Goal: Task Accomplishment & Management: Use online tool/utility

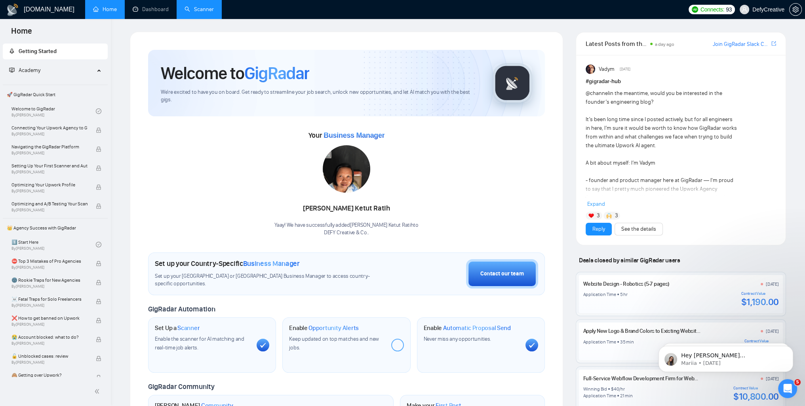
click at [199, 10] on link "Scanner" at bounding box center [199, 9] width 29 height 7
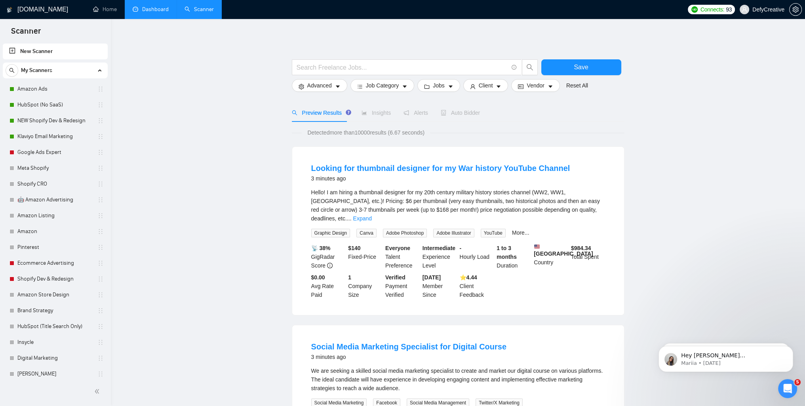
click at [159, 13] on link "Dashboard" at bounding box center [151, 9] width 36 height 7
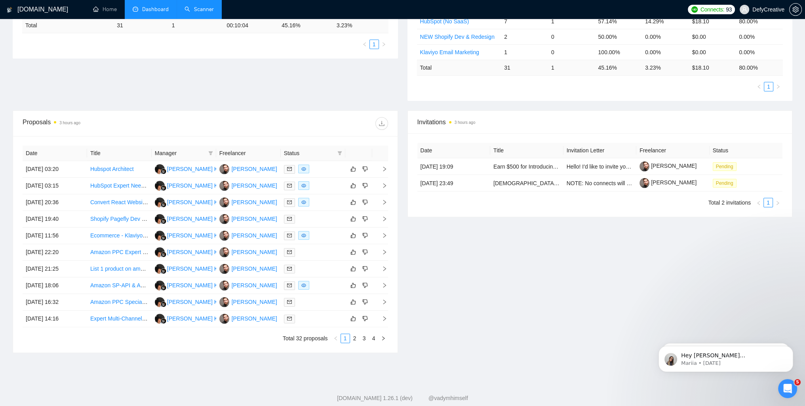
scroll to position [198, 0]
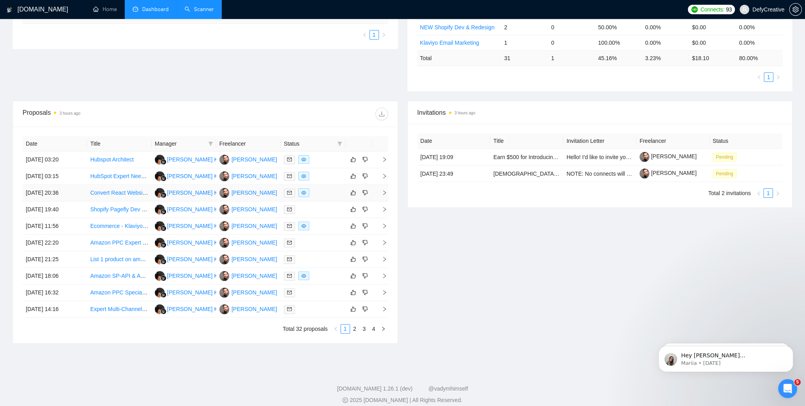
drag, startPoint x: 112, startPoint y: 193, endPoint x: 0, endPoint y: 136, distance: 125.8
click at [0, 136] on div "[DOMAIN_NAME] Home Dashboard Scanner Connects: 93 DefyCreative Team Dashboard […" at bounding box center [402, 108] width 805 height 612
click at [782, 385] on icon "Open Intercom Messenger" at bounding box center [786, 387] width 13 height 13
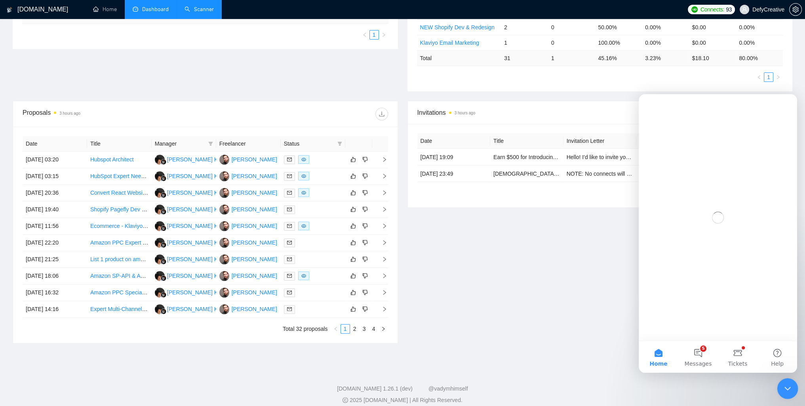
scroll to position [0, 0]
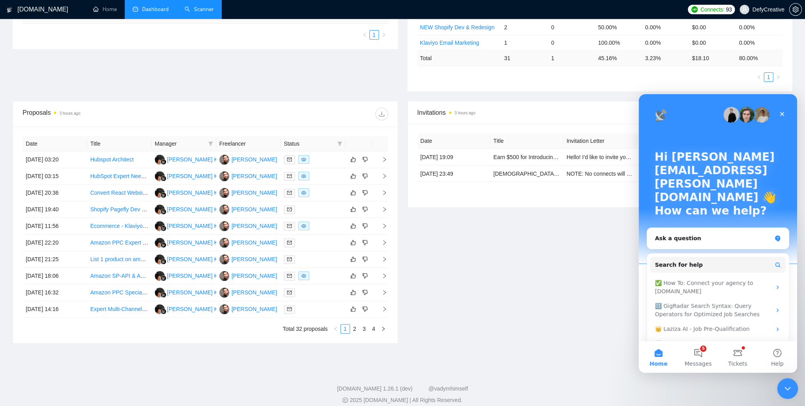
click at [785, 384] on icon "Close Intercom Messenger" at bounding box center [787, 388] width 10 height 10
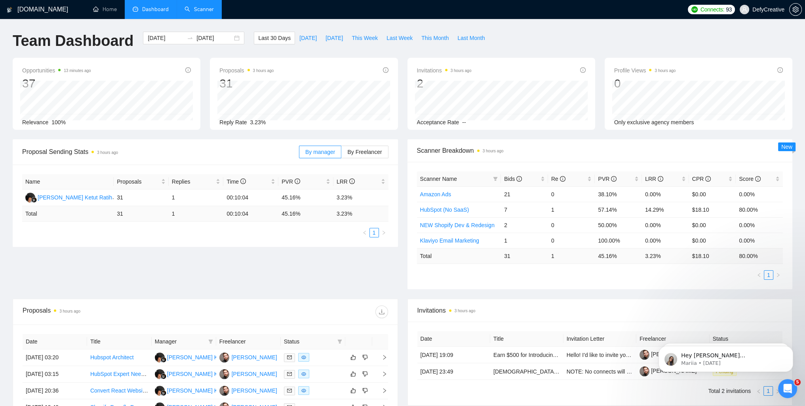
click at [197, 12] on link "Scanner" at bounding box center [199, 9] width 29 height 7
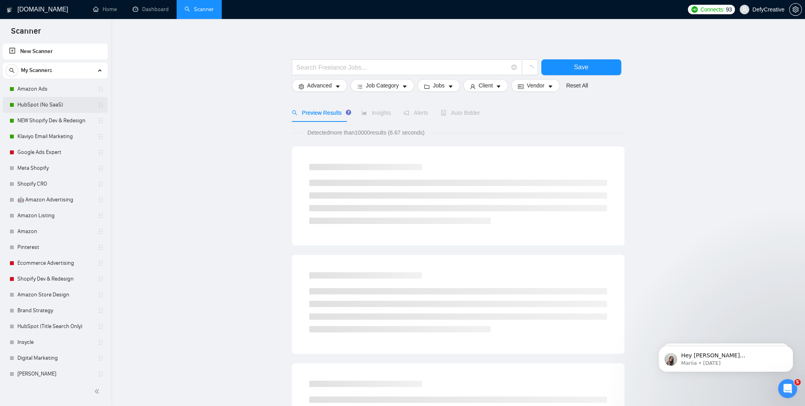
click at [30, 103] on link "HubSpot (No SaaS)" at bounding box center [54, 105] width 75 height 16
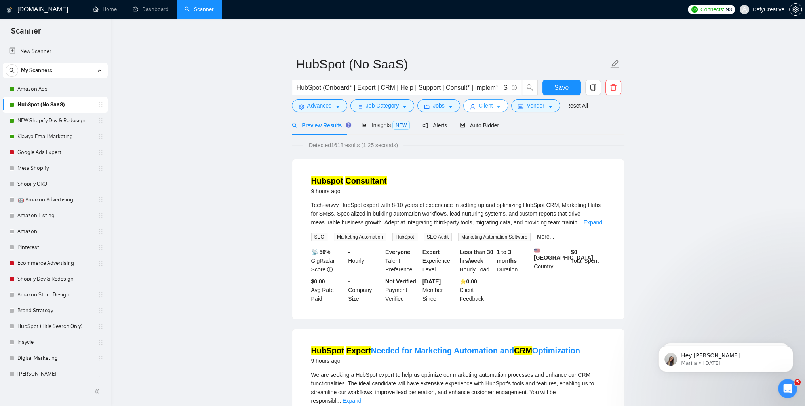
click at [475, 107] on button "Client" at bounding box center [486, 105] width 45 height 13
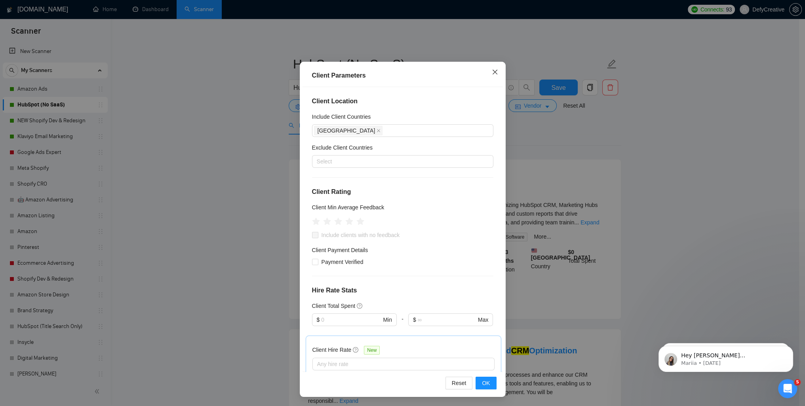
click at [493, 73] on icon "close" at bounding box center [494, 72] width 5 height 5
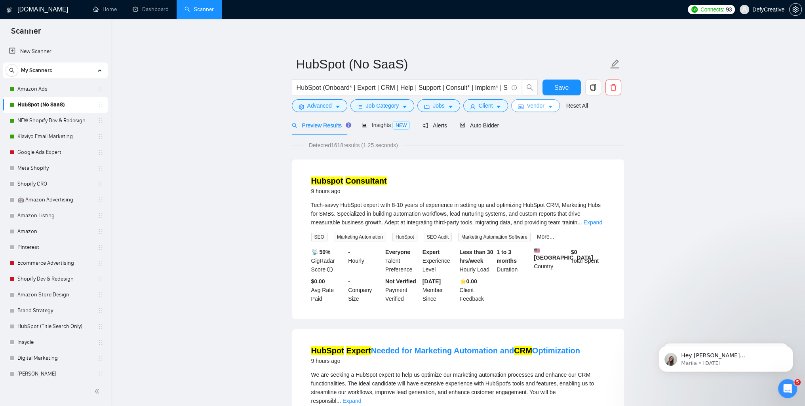
click at [527, 105] on span "Vendor" at bounding box center [535, 105] width 17 height 9
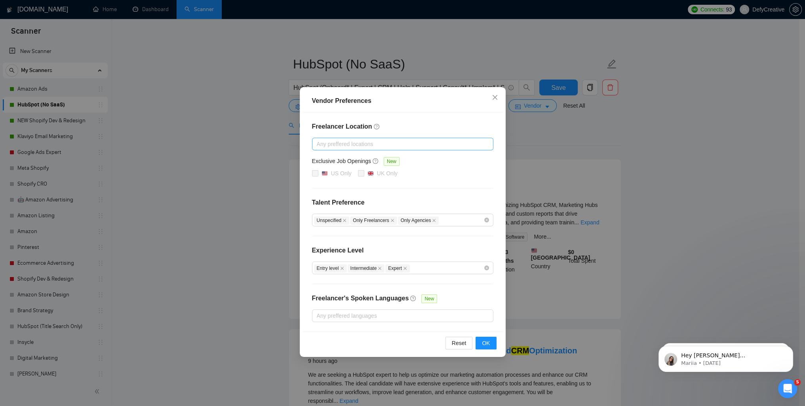
click at [358, 147] on div at bounding box center [399, 144] width 170 height 10
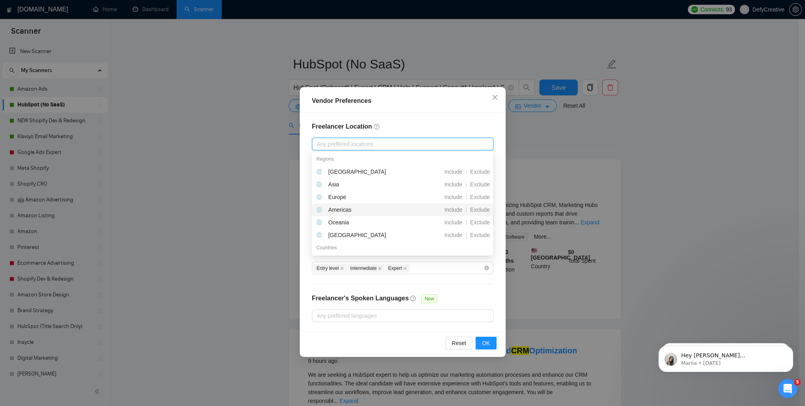
scroll to position [40, 0]
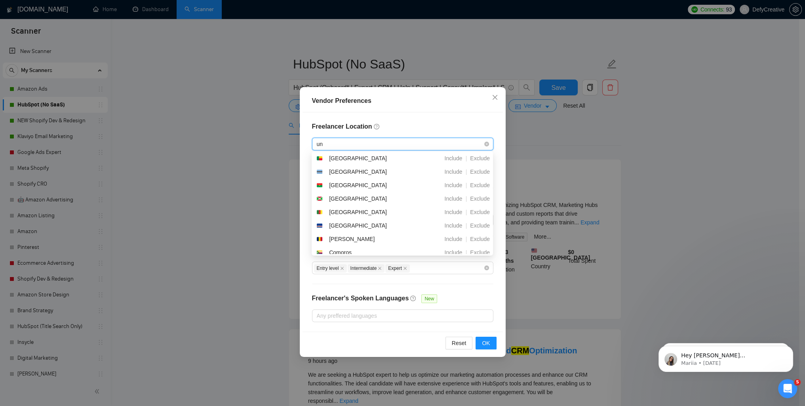
type input "uni"
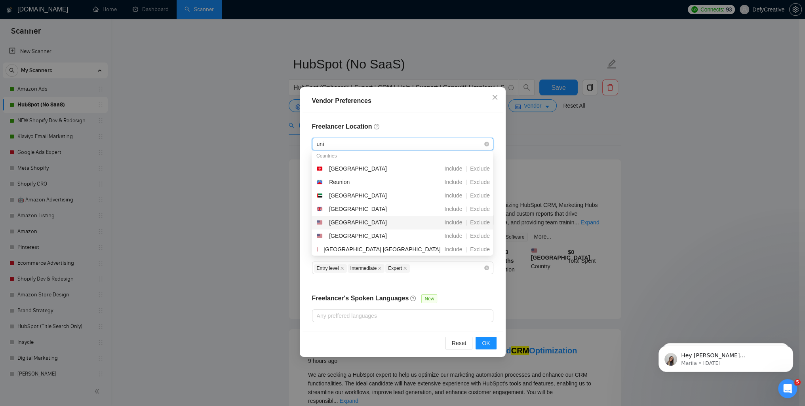
click at [360, 223] on div "[GEOGRAPHIC_DATA]" at bounding box center [358, 222] width 58 height 9
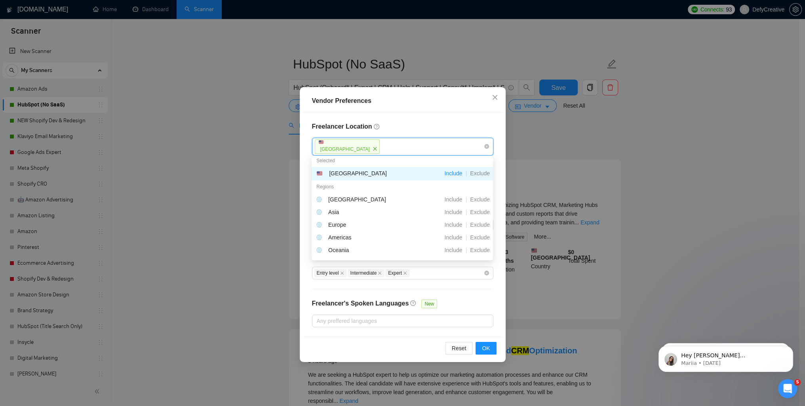
click at [402, 123] on h4 "Freelancer Location" at bounding box center [402, 127] width 181 height 10
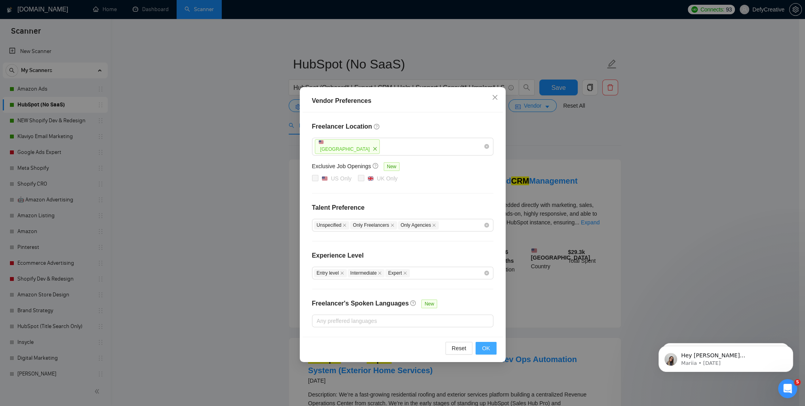
click at [488, 344] on span "OK" at bounding box center [486, 348] width 8 height 9
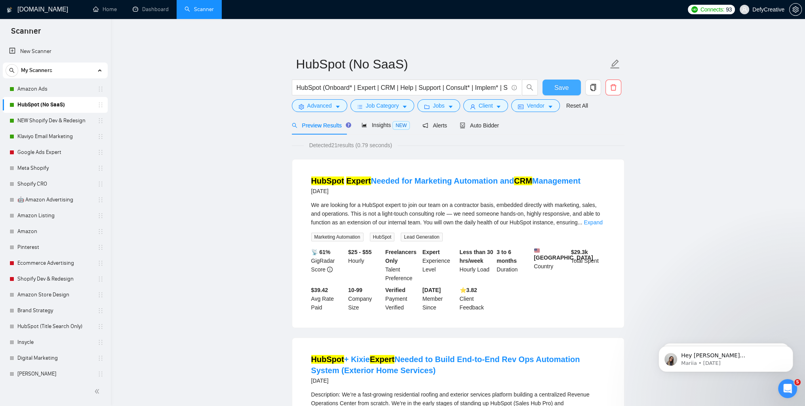
click at [563, 86] on span "Save" at bounding box center [562, 88] width 14 height 10
click at [51, 86] on link "Amazon Ads" at bounding box center [54, 89] width 75 height 16
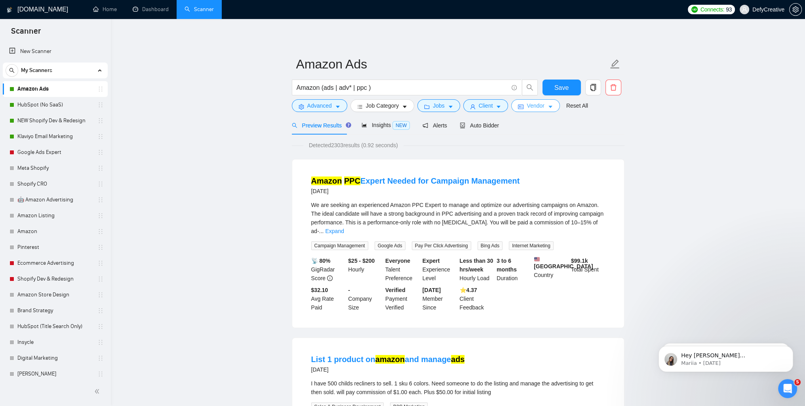
click at [527, 107] on span "Vendor" at bounding box center [535, 105] width 17 height 9
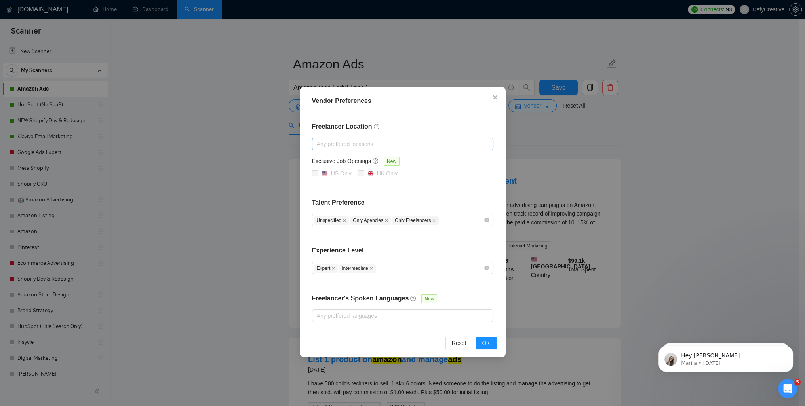
click at [358, 146] on div at bounding box center [399, 144] width 170 height 10
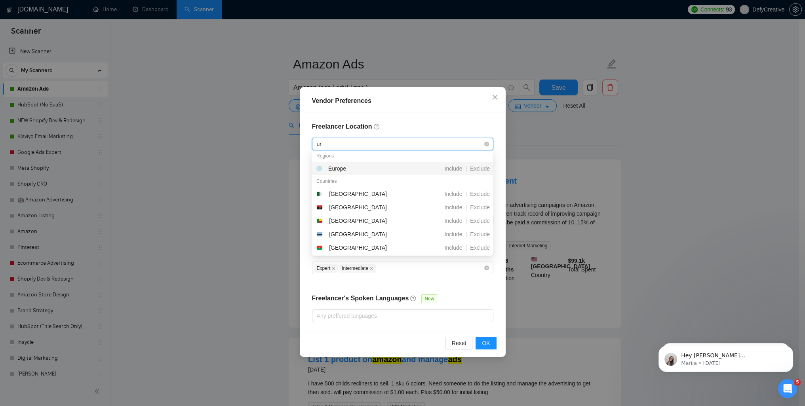
type input "uni"
click at [349, 219] on div "[GEOGRAPHIC_DATA]" at bounding box center [358, 222] width 58 height 9
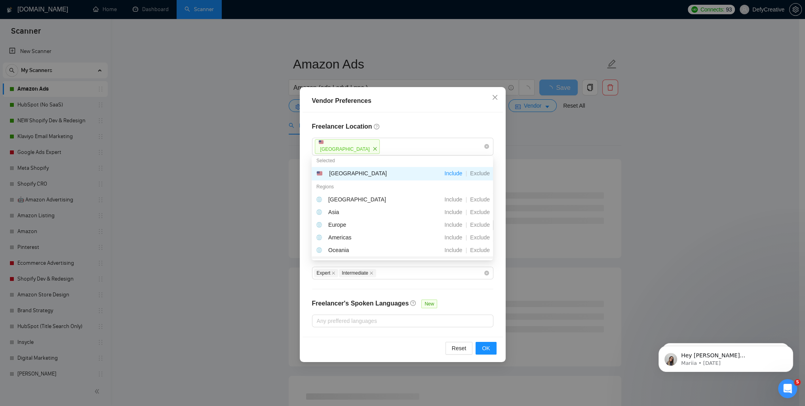
click at [308, 273] on div "Freelancer Location [GEOGRAPHIC_DATA] Exclusive Job Openings New US Only UK Onl…" at bounding box center [403, 225] width 200 height 225
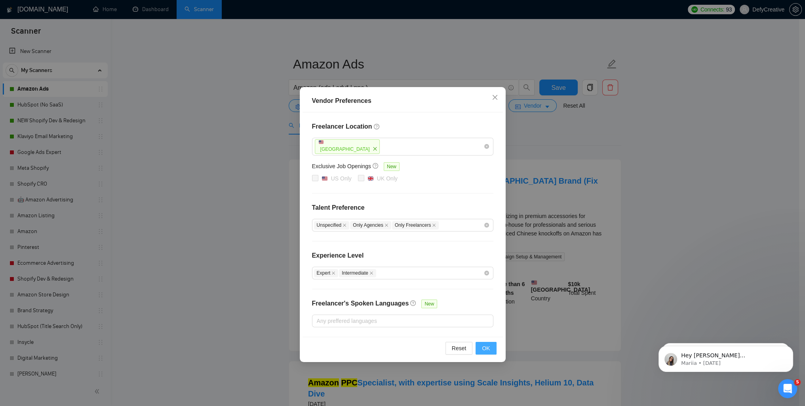
click at [486, 347] on span "OK" at bounding box center [486, 348] width 8 height 9
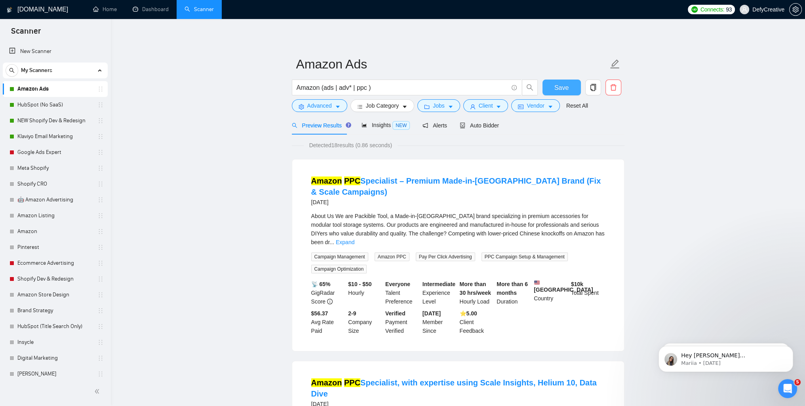
click at [563, 89] on span "Save" at bounding box center [562, 88] width 14 height 10
click at [533, 107] on span "Vendor" at bounding box center [535, 105] width 17 height 9
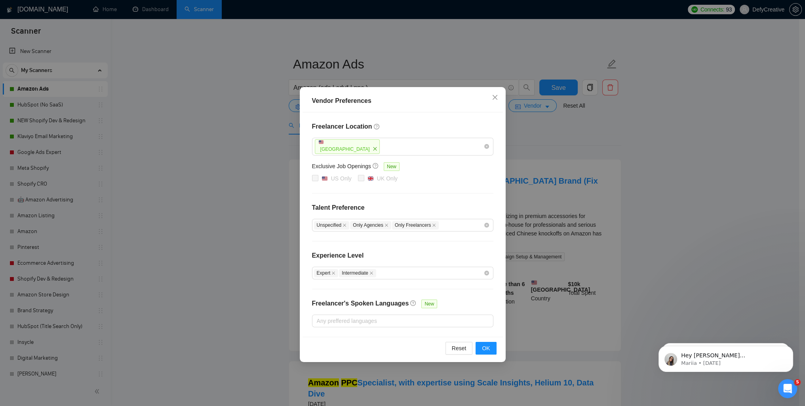
click at [212, 92] on div "Vendor Preferences Freelancer Location [GEOGRAPHIC_DATA] Exclusive Job Openings…" at bounding box center [402, 203] width 805 height 406
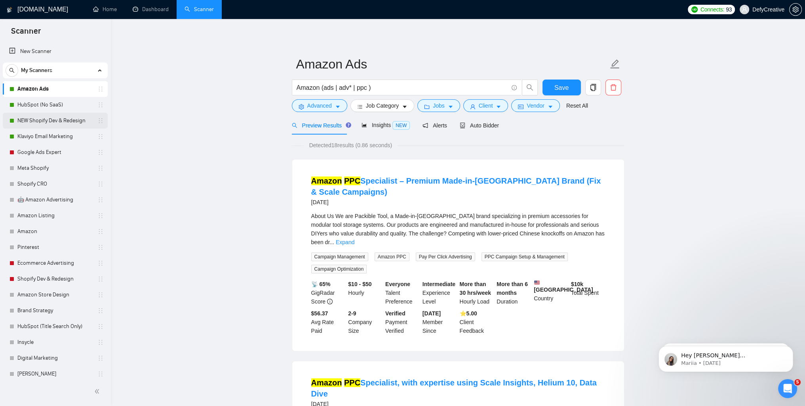
click at [44, 118] on link "NEW Shopify Dev & Redesign" at bounding box center [54, 121] width 75 height 16
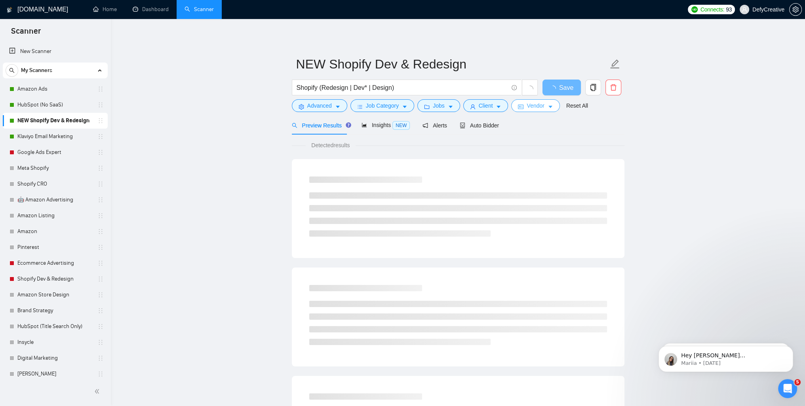
click at [536, 104] on span "Vendor" at bounding box center [535, 105] width 17 height 9
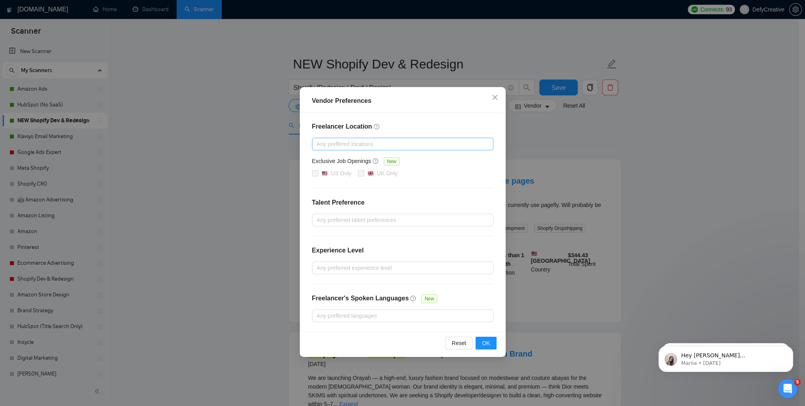
click at [368, 144] on div at bounding box center [399, 144] width 170 height 10
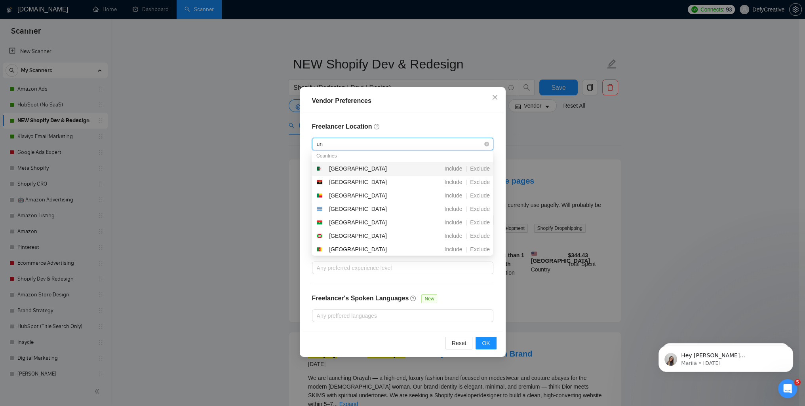
type input "uni"
click at [351, 220] on div "[GEOGRAPHIC_DATA]" at bounding box center [358, 222] width 58 height 9
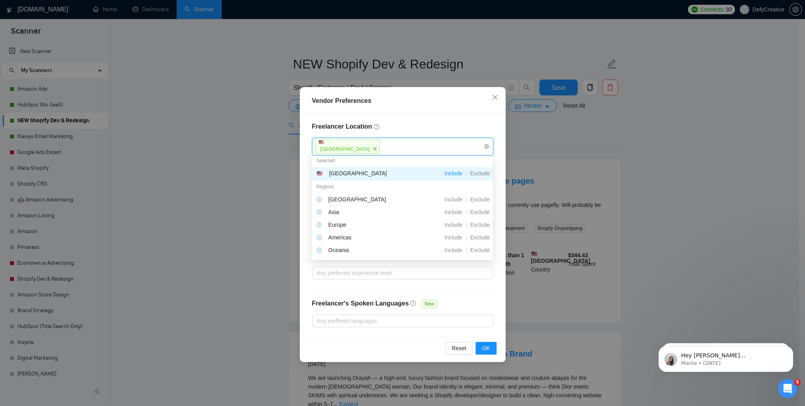
click at [399, 126] on h4 "Freelancer Location" at bounding box center [402, 127] width 181 height 10
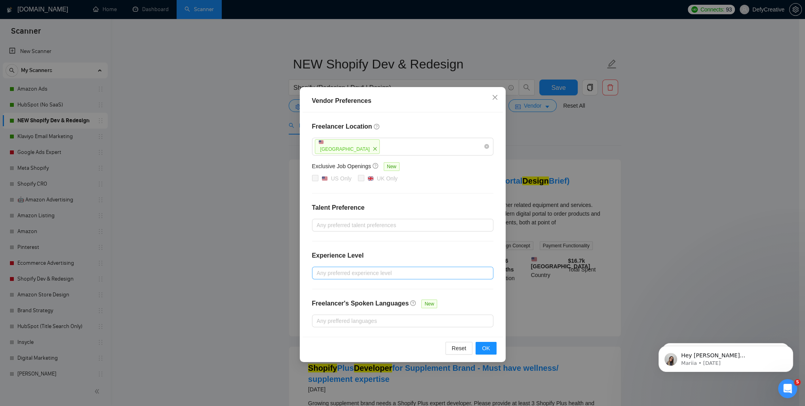
click at [378, 275] on div at bounding box center [399, 274] width 170 height 10
click at [335, 300] on span "Intermediate" at bounding box center [341, 300] width 31 height 6
click at [322, 300] on input "Intermediate" at bounding box center [320, 300] width 6 height 6
checkbox input "true"
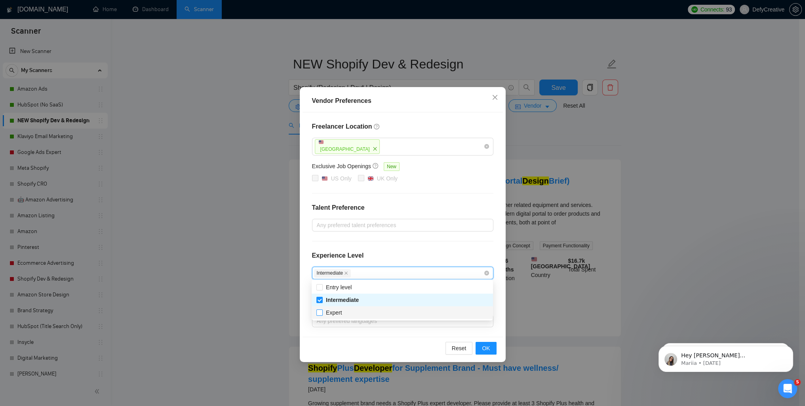
click at [334, 313] on span "Expert" at bounding box center [334, 313] width 16 height 6
click at [322, 313] on input "Expert" at bounding box center [320, 313] width 6 height 6
checkbox input "true"
click at [425, 202] on div "Freelancer Location [GEOGRAPHIC_DATA] Exclusive Job Openings New US Only UK Onl…" at bounding box center [403, 225] width 200 height 225
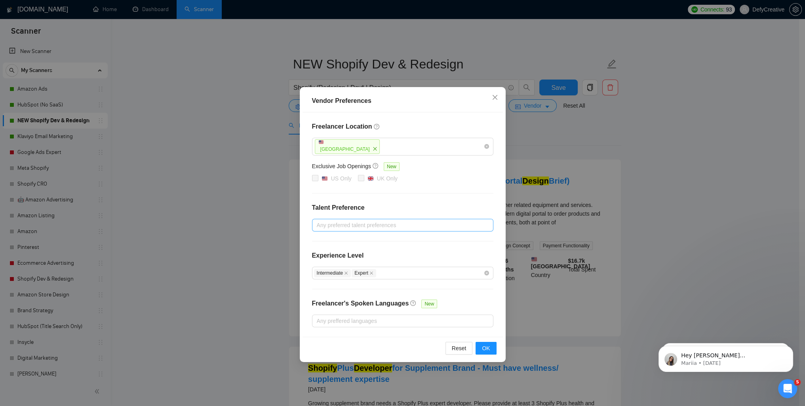
click at [389, 224] on div at bounding box center [399, 226] width 170 height 10
click at [399, 201] on div "Freelancer Location [GEOGRAPHIC_DATA] Exclusive Job Openings New US Only UK Onl…" at bounding box center [403, 225] width 200 height 225
click at [487, 344] on span "OK" at bounding box center [486, 348] width 8 height 9
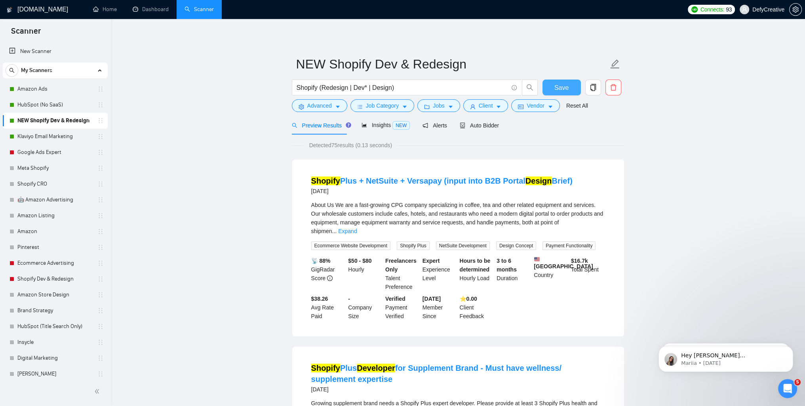
click at [557, 86] on span "Save" at bounding box center [562, 88] width 14 height 10
click at [50, 140] on link "Klaviyo Email Marketing" at bounding box center [54, 137] width 75 height 16
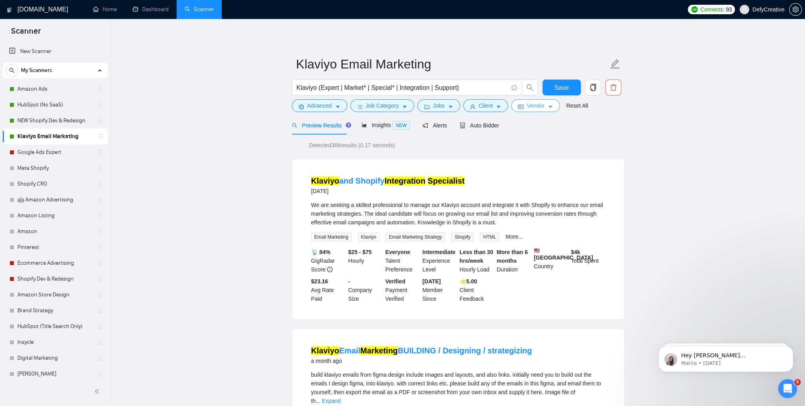
click at [528, 108] on span "Vendor" at bounding box center [535, 105] width 17 height 9
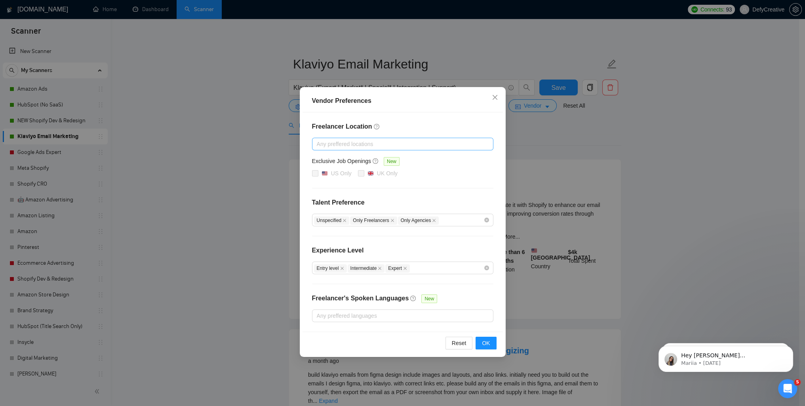
click at [367, 146] on div at bounding box center [399, 144] width 170 height 10
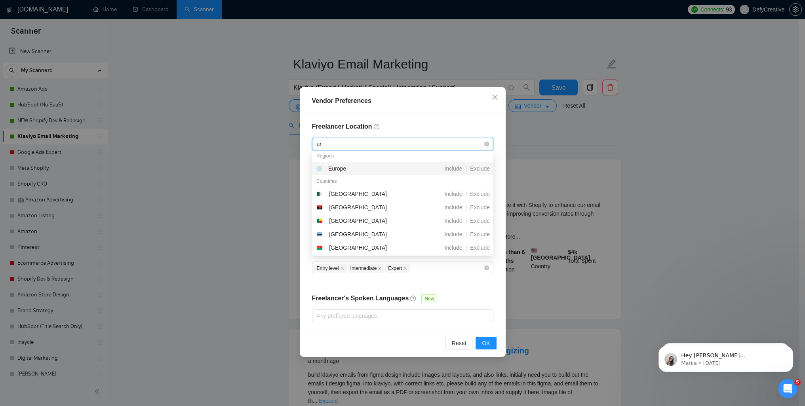
type input "uni"
click at [352, 222] on div "[GEOGRAPHIC_DATA]" at bounding box center [358, 222] width 58 height 9
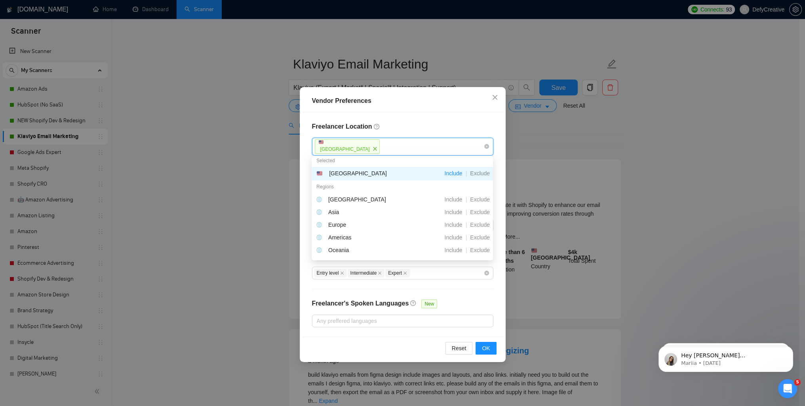
click at [402, 122] on h4 "Freelancer Location" at bounding box center [402, 127] width 181 height 10
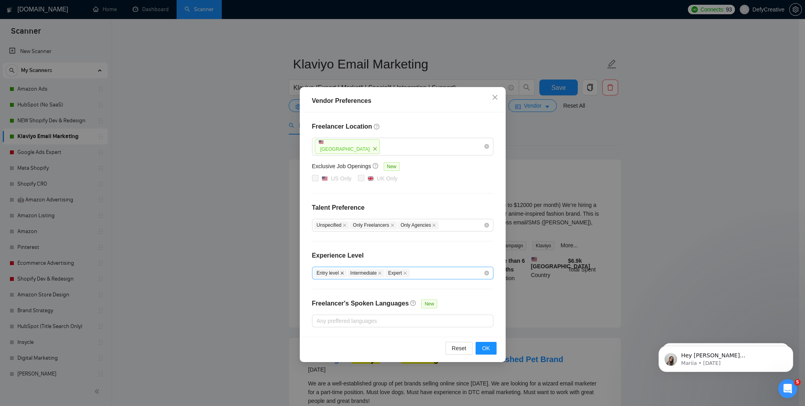
click at [341, 273] on icon "close" at bounding box center [342, 273] width 4 height 4
click at [487, 346] on span "OK" at bounding box center [486, 348] width 8 height 9
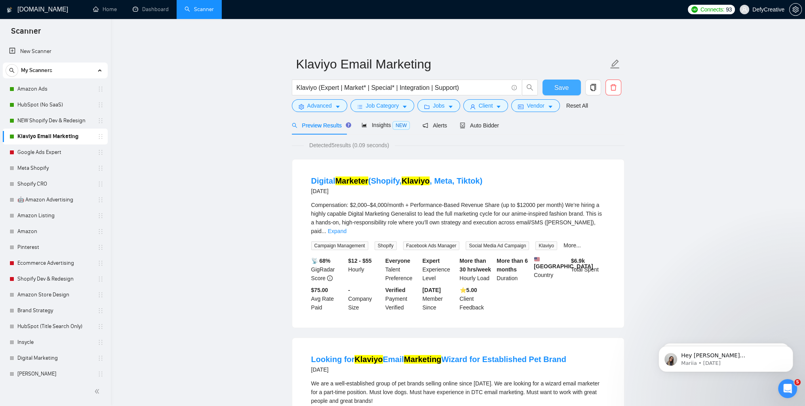
click at [558, 88] on span "Save" at bounding box center [562, 88] width 14 height 10
click at [56, 123] on link "NEW Shopify Dev & Redesign" at bounding box center [54, 121] width 75 height 16
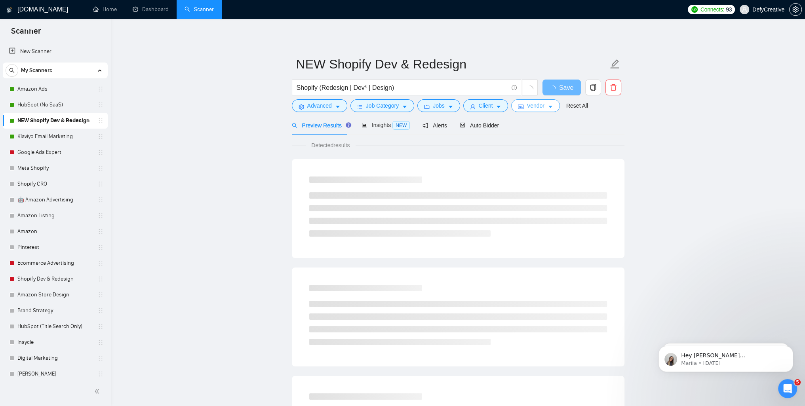
click at [528, 107] on span "Vendor" at bounding box center [535, 105] width 17 height 9
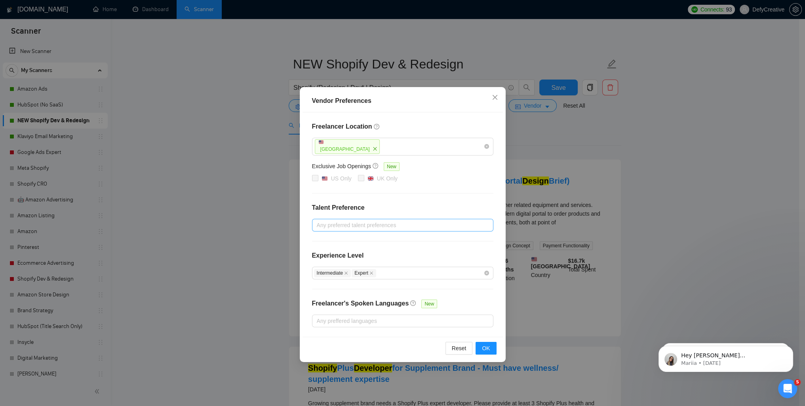
click at [340, 226] on div at bounding box center [399, 226] width 170 height 10
click at [272, 221] on div "Vendor Preferences Freelancer Location [GEOGRAPHIC_DATA] Exclusive Job Openings…" at bounding box center [402, 203] width 805 height 406
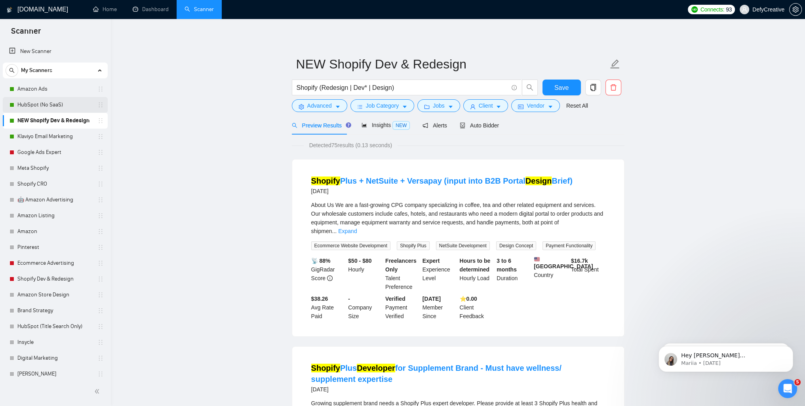
click at [41, 106] on link "HubSpot (No SaaS)" at bounding box center [54, 105] width 75 height 16
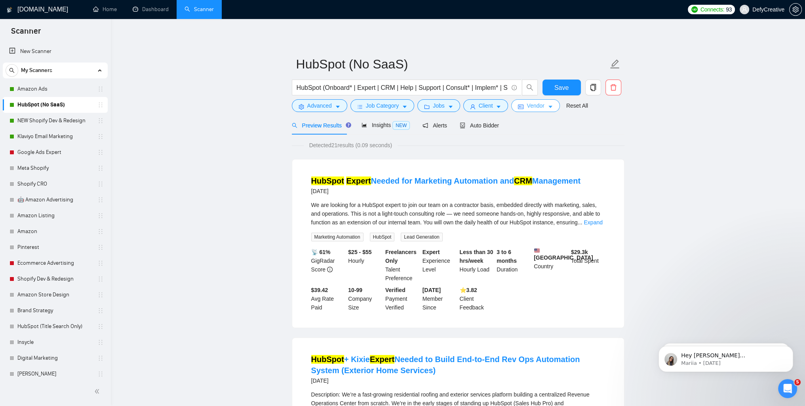
click at [533, 108] on span "Vendor" at bounding box center [535, 105] width 17 height 9
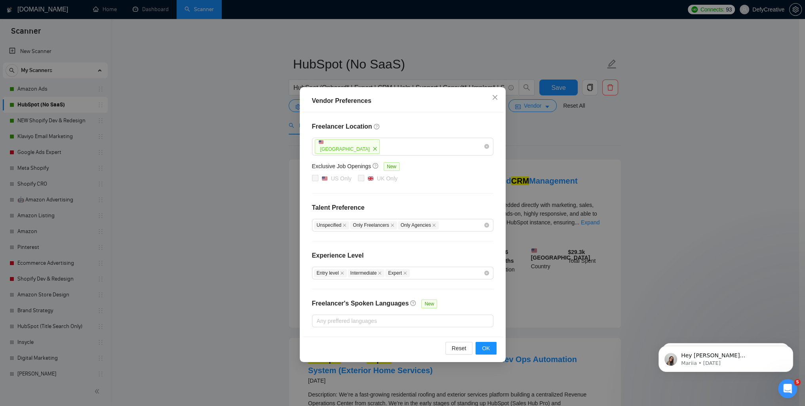
drag, startPoint x: 223, startPoint y: 123, endPoint x: 192, endPoint y: 119, distance: 31.6
click at [223, 123] on div "Vendor Preferences Freelancer Location [GEOGRAPHIC_DATA] Exclusive Job Openings…" at bounding box center [402, 203] width 805 height 406
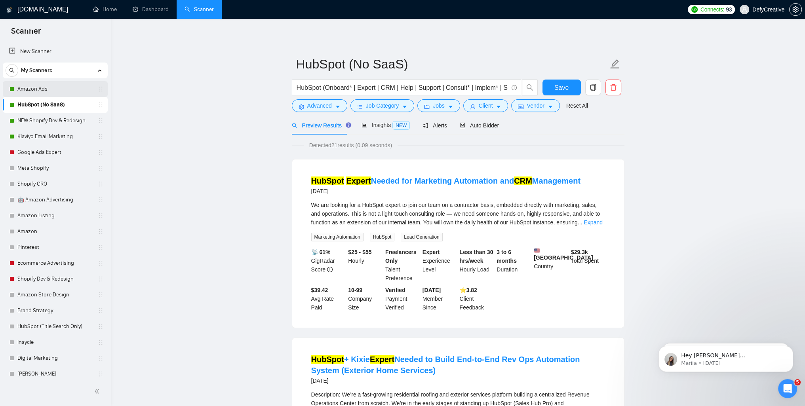
click at [52, 87] on link "Amazon Ads" at bounding box center [54, 89] width 75 height 16
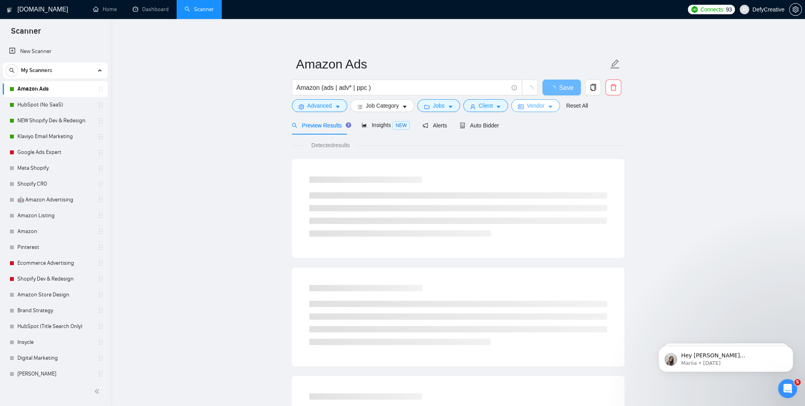
click at [530, 106] on span "Vendor" at bounding box center [535, 105] width 17 height 9
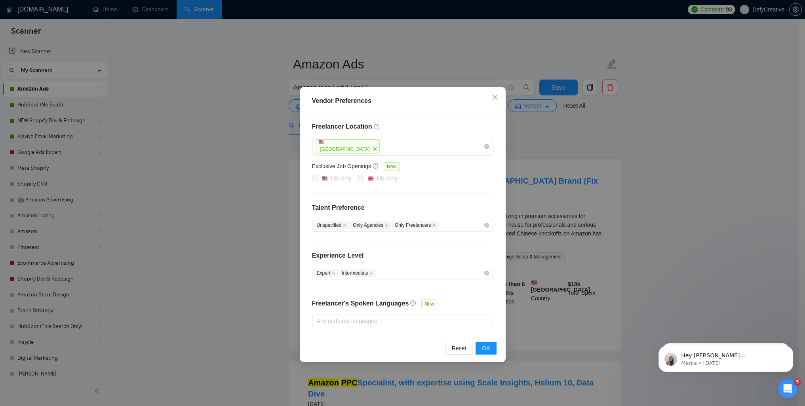
click at [231, 132] on div "Vendor Preferences Freelancer Location [GEOGRAPHIC_DATA] Exclusive Job Openings…" at bounding box center [402, 203] width 805 height 406
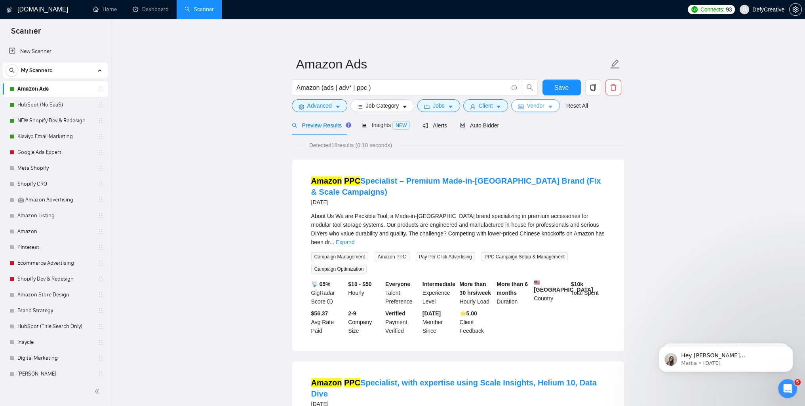
click at [527, 103] on span "Vendor" at bounding box center [535, 105] width 17 height 9
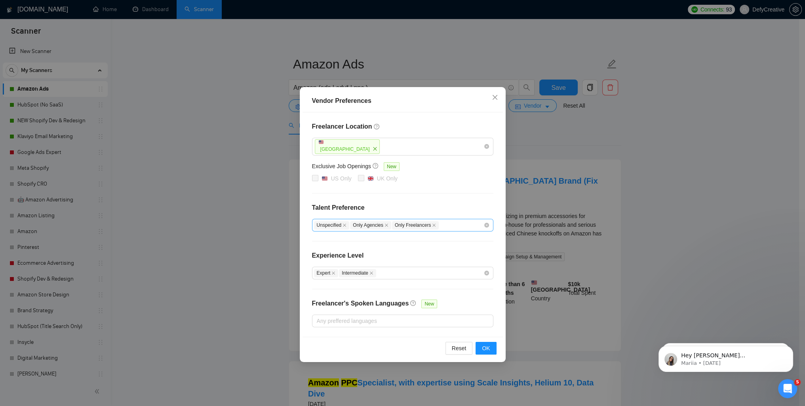
click at [344, 226] on icon "close" at bounding box center [345, 225] width 4 height 4
click at [342, 225] on span "Only Agencies" at bounding box center [334, 225] width 41 height 8
click at [349, 224] on icon "close" at bounding box center [350, 225] width 3 height 3
click at [354, 225] on icon "close" at bounding box center [356, 225] width 4 height 4
click at [486, 344] on span "OK" at bounding box center [486, 348] width 8 height 9
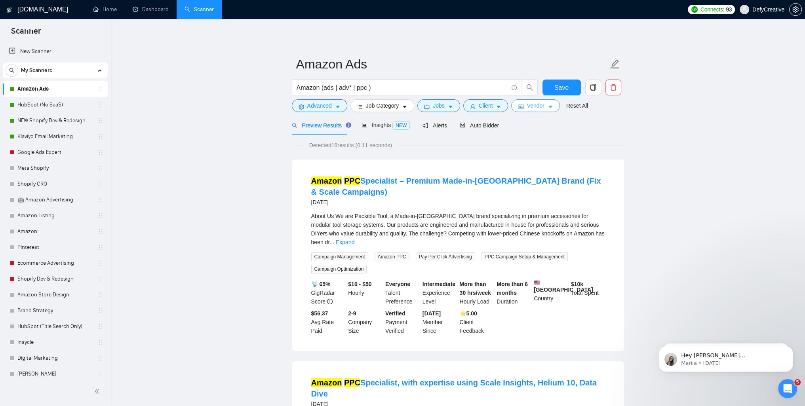
click at [530, 108] on span "Vendor" at bounding box center [535, 105] width 17 height 9
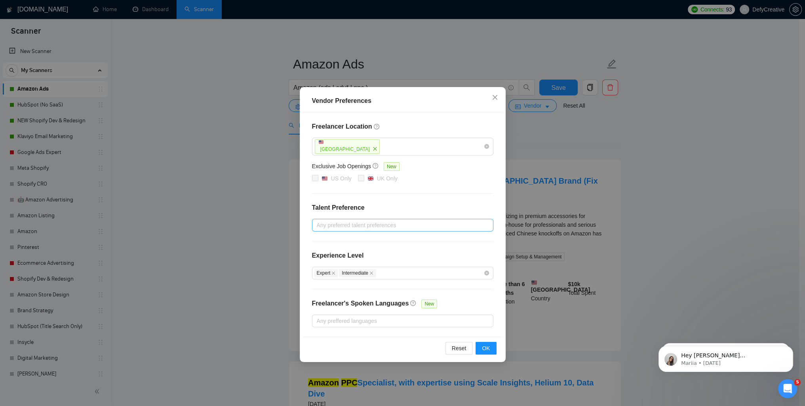
click at [698, 145] on div "Vendor Preferences Freelancer Location [GEOGRAPHIC_DATA] Exclusive Job Openings…" at bounding box center [402, 203] width 805 height 406
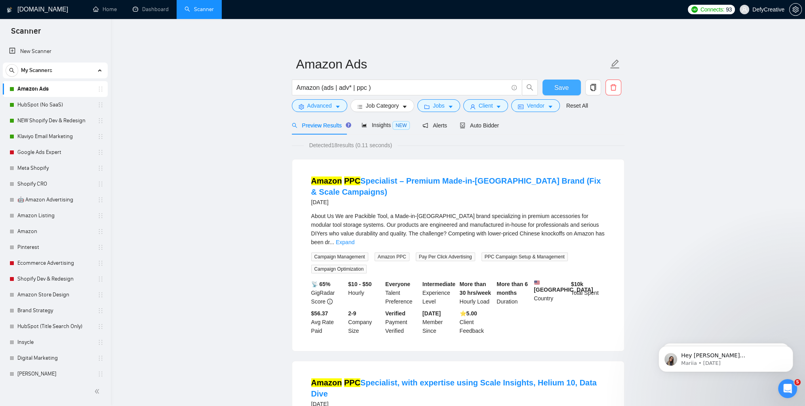
click at [570, 91] on button "Save" at bounding box center [562, 88] width 38 height 16
click at [42, 103] on link "HubSpot (No SaaS)" at bounding box center [54, 105] width 75 height 16
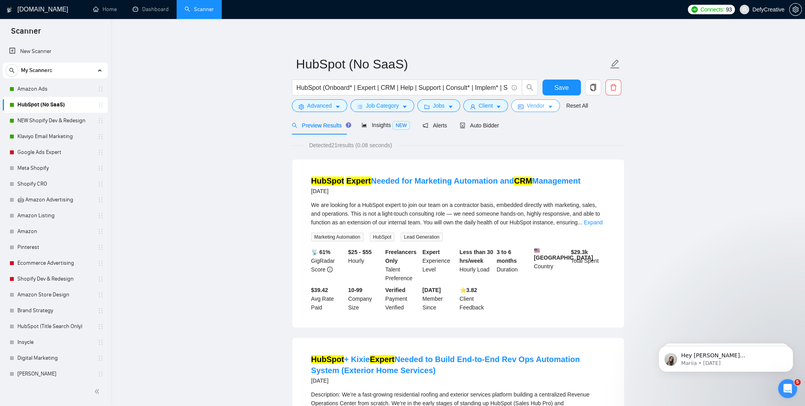
click at [537, 107] on span "Vendor" at bounding box center [535, 105] width 17 height 9
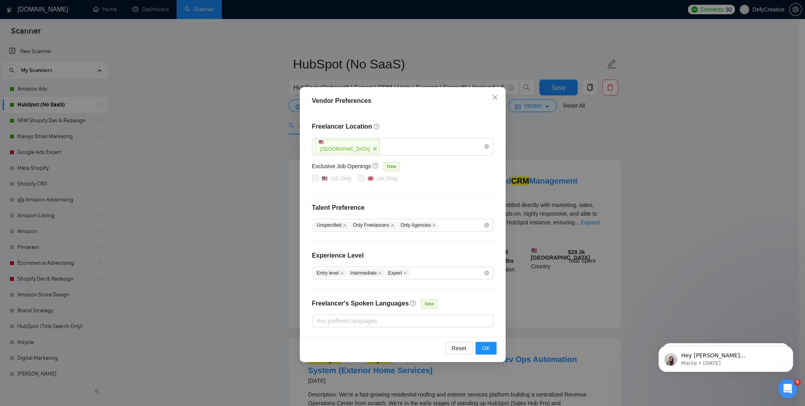
drag, startPoint x: 231, startPoint y: 125, endPoint x: 210, endPoint y: 123, distance: 21.9
click at [231, 125] on div "Vendor Preferences Freelancer Location [GEOGRAPHIC_DATA] Exclusive Job Openings…" at bounding box center [402, 203] width 805 height 406
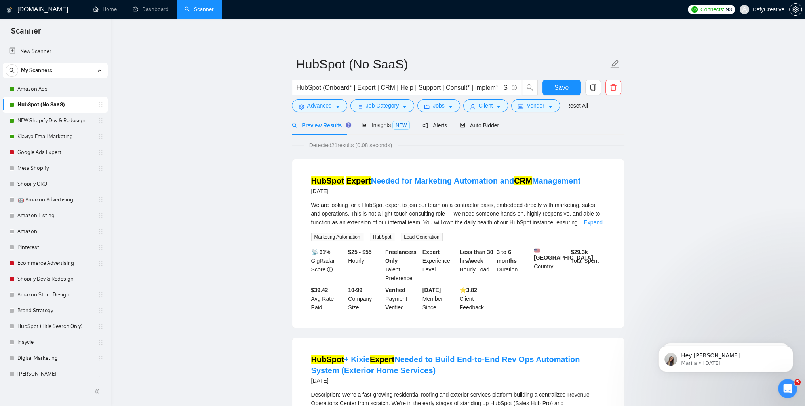
drag, startPoint x: 54, startPoint y: 123, endPoint x: 297, endPoint y: 111, distance: 243.1
click at [54, 123] on link "NEW Shopify Dev & Redesign" at bounding box center [54, 121] width 75 height 16
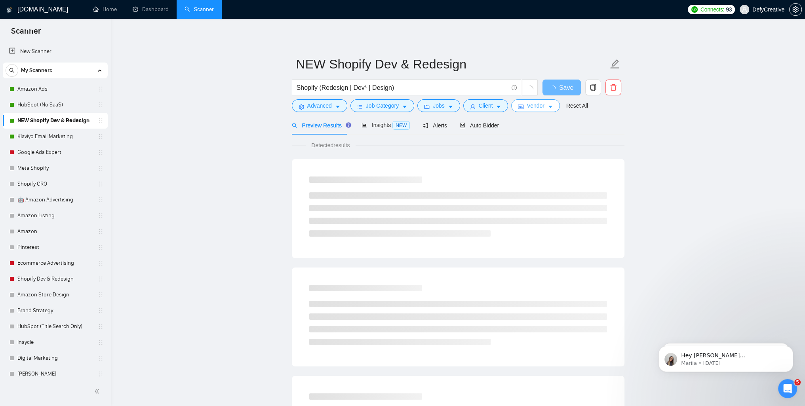
click at [533, 109] on span "Vendor" at bounding box center [535, 105] width 17 height 9
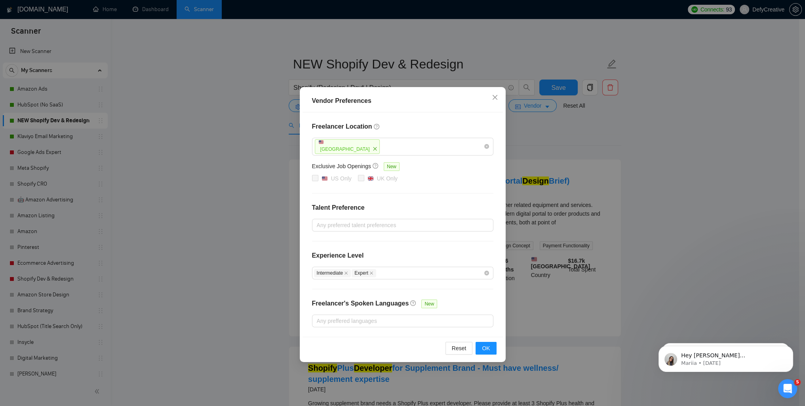
click at [219, 126] on div "Vendor Preferences Freelancer Location [GEOGRAPHIC_DATA] Exclusive Job Openings…" at bounding box center [402, 203] width 805 height 406
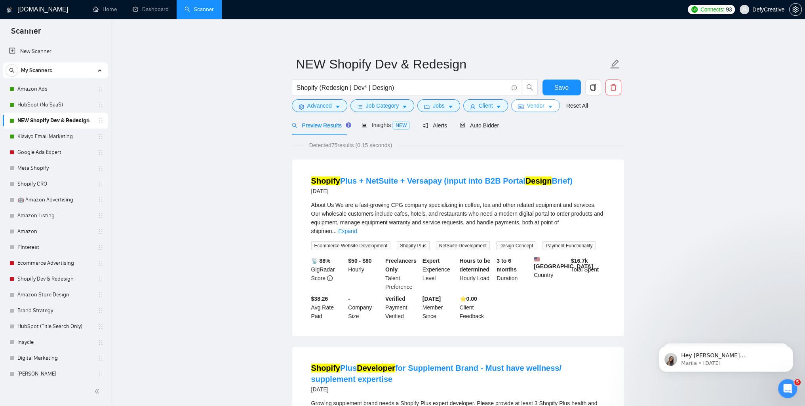
click at [530, 107] on span "Vendor" at bounding box center [535, 105] width 17 height 9
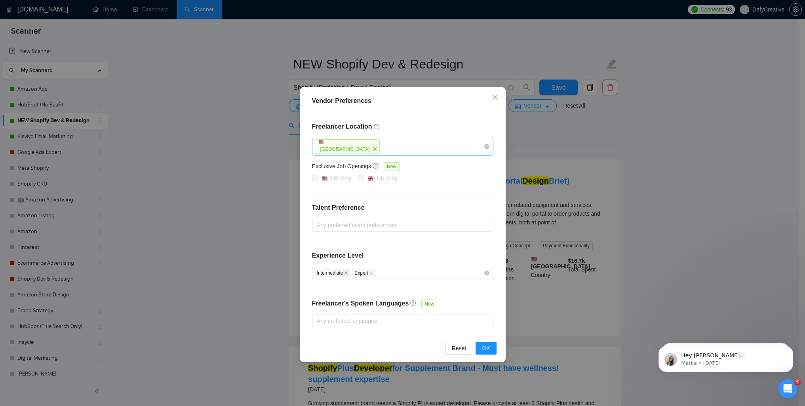
click at [437, 149] on div "[GEOGRAPHIC_DATA]" at bounding box center [399, 147] width 170 height 16
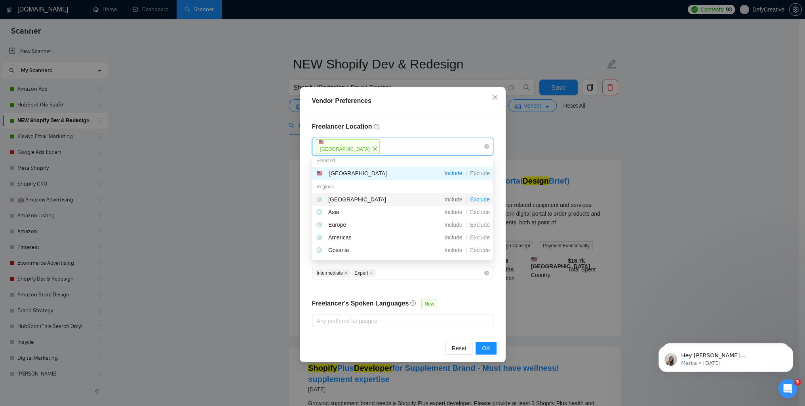
click at [485, 199] on span "Exclude" at bounding box center [480, 199] width 26 height 6
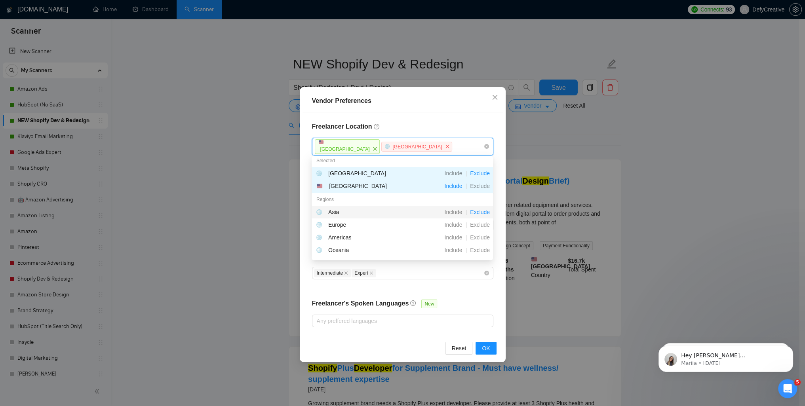
click at [481, 210] on span "Exclude" at bounding box center [480, 212] width 26 height 6
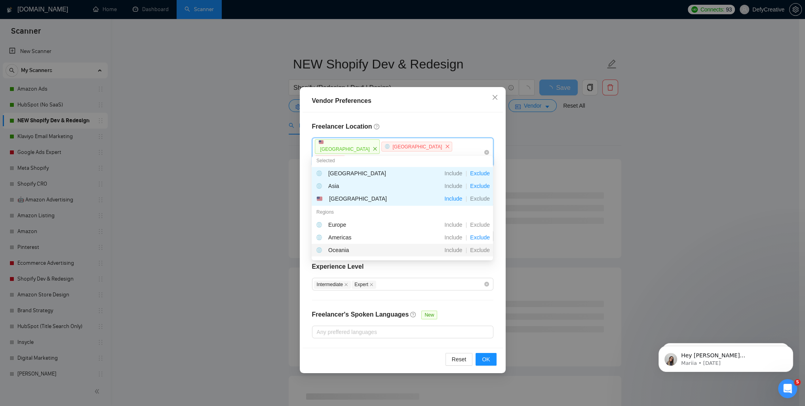
click at [480, 251] on span "Exclude" at bounding box center [480, 250] width 26 height 6
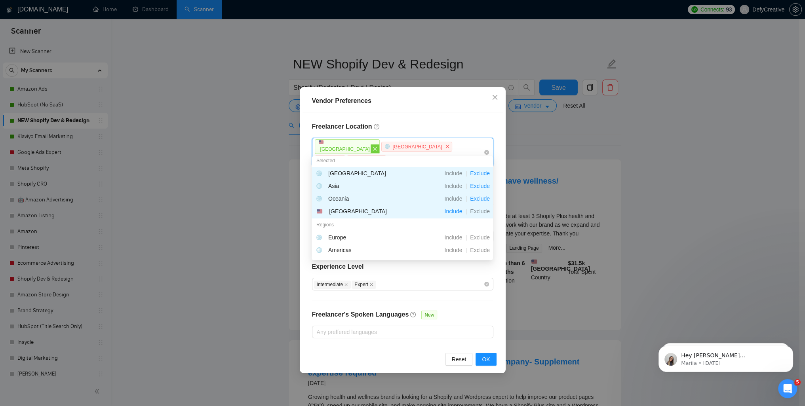
click at [371, 151] on span "close" at bounding box center [375, 149] width 9 height 9
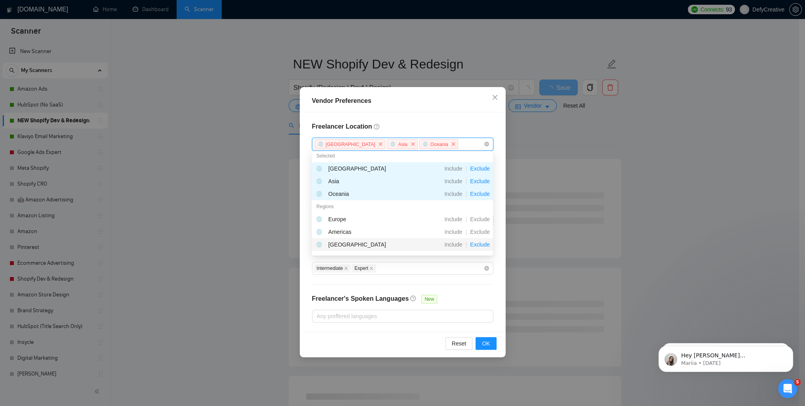
click at [477, 246] on span "Exclude" at bounding box center [480, 245] width 26 height 6
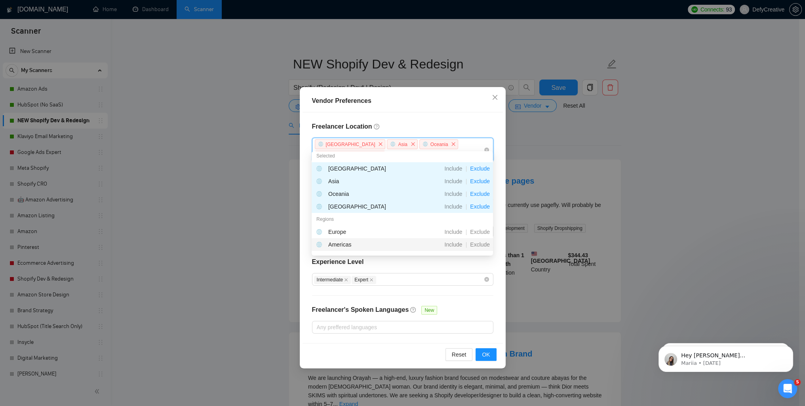
click at [450, 248] on div "Include" at bounding box center [453, 244] width 24 height 9
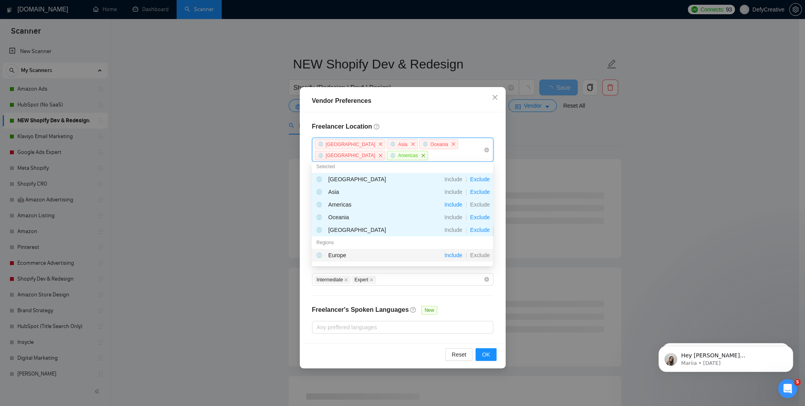
click at [452, 257] on span "Include" at bounding box center [453, 255] width 24 height 6
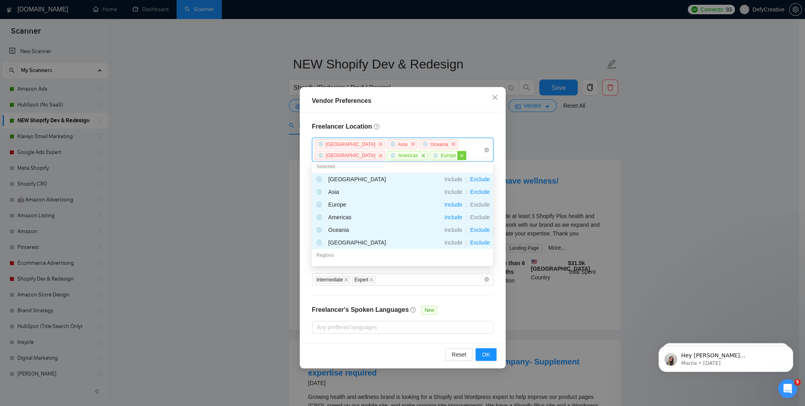
click at [460, 156] on icon "close" at bounding box center [462, 156] width 4 height 4
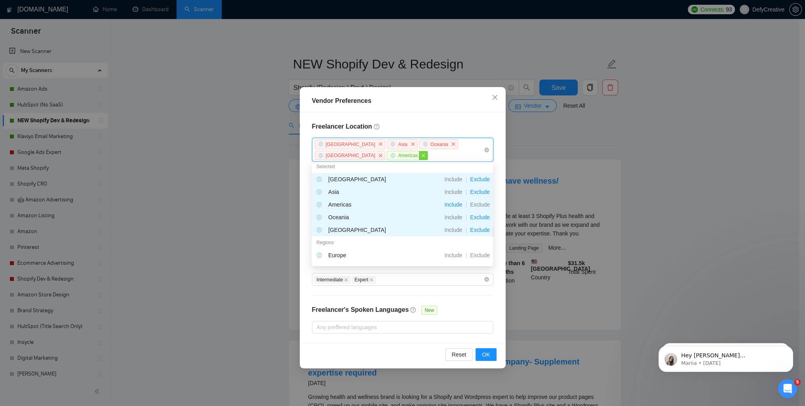
click at [419, 159] on span "close" at bounding box center [423, 155] width 9 height 9
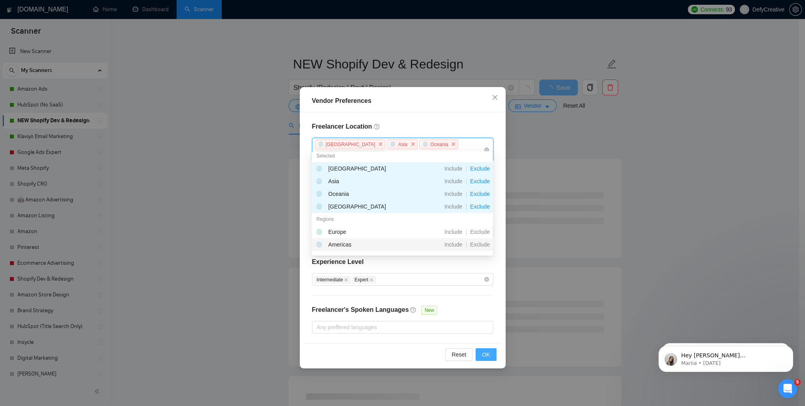
click at [484, 351] on span "OK" at bounding box center [486, 355] width 8 height 9
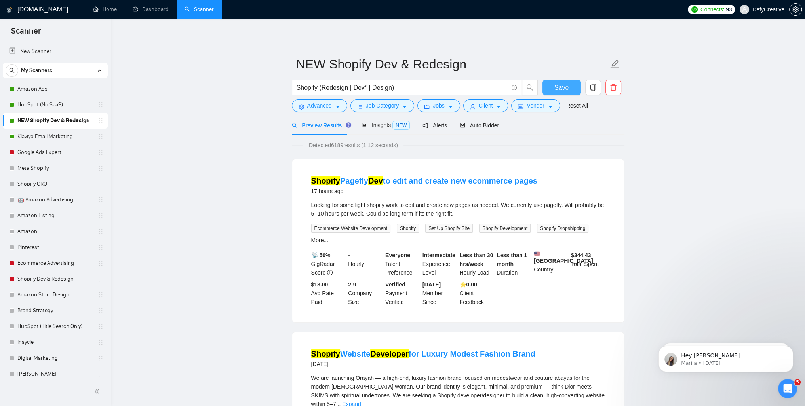
click at [559, 86] on span "Save" at bounding box center [562, 88] width 14 height 10
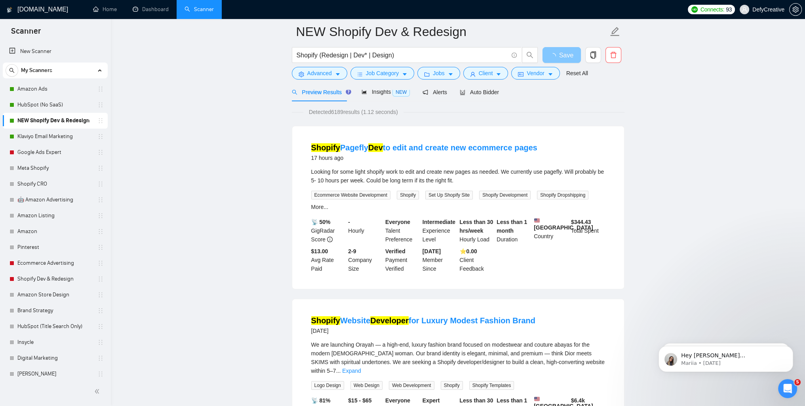
scroll to position [198, 0]
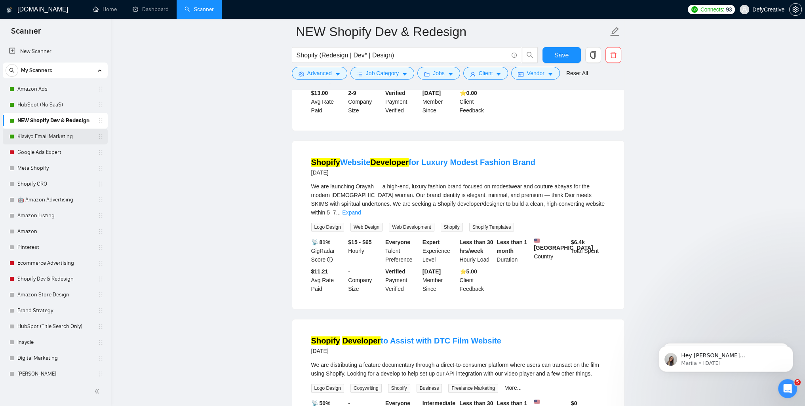
click at [44, 138] on link "Klaviyo Email Marketing" at bounding box center [54, 137] width 75 height 16
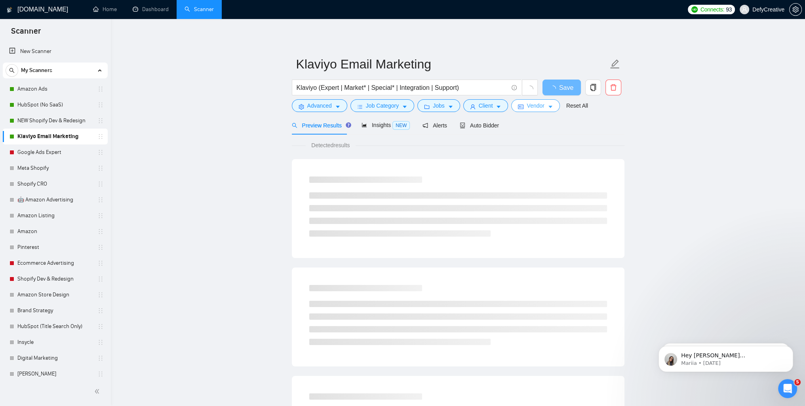
click at [522, 107] on button "Vendor" at bounding box center [535, 105] width 48 height 13
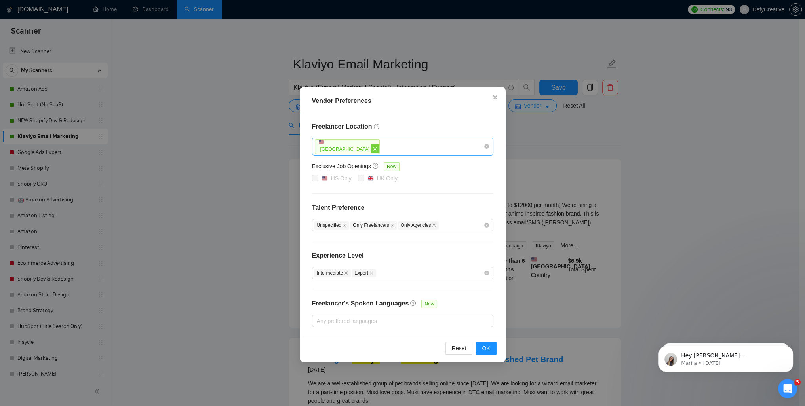
click at [374, 149] on icon "close" at bounding box center [376, 149] width 4 height 4
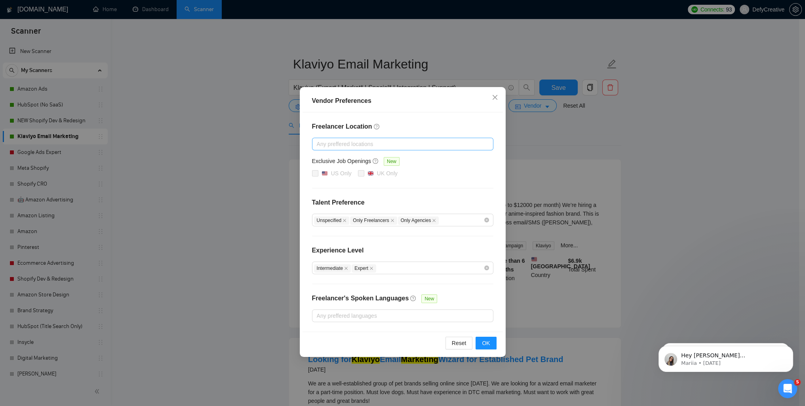
click at [366, 145] on div at bounding box center [399, 144] width 170 height 10
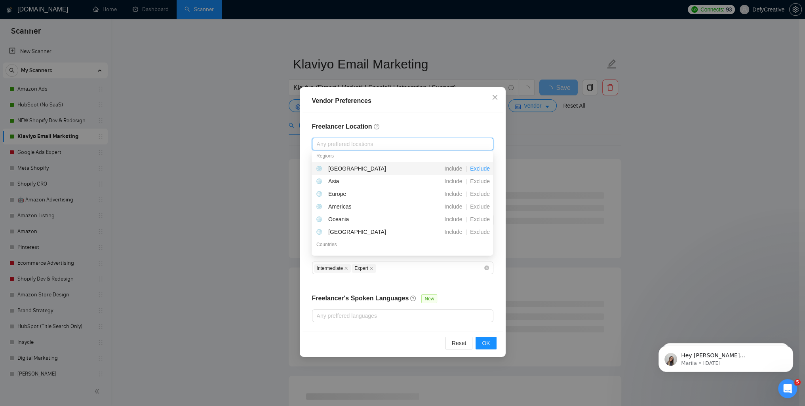
click at [480, 168] on span "Exclude" at bounding box center [480, 169] width 26 height 6
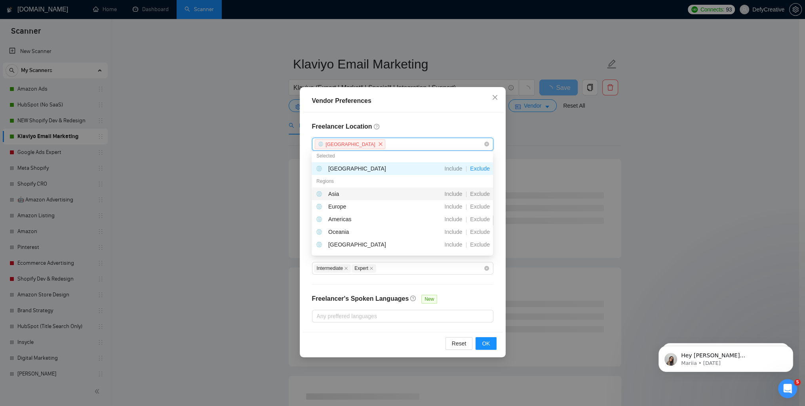
click at [480, 193] on span "Exclude" at bounding box center [480, 194] width 26 height 6
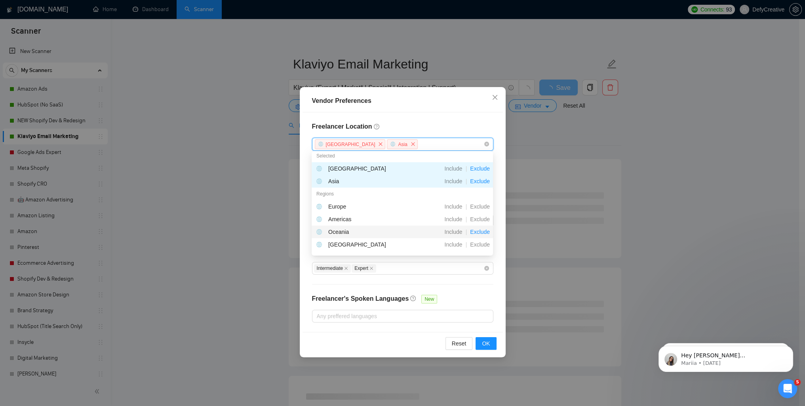
click at [477, 233] on span "Exclude" at bounding box center [480, 232] width 26 height 6
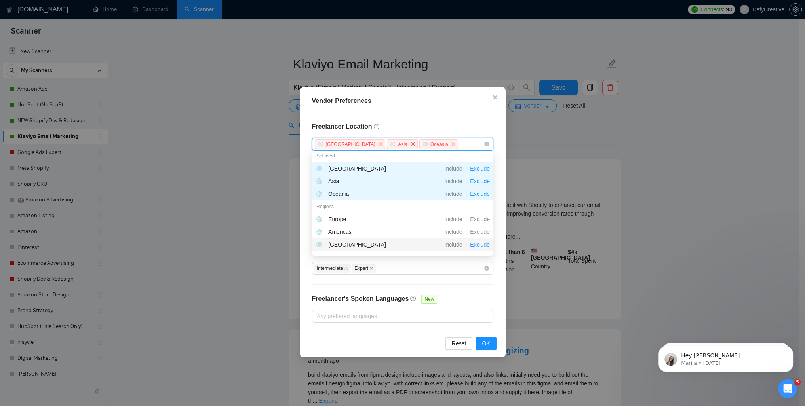
click at [480, 244] on span "Exclude" at bounding box center [480, 245] width 26 height 6
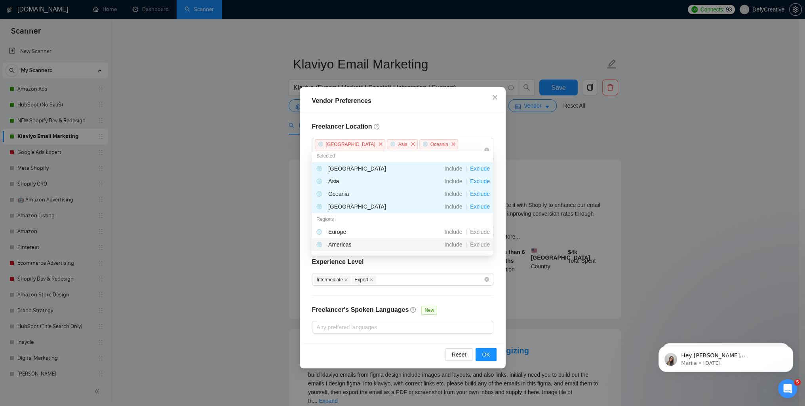
click at [499, 269] on div "Freelancer Location [GEOGRAPHIC_DATA] [GEOGRAPHIC_DATA] [GEOGRAPHIC_DATA] [GEOG…" at bounding box center [403, 228] width 200 height 231
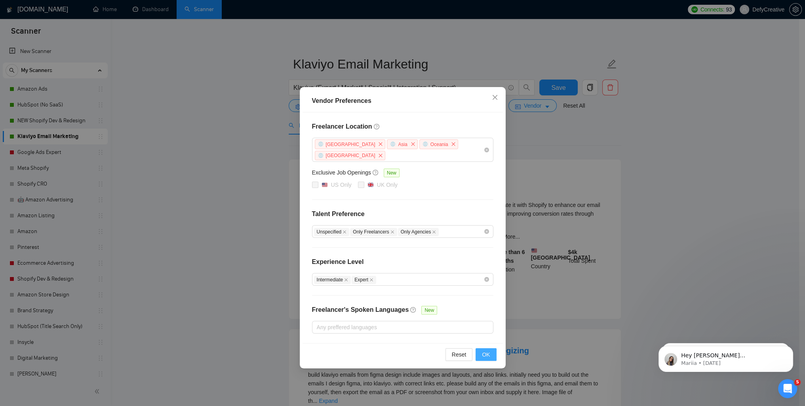
click at [487, 351] on span "OK" at bounding box center [486, 355] width 8 height 9
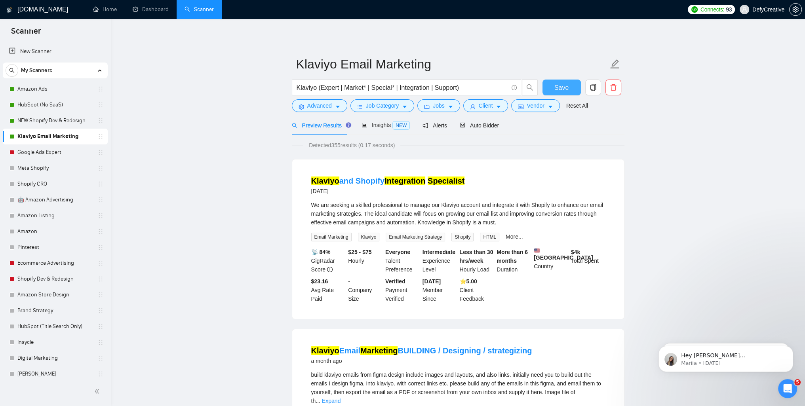
click at [550, 91] on button "Save" at bounding box center [562, 88] width 38 height 16
click at [39, 89] on link "Amazon Ads" at bounding box center [54, 89] width 75 height 16
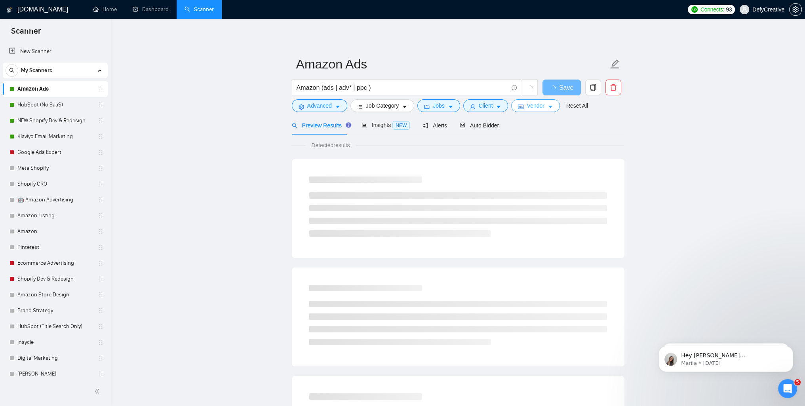
click at [529, 103] on span "Vendor" at bounding box center [535, 105] width 17 height 9
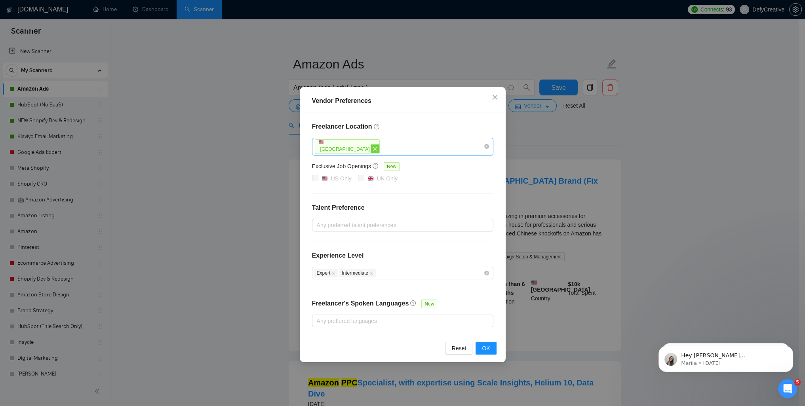
click at [373, 149] on icon "close" at bounding box center [375, 149] width 5 height 5
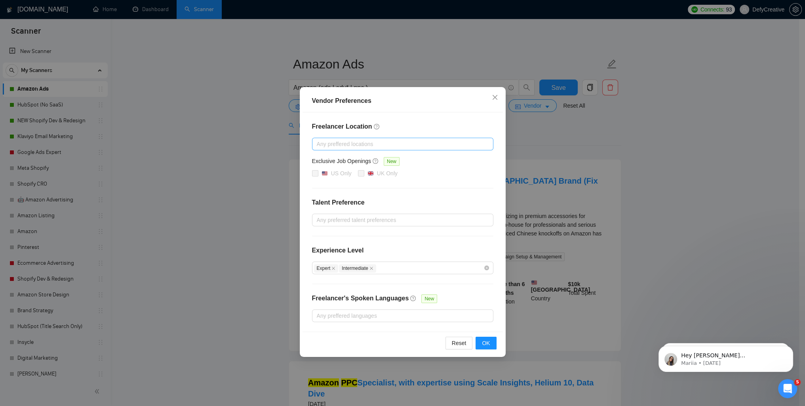
click at [397, 146] on div at bounding box center [399, 144] width 170 height 10
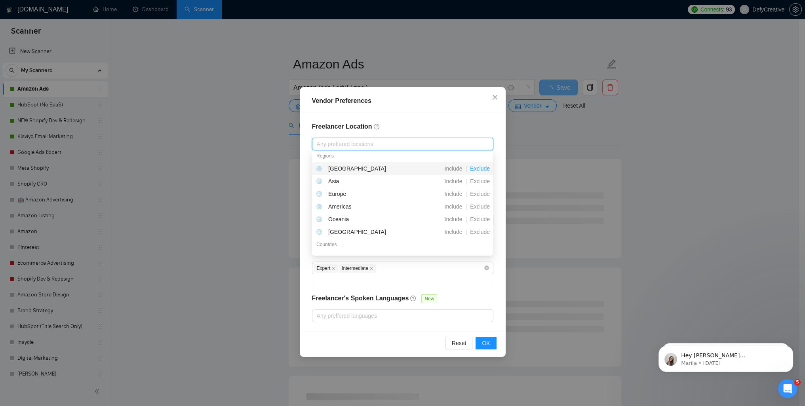
click at [475, 168] on span "Exclude" at bounding box center [480, 169] width 26 height 6
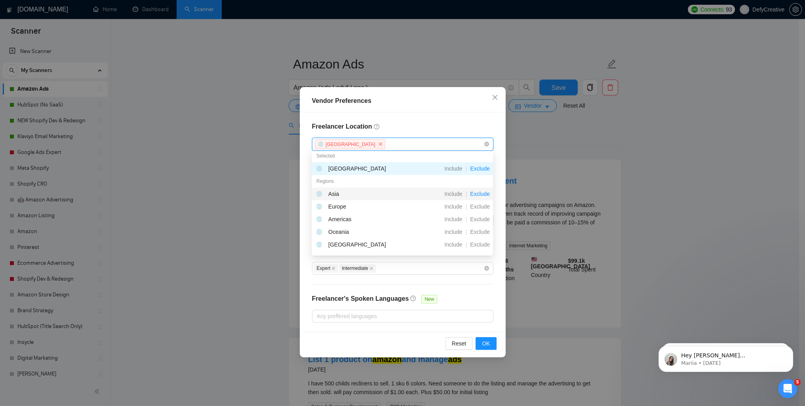
click at [481, 193] on span "Exclude" at bounding box center [480, 194] width 26 height 6
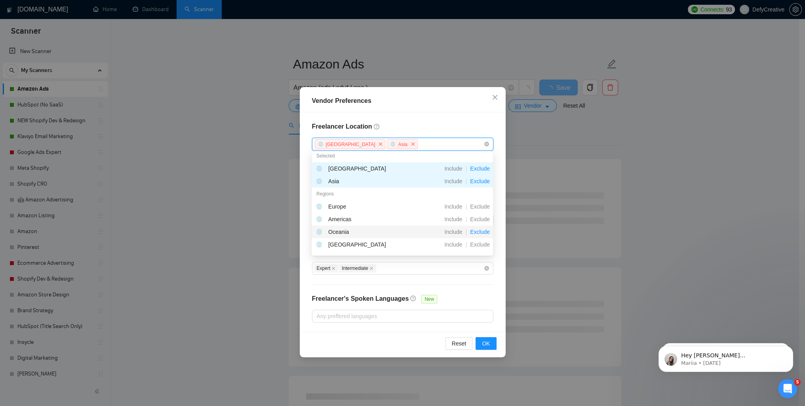
click at [480, 232] on span "Exclude" at bounding box center [480, 232] width 26 height 6
click at [479, 243] on span "Exclude" at bounding box center [480, 245] width 26 height 6
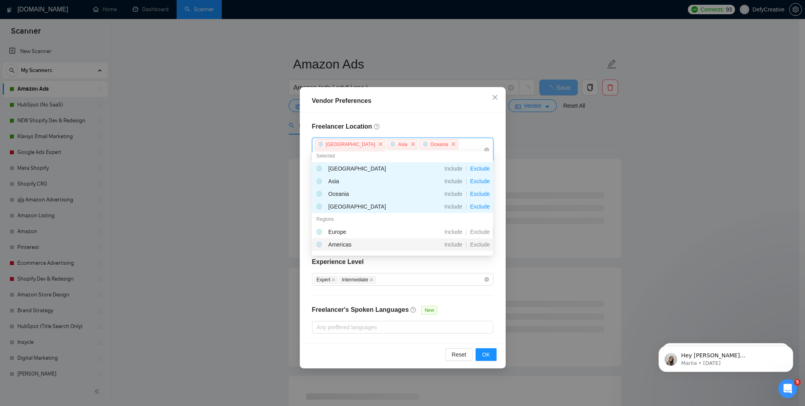
click at [497, 284] on div "Freelancer Location [GEOGRAPHIC_DATA] [GEOGRAPHIC_DATA] [GEOGRAPHIC_DATA] [GEOG…" at bounding box center [403, 228] width 200 height 231
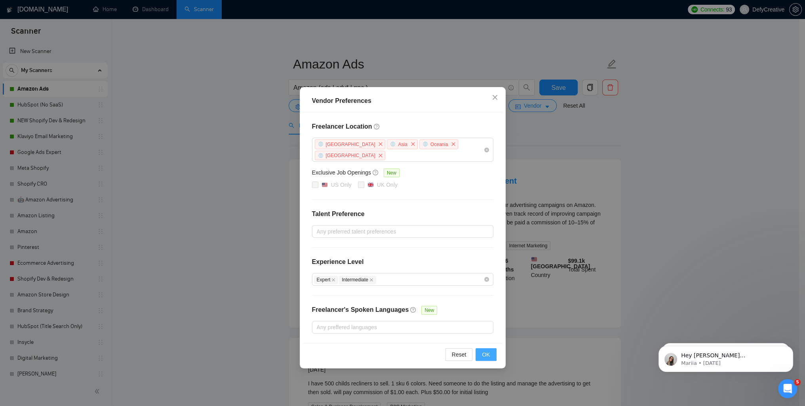
click at [483, 351] on span "OK" at bounding box center [486, 355] width 8 height 9
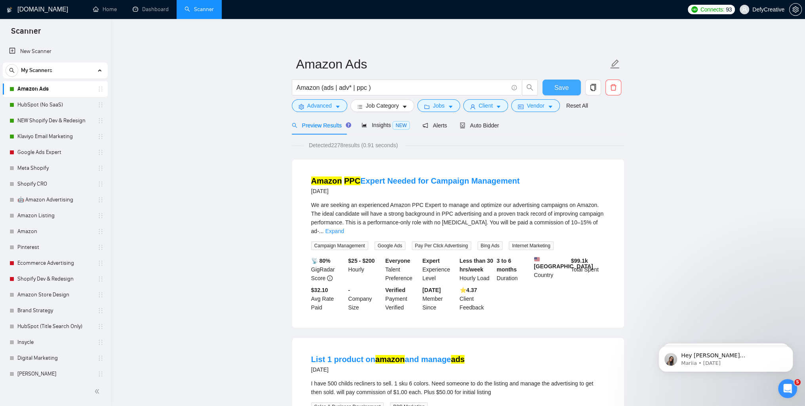
click at [554, 90] on button "Save" at bounding box center [562, 88] width 38 height 16
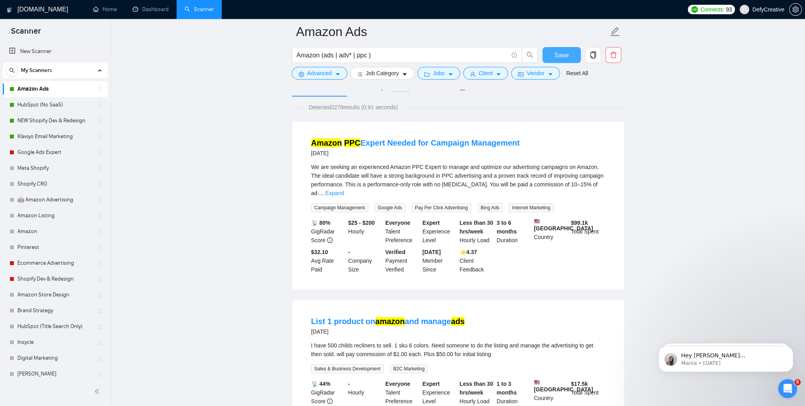
scroll to position [119, 0]
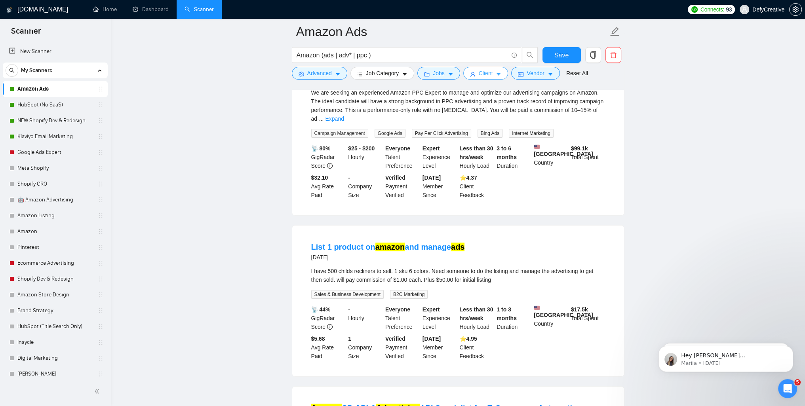
click at [479, 70] on span "Client" at bounding box center [486, 73] width 14 height 9
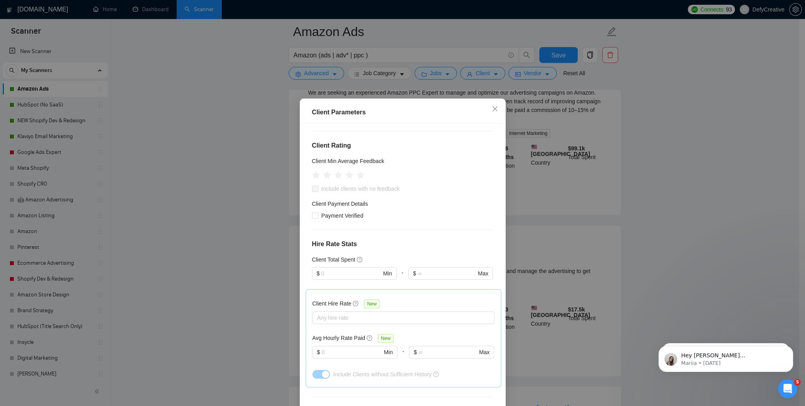
scroll to position [158, 0]
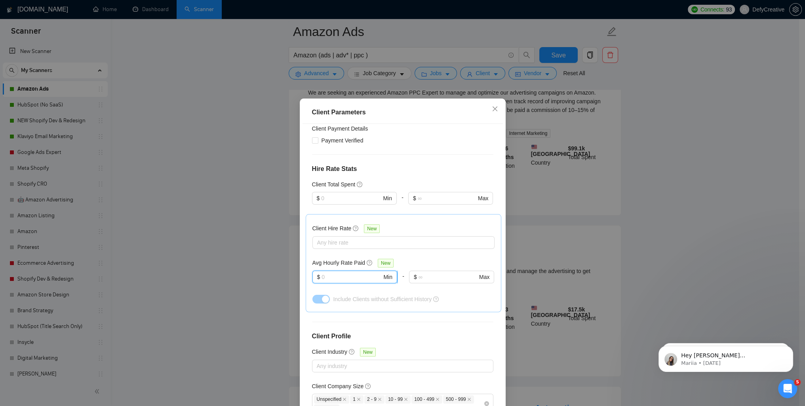
click at [337, 277] on input "text" at bounding box center [352, 277] width 60 height 9
click at [329, 275] on input "text" at bounding box center [352, 277] width 60 height 9
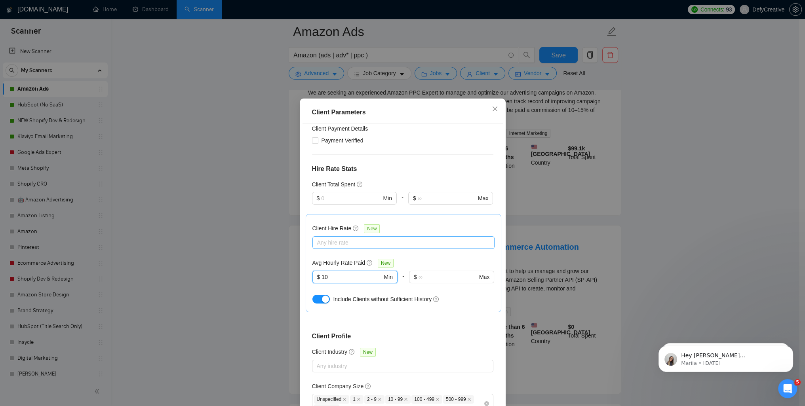
click at [316, 244] on div at bounding box center [400, 243] width 170 height 10
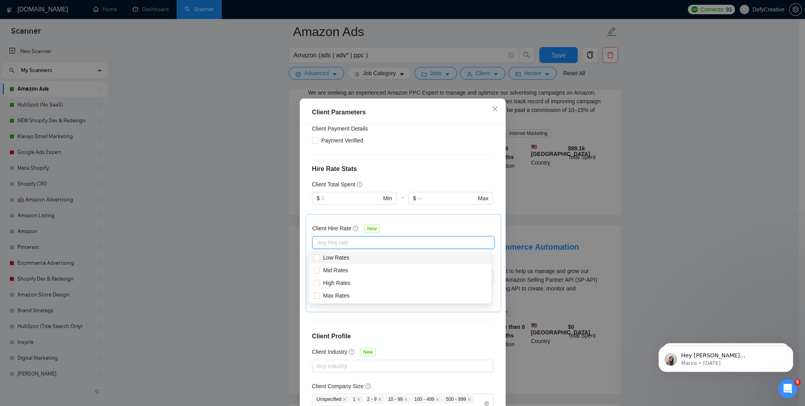
click at [397, 107] on div "Client Parameters" at bounding box center [403, 112] width 200 height 23
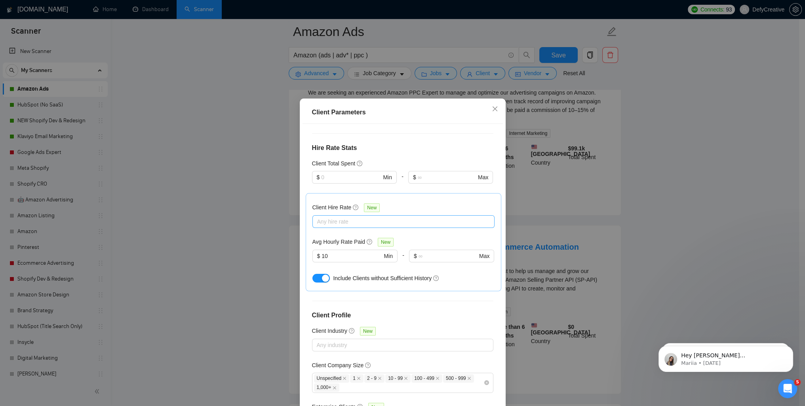
scroll to position [198, 0]
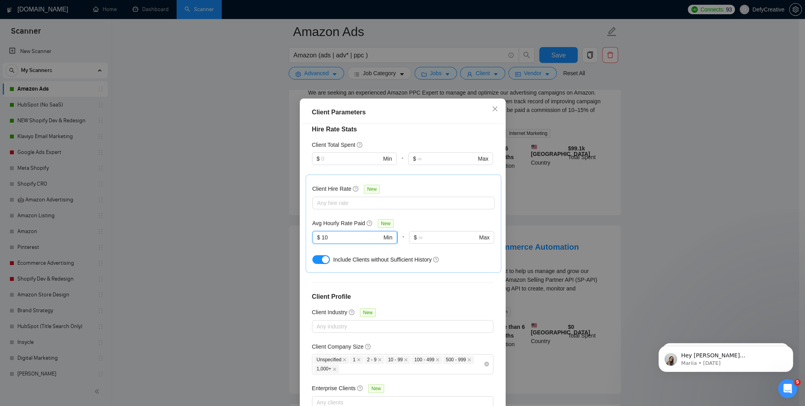
drag, startPoint x: 334, startPoint y: 233, endPoint x: 318, endPoint y: 236, distance: 16.4
click at [318, 236] on span "$ 10 Min" at bounding box center [355, 237] width 85 height 13
type input "15"
click at [303, 216] on div "Client Location Include Client Countries [GEOGRAPHIC_DATA] Exclude Client Count…" at bounding box center [403, 266] width 200 height 284
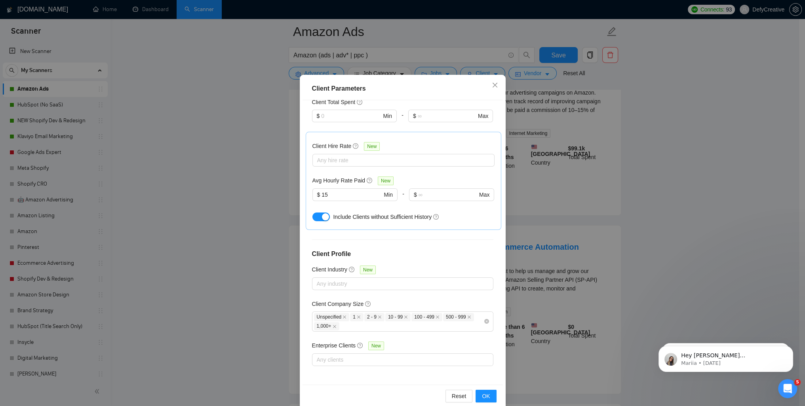
scroll to position [37, 0]
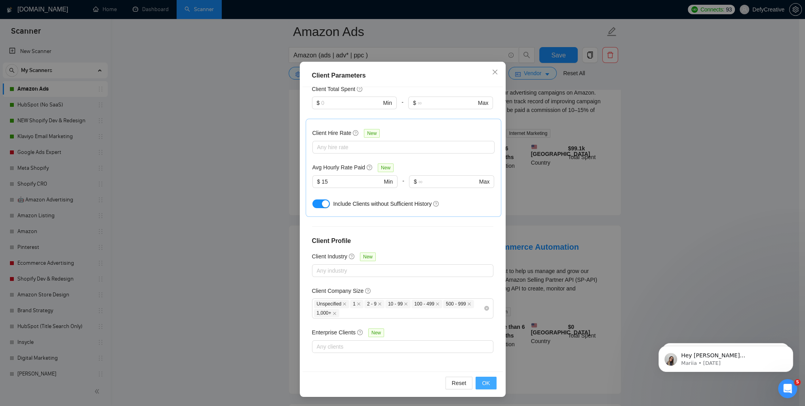
click at [487, 381] on button "OK" at bounding box center [486, 383] width 21 height 13
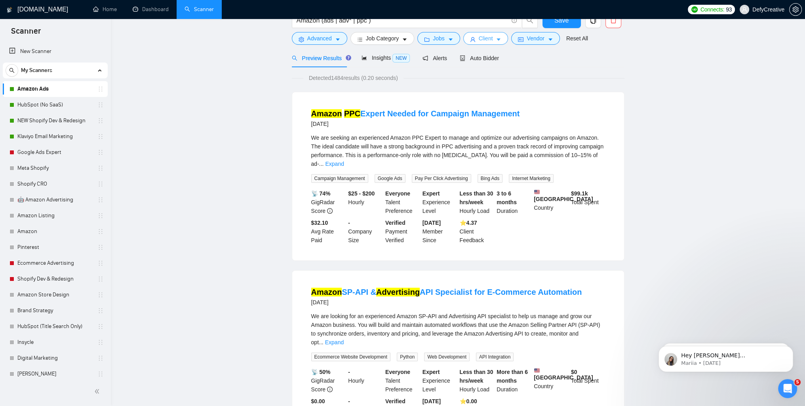
scroll to position [0, 0]
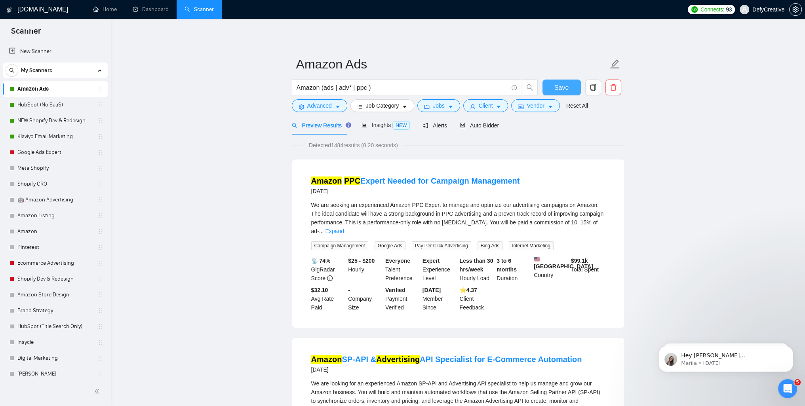
click at [555, 83] on span "Save" at bounding box center [562, 88] width 14 height 10
click at [57, 137] on link "Klaviyo Email Marketing" at bounding box center [54, 137] width 75 height 16
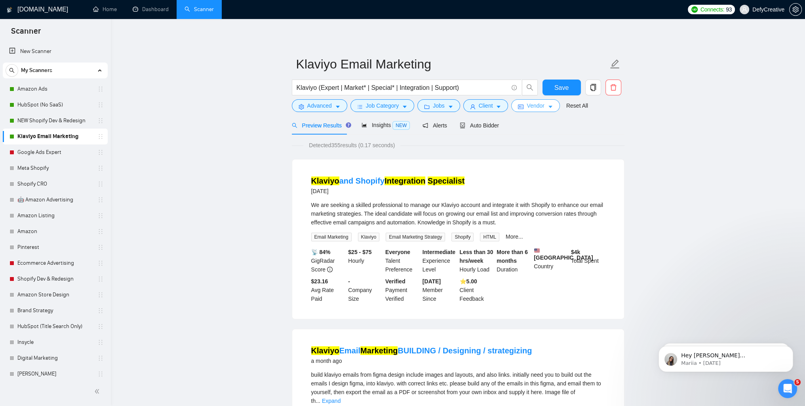
click at [537, 108] on span "Vendor" at bounding box center [535, 105] width 17 height 9
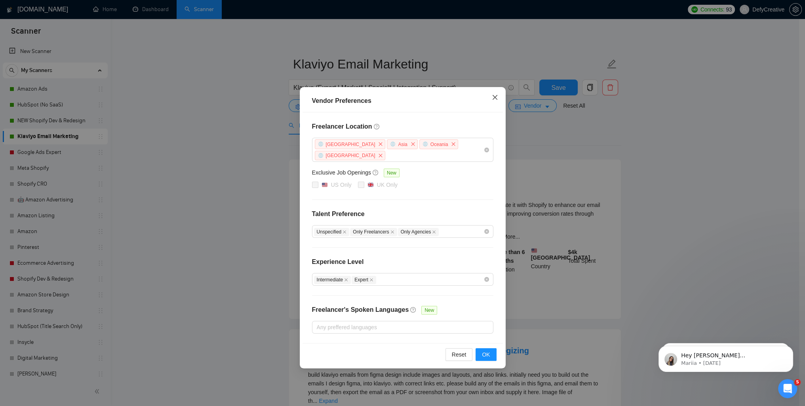
click at [492, 98] on icon "close" at bounding box center [495, 97] width 6 height 6
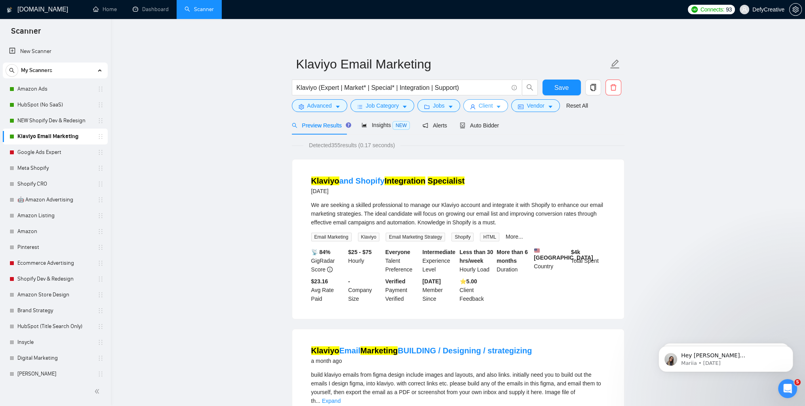
click at [473, 105] on icon "user" at bounding box center [473, 107] width 6 height 6
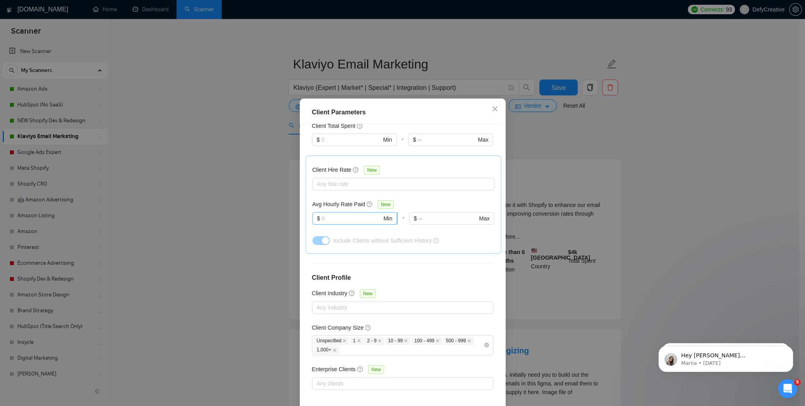
click at [328, 217] on input "text" at bounding box center [352, 218] width 60 height 9
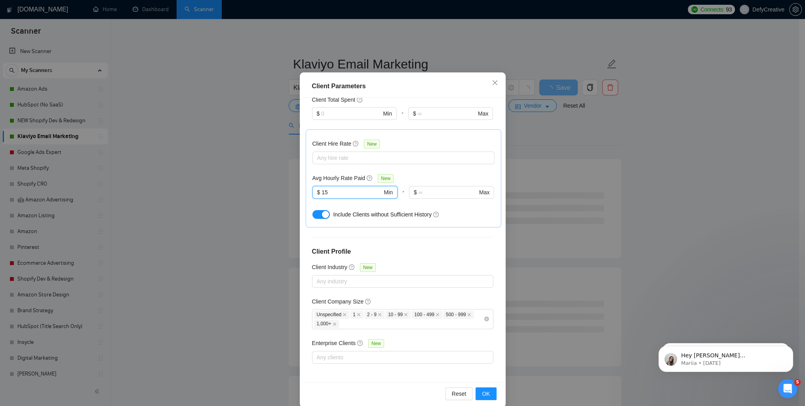
scroll to position [37, 0]
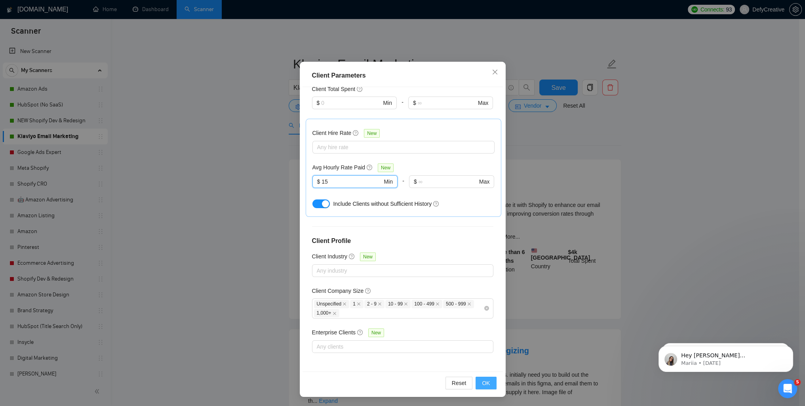
type input "15"
click at [482, 382] on span "OK" at bounding box center [486, 383] width 8 height 9
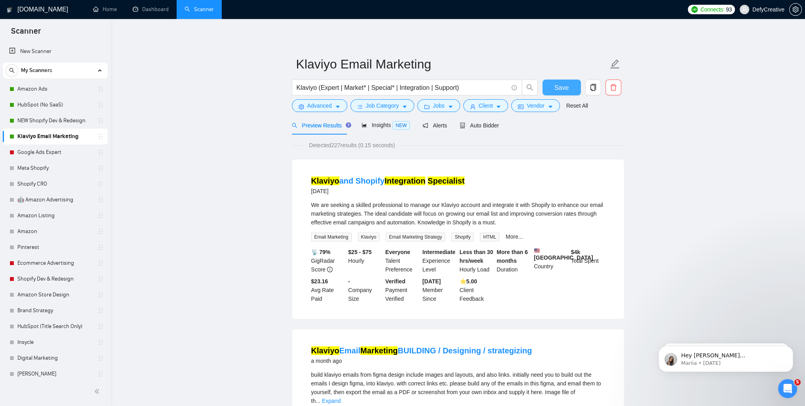
click at [564, 88] on span "Save" at bounding box center [562, 88] width 14 height 10
click at [42, 85] on link "Amazon Ads" at bounding box center [54, 89] width 75 height 16
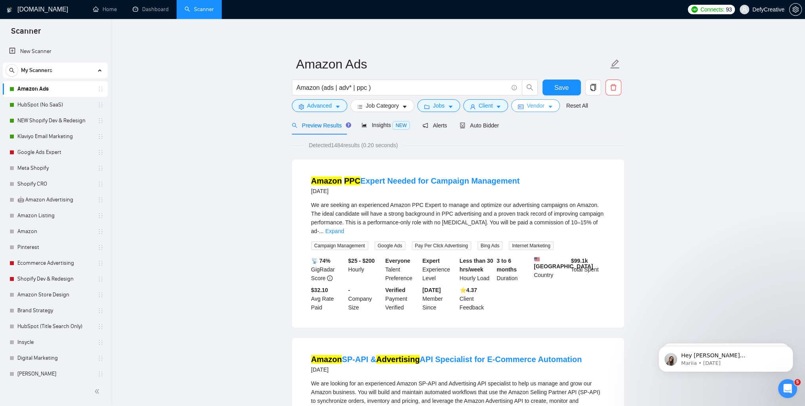
click at [531, 105] on span "Vendor" at bounding box center [535, 105] width 17 height 9
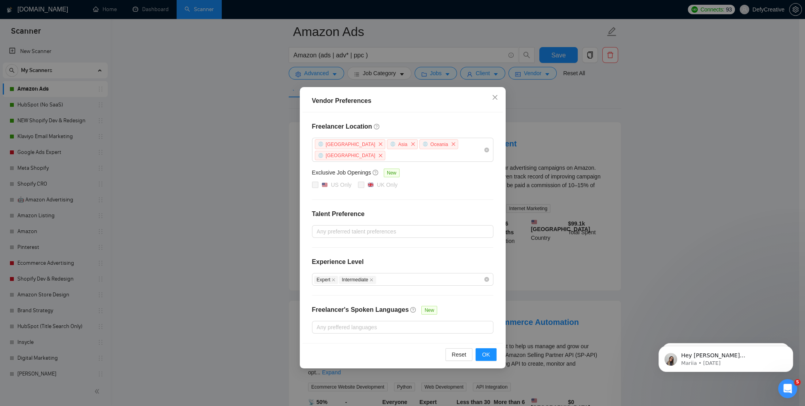
scroll to position [198, 0]
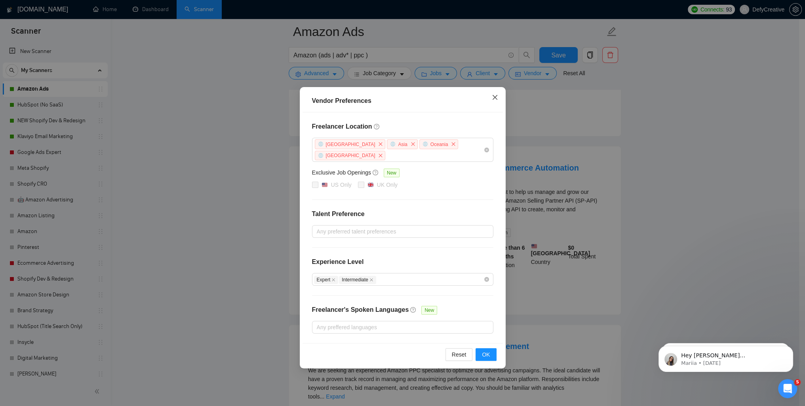
click at [494, 100] on icon "close" at bounding box center [495, 97] width 6 height 6
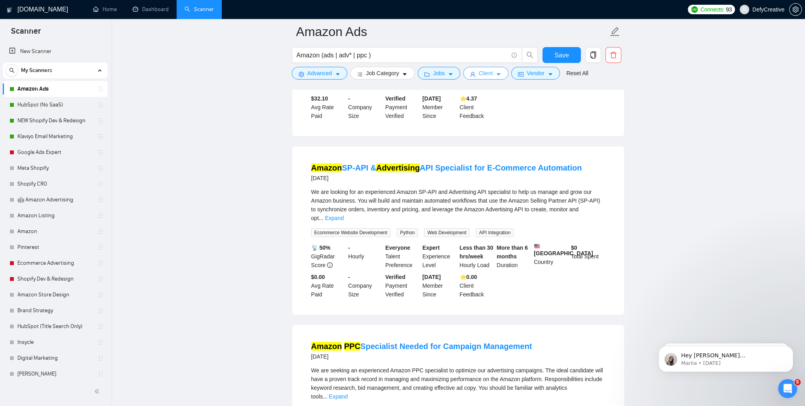
click at [481, 72] on span "Client" at bounding box center [486, 73] width 14 height 9
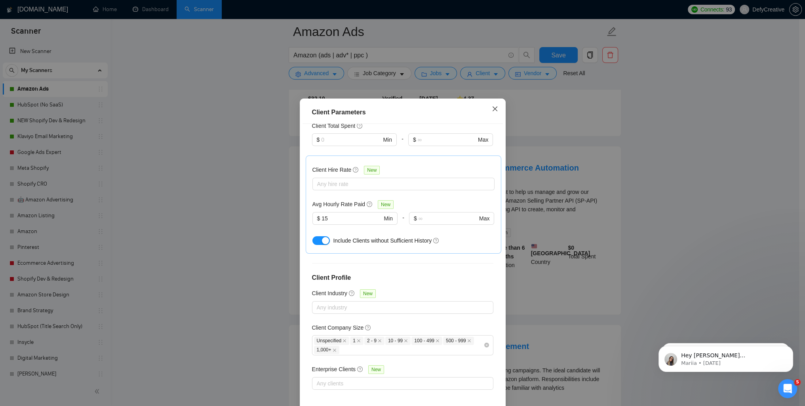
click at [492, 109] on icon "close" at bounding box center [495, 109] width 6 height 6
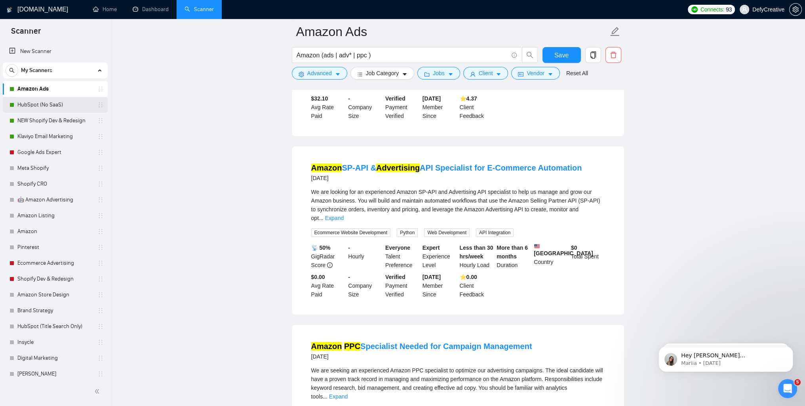
click at [46, 105] on link "HubSpot (No SaaS)" at bounding box center [54, 105] width 75 height 16
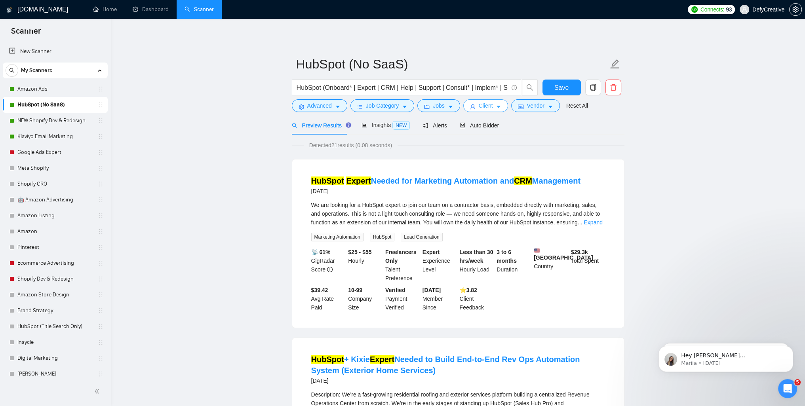
click at [485, 103] on span "Client" at bounding box center [486, 105] width 14 height 9
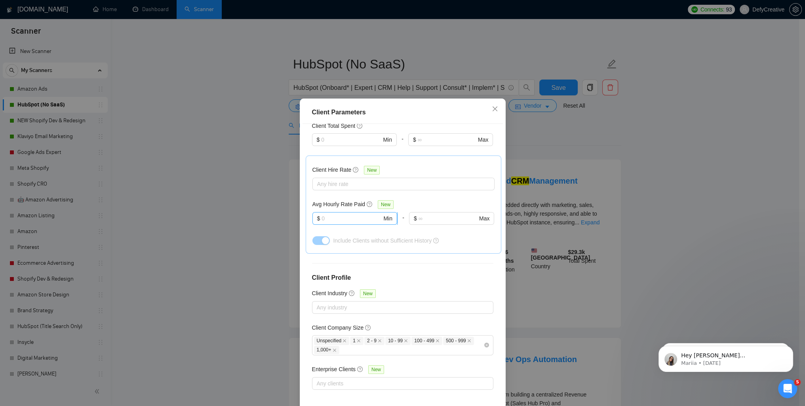
click at [326, 221] on input "text" at bounding box center [352, 218] width 60 height 9
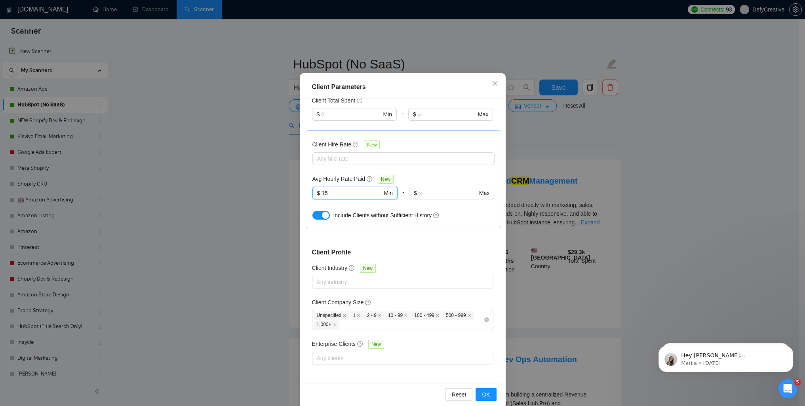
scroll to position [37, 0]
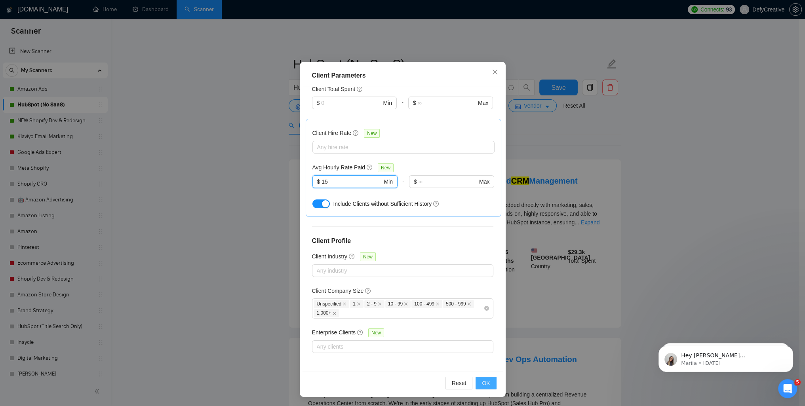
type input "15"
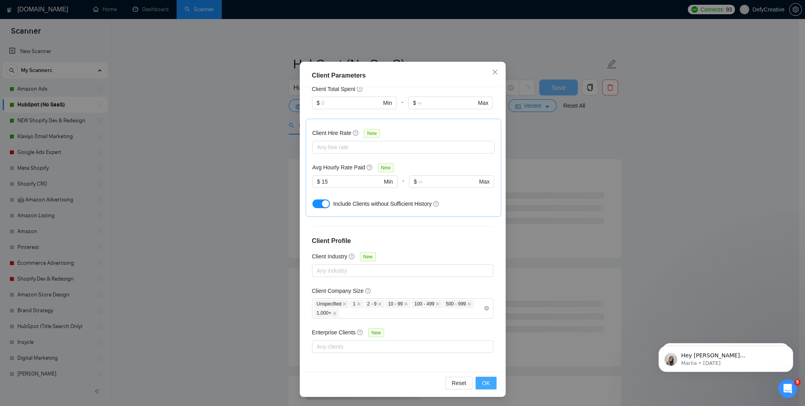
click at [483, 380] on span "OK" at bounding box center [486, 383] width 8 height 9
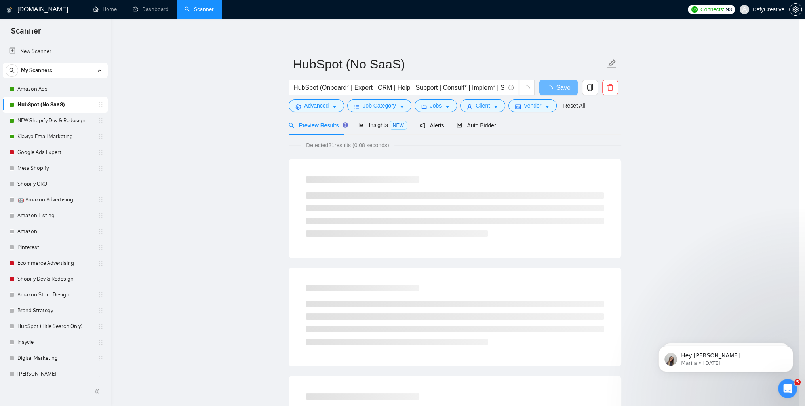
scroll to position [0, 0]
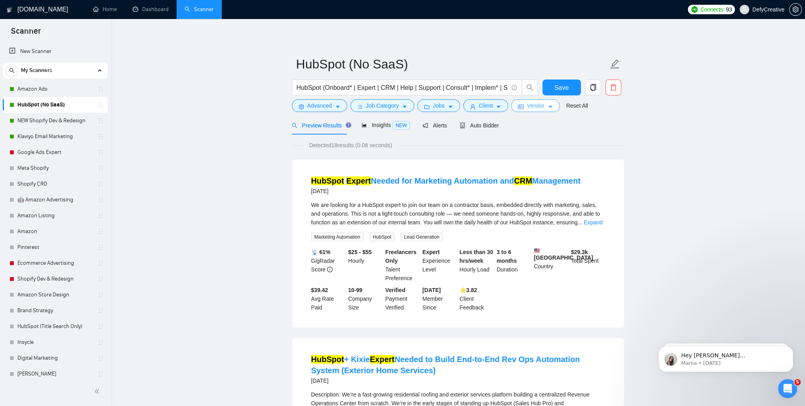
click at [534, 110] on span "Vendor" at bounding box center [535, 105] width 17 height 9
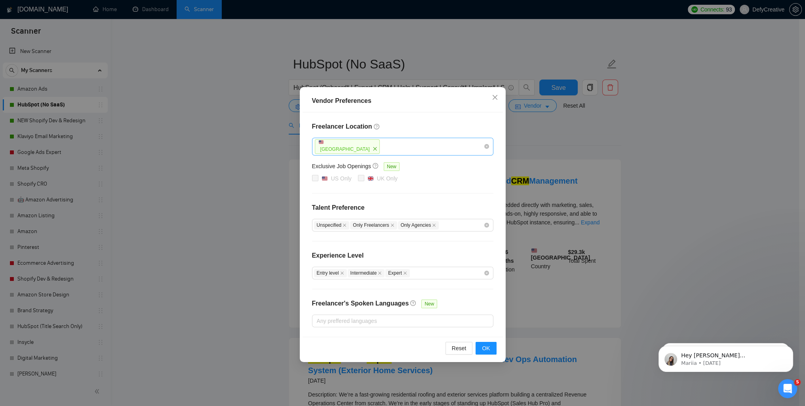
drag, startPoint x: 352, startPoint y: 150, endPoint x: 356, endPoint y: 142, distance: 9.2
click at [373, 150] on icon "close" at bounding box center [375, 149] width 5 height 5
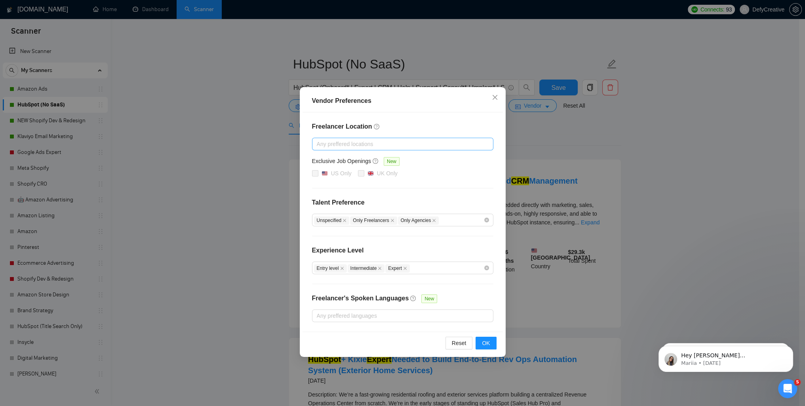
click at [355, 145] on div at bounding box center [399, 144] width 170 height 10
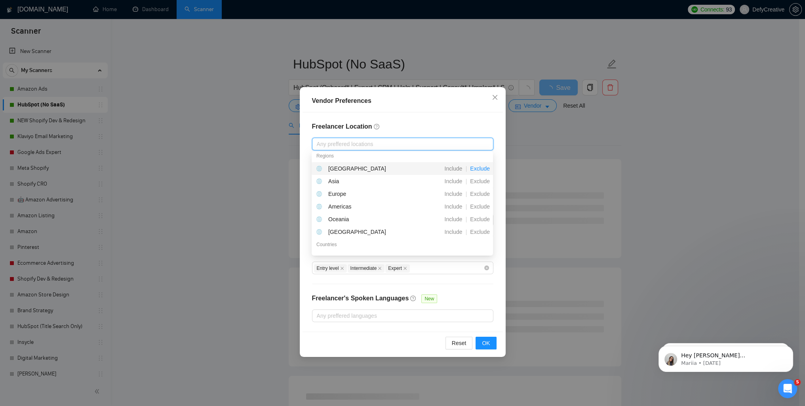
click at [480, 170] on span "Exclude" at bounding box center [480, 169] width 26 height 6
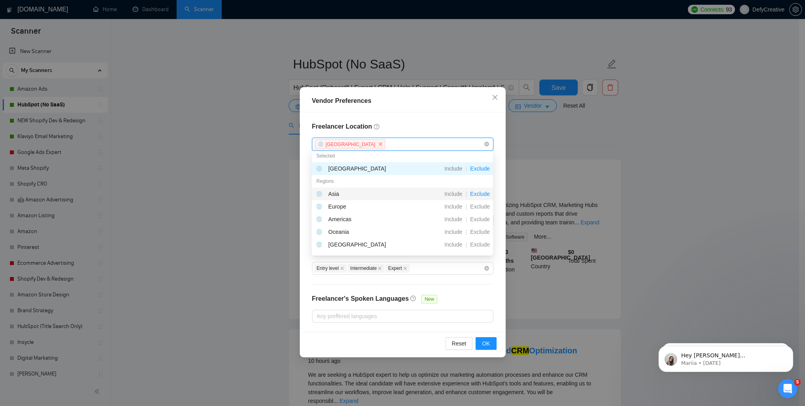
click at [481, 193] on span "Exclude" at bounding box center [480, 194] width 26 height 6
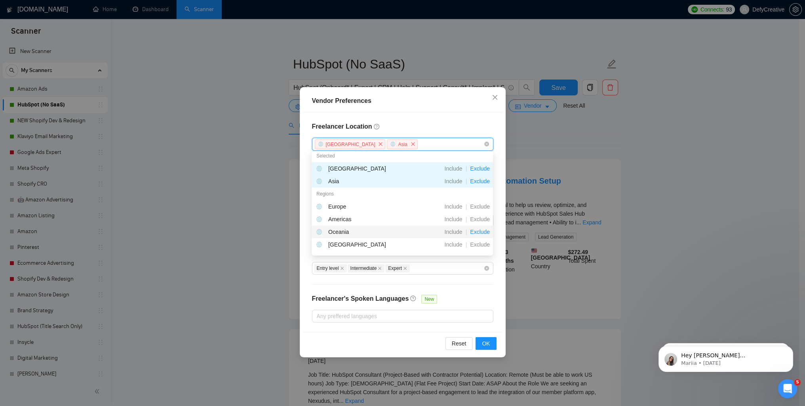
click at [479, 229] on span "Exclude" at bounding box center [480, 232] width 26 height 6
click at [479, 244] on span "Exclude" at bounding box center [480, 245] width 26 height 6
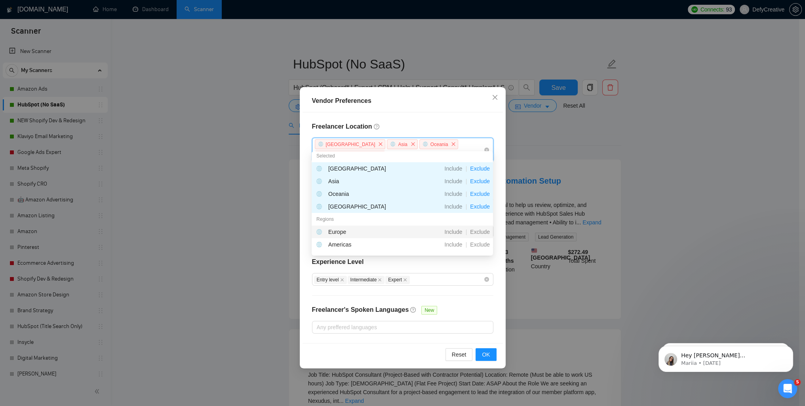
click at [305, 229] on div "Freelancer Location [GEOGRAPHIC_DATA] [GEOGRAPHIC_DATA] [GEOGRAPHIC_DATA] [GEOG…" at bounding box center [403, 228] width 200 height 231
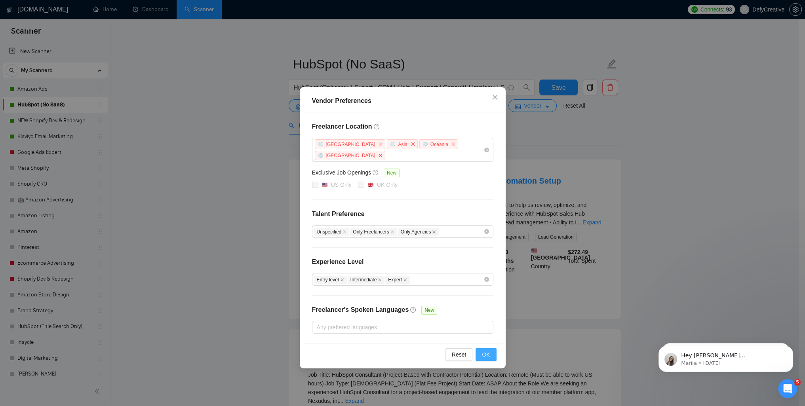
click at [485, 351] on span "OK" at bounding box center [486, 355] width 8 height 9
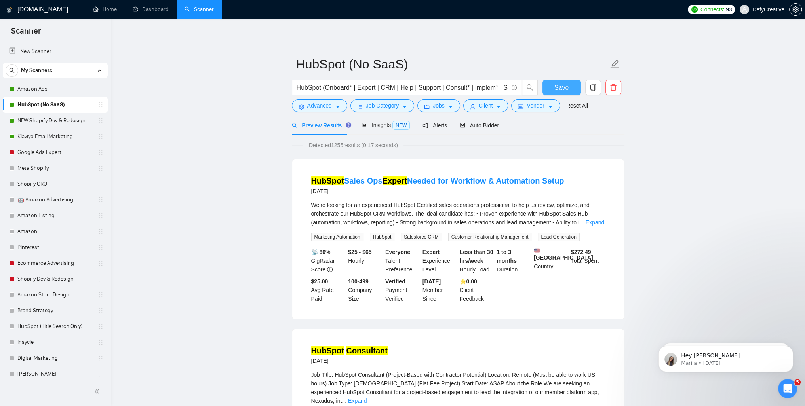
click at [557, 88] on span "Save" at bounding box center [562, 88] width 14 height 10
click at [65, 123] on link "NEW Shopify Dev & Redesign" at bounding box center [54, 121] width 75 height 16
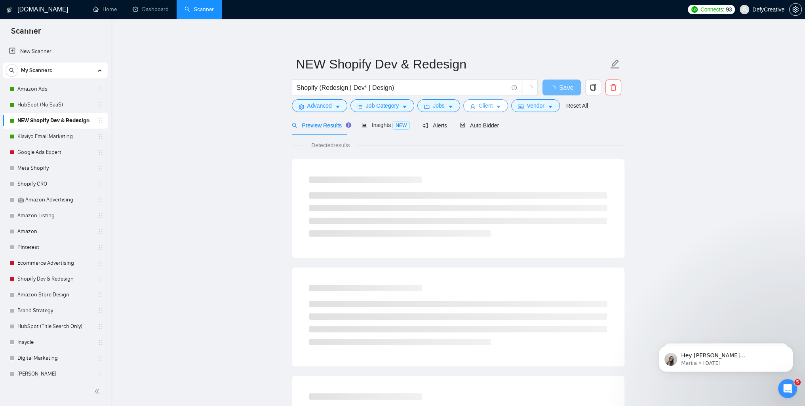
click at [490, 105] on span "Client" at bounding box center [486, 105] width 14 height 9
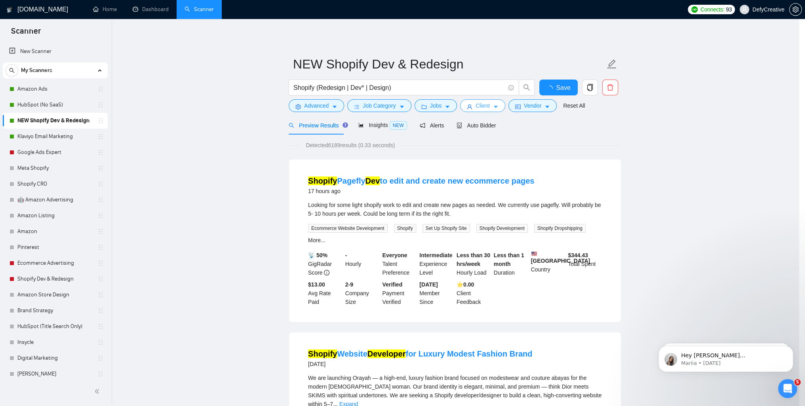
scroll to position [210, 0]
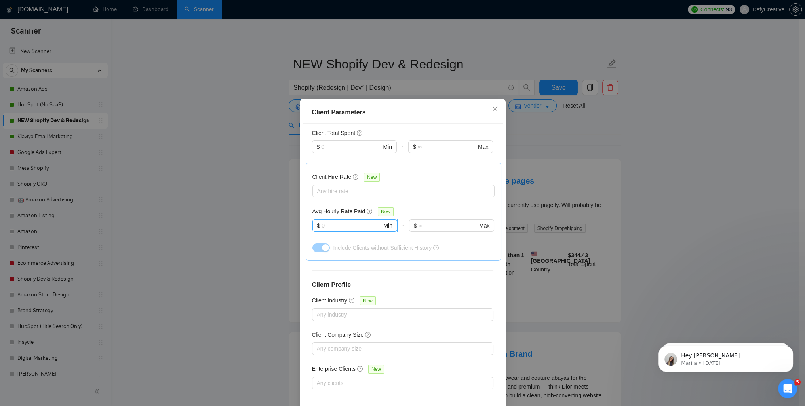
click at [356, 226] on input "text" at bounding box center [352, 225] width 60 height 9
type input "15"
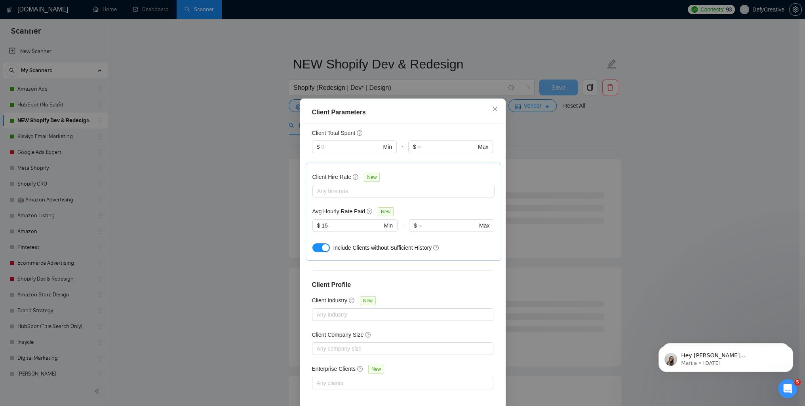
click at [303, 219] on div "Client Location Include Client Countries [GEOGRAPHIC_DATA] Exclude Client Count…" at bounding box center [403, 266] width 200 height 284
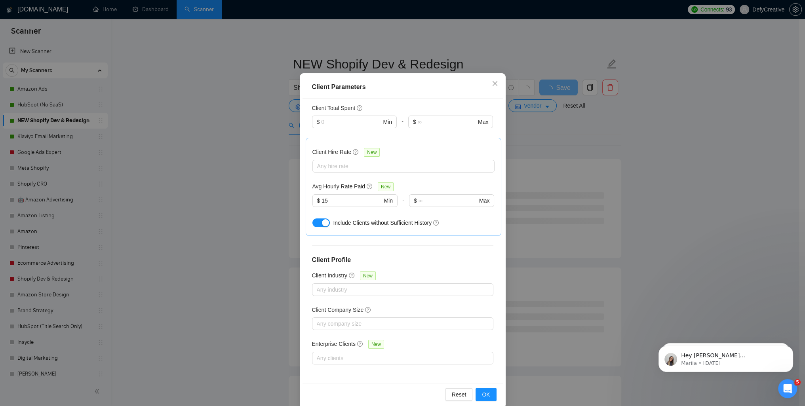
scroll to position [37, 0]
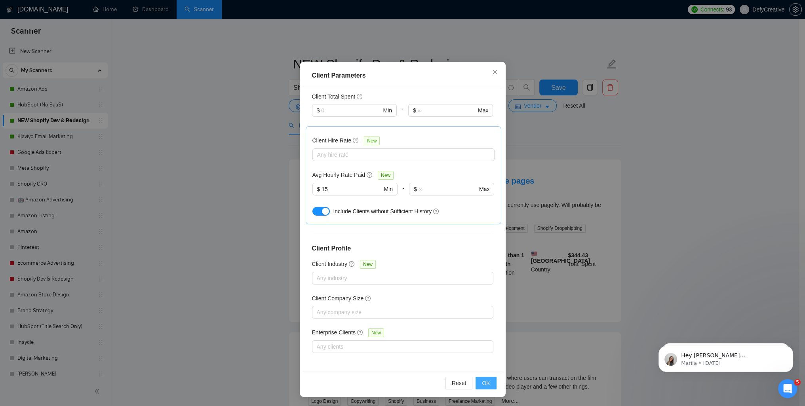
click at [482, 381] on span "OK" at bounding box center [486, 383] width 8 height 9
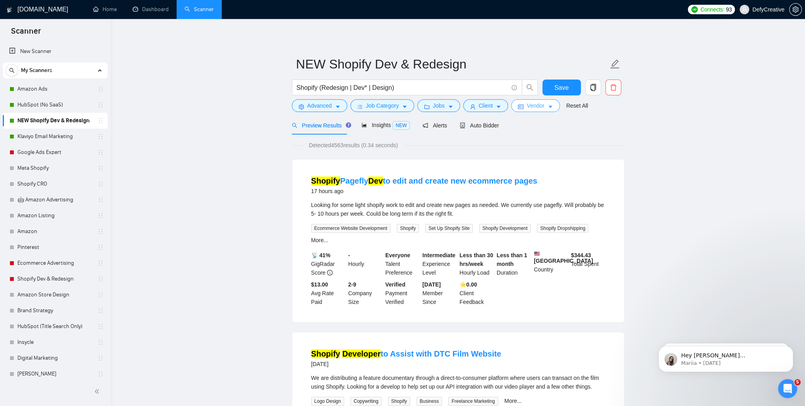
click at [527, 107] on span "Vendor" at bounding box center [535, 105] width 17 height 9
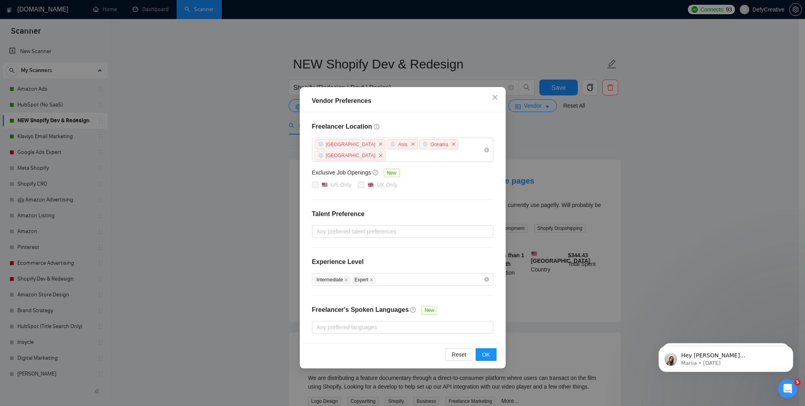
click at [647, 128] on div "Vendor Preferences Freelancer Location [GEOGRAPHIC_DATA] [GEOGRAPHIC_DATA] [GEO…" at bounding box center [402, 203] width 805 height 406
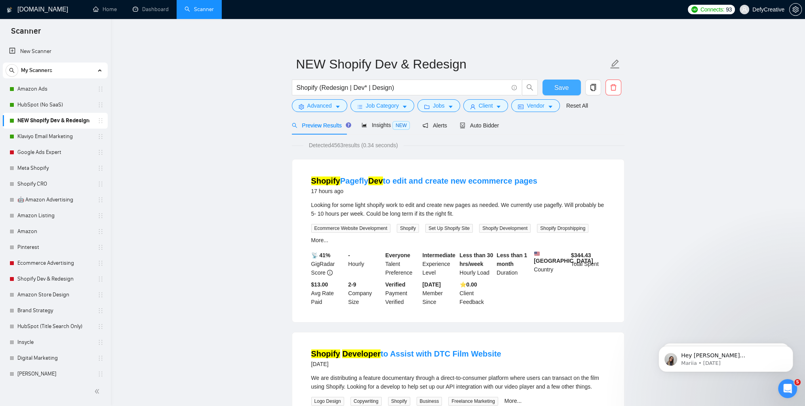
click at [555, 88] on button "Save" at bounding box center [562, 88] width 38 height 16
click at [47, 137] on link "Klaviyo Email Marketing" at bounding box center [54, 137] width 75 height 16
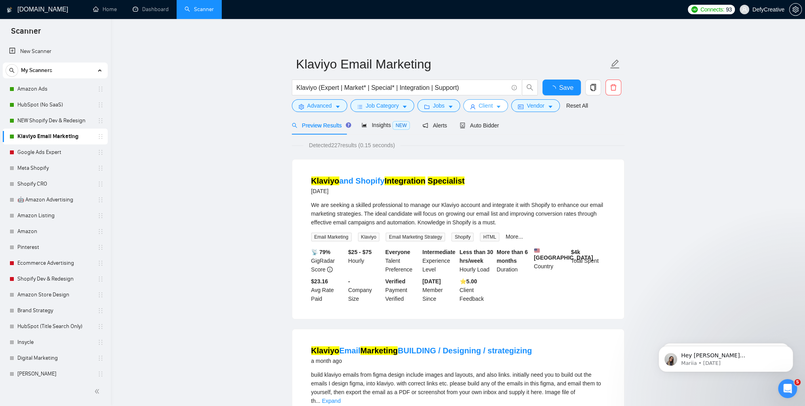
click at [481, 108] on span "Client" at bounding box center [486, 105] width 14 height 9
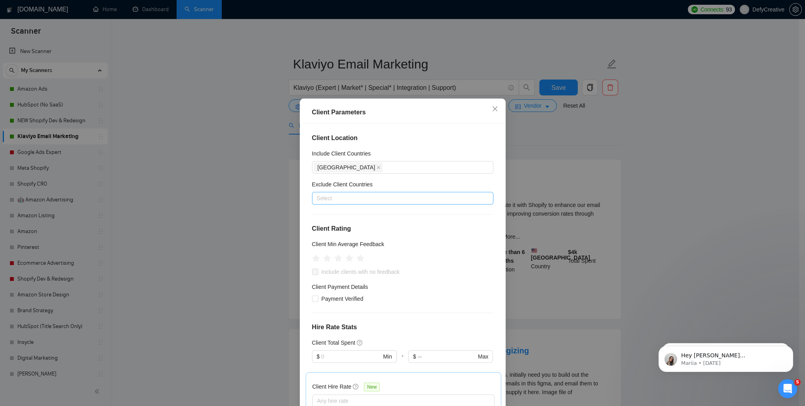
click at [369, 200] on div at bounding box center [399, 199] width 170 height 10
click at [359, 226] on div "[GEOGRAPHIC_DATA]" at bounding box center [399, 226] width 163 height 9
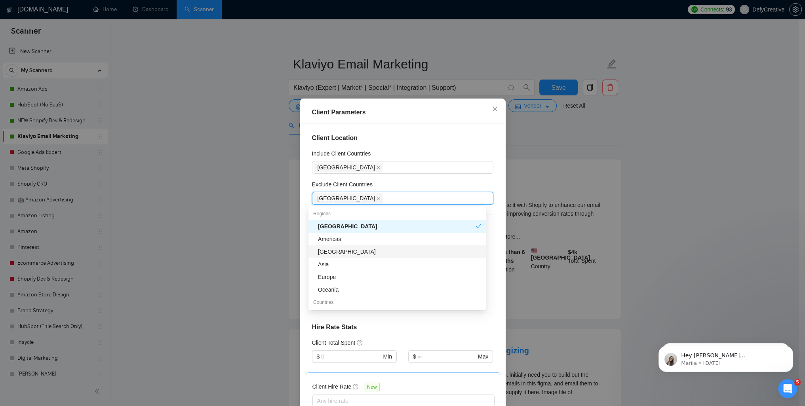
click at [345, 253] on div "[GEOGRAPHIC_DATA]" at bounding box center [399, 252] width 163 height 9
click at [336, 267] on div "Asia" at bounding box center [399, 264] width 163 height 9
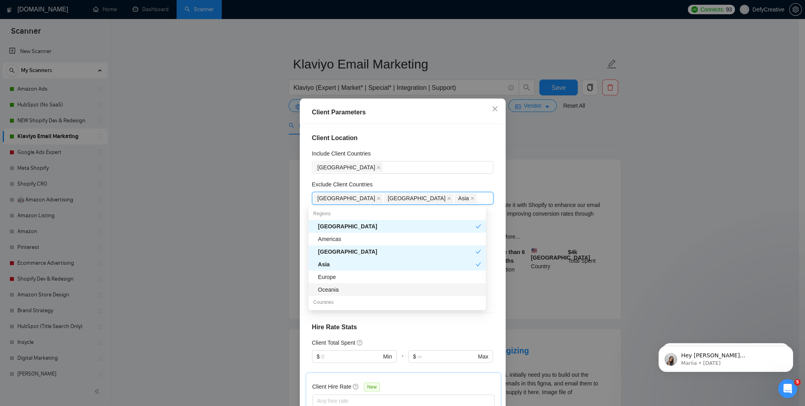
click at [339, 288] on div "Oceania" at bounding box center [399, 290] width 163 height 9
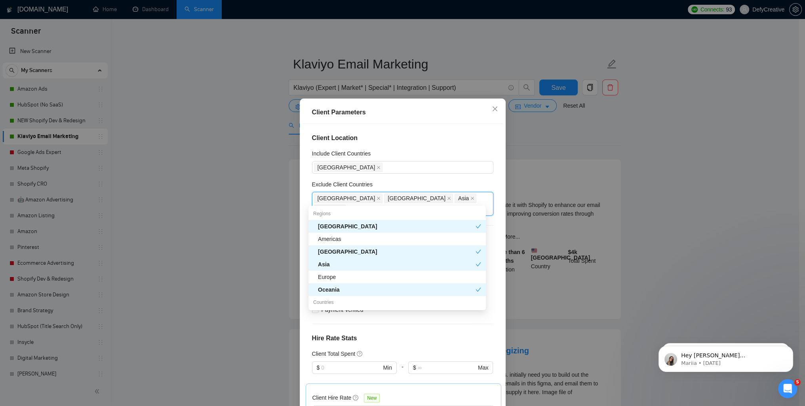
click at [434, 115] on div "Client Parameters" at bounding box center [402, 113] width 181 height 10
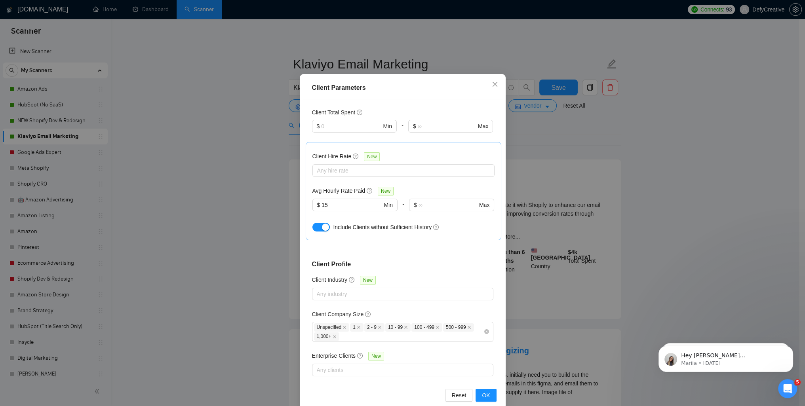
scroll to position [37, 0]
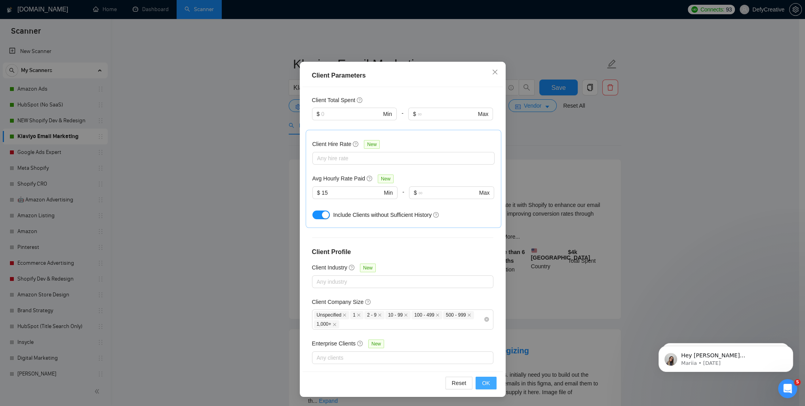
click at [479, 379] on button "OK" at bounding box center [486, 383] width 21 height 13
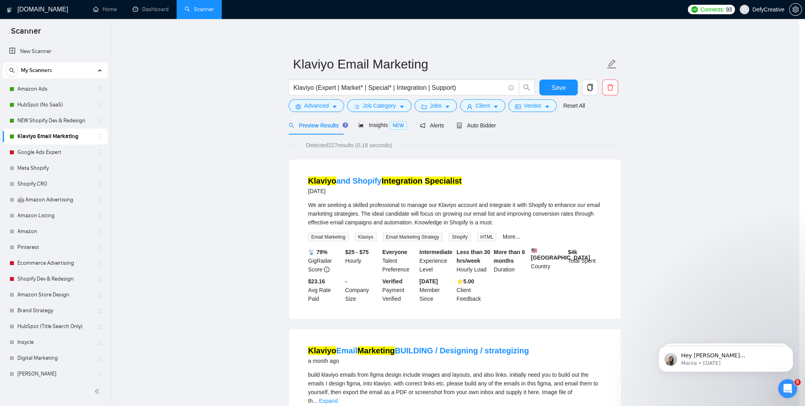
scroll to position [0, 0]
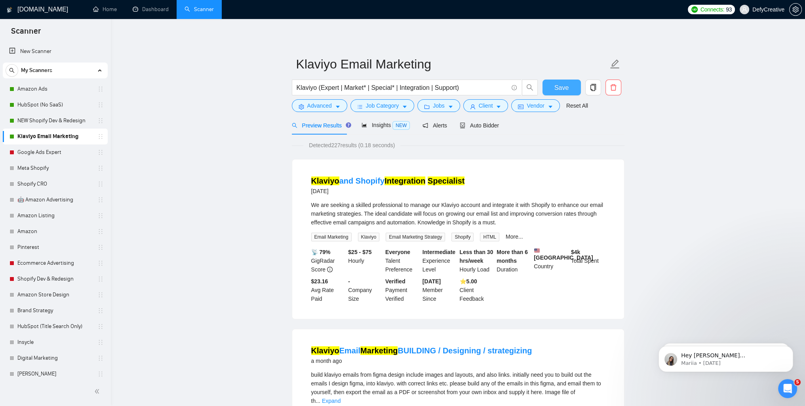
click at [561, 86] on span "Save" at bounding box center [562, 88] width 14 height 10
click at [41, 119] on link "NEW Shopify Dev & Redesign" at bounding box center [54, 121] width 75 height 16
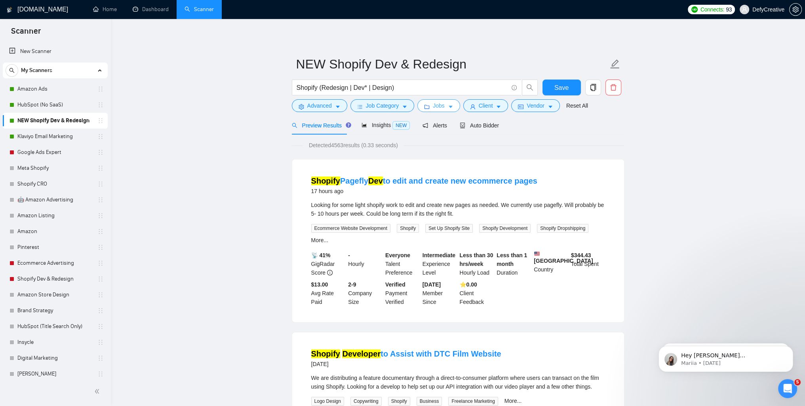
click at [441, 108] on span "Jobs" at bounding box center [439, 105] width 12 height 9
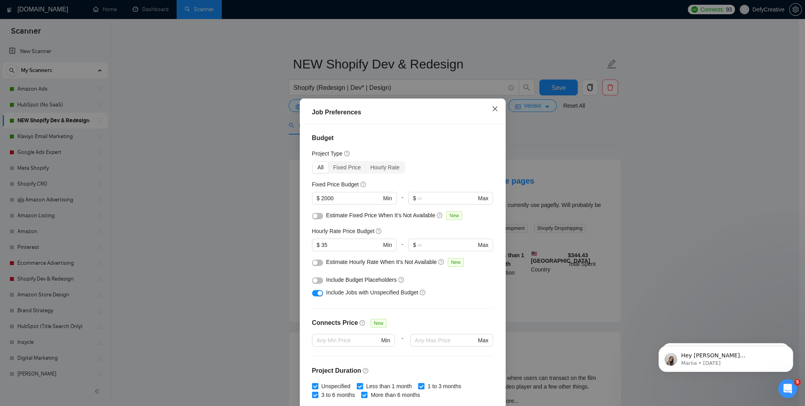
click at [492, 110] on icon "close" at bounding box center [495, 109] width 6 height 6
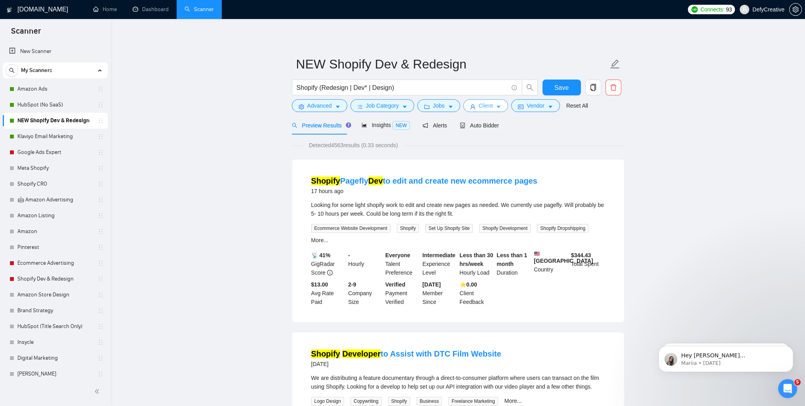
click at [482, 106] on span "Client" at bounding box center [486, 105] width 14 height 9
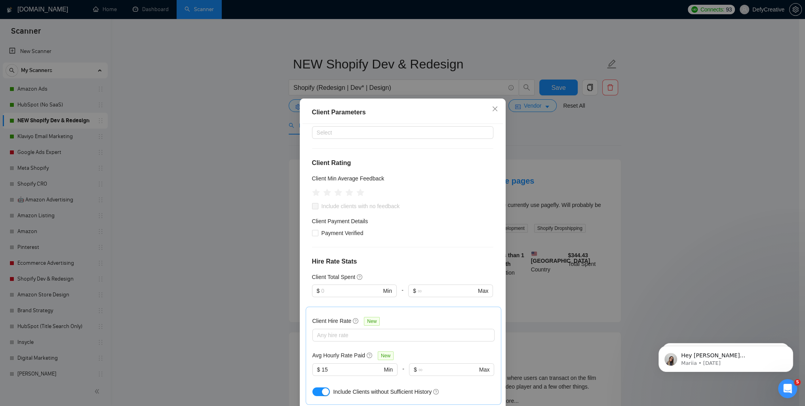
scroll to position [52, 0]
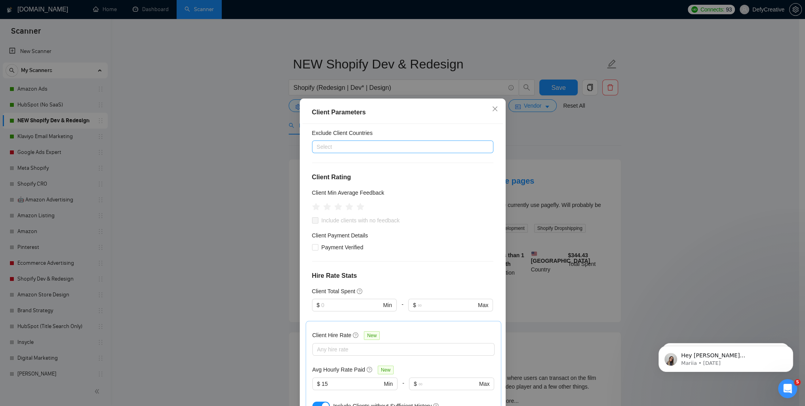
click at [340, 147] on div at bounding box center [399, 147] width 170 height 10
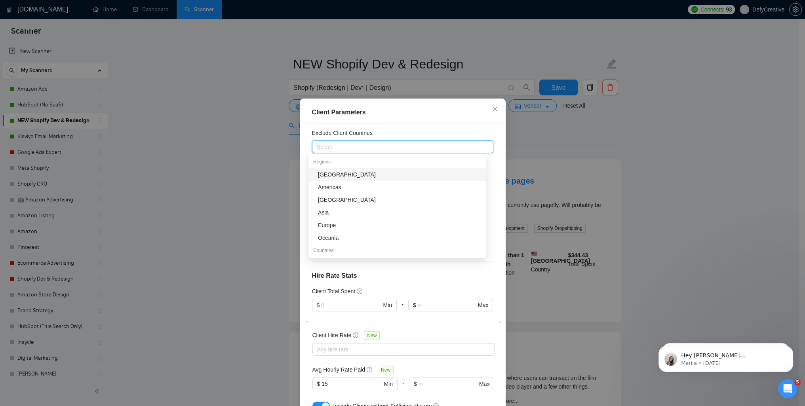
click at [328, 175] on div "[GEOGRAPHIC_DATA]" at bounding box center [399, 174] width 163 height 9
click at [330, 200] on div "[GEOGRAPHIC_DATA]" at bounding box center [399, 200] width 163 height 9
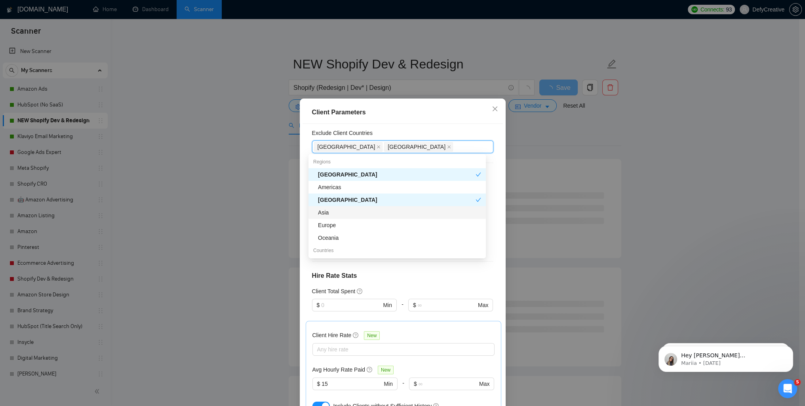
click at [328, 212] on div "Asia" at bounding box center [399, 212] width 163 height 9
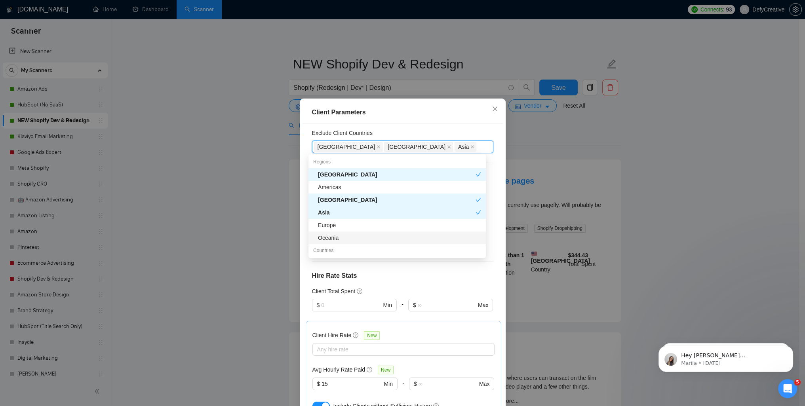
click at [328, 239] on div "Oceania" at bounding box center [399, 238] width 163 height 9
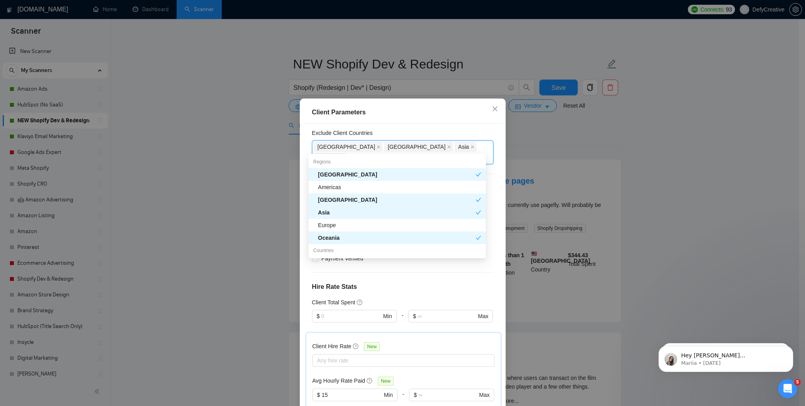
click at [368, 109] on div "Client Parameters" at bounding box center [402, 113] width 181 height 10
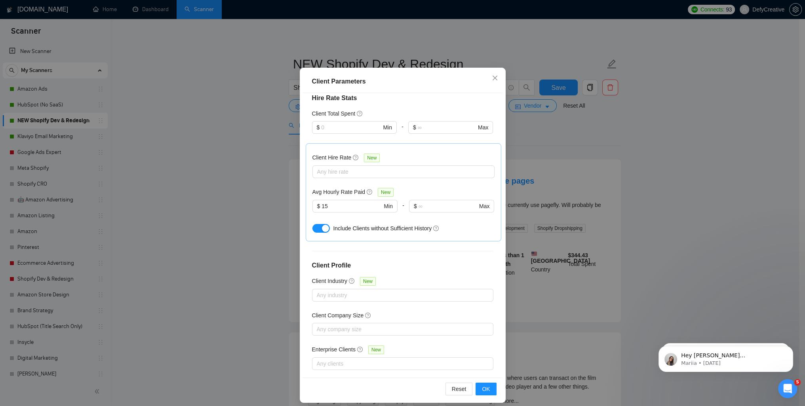
scroll to position [37, 0]
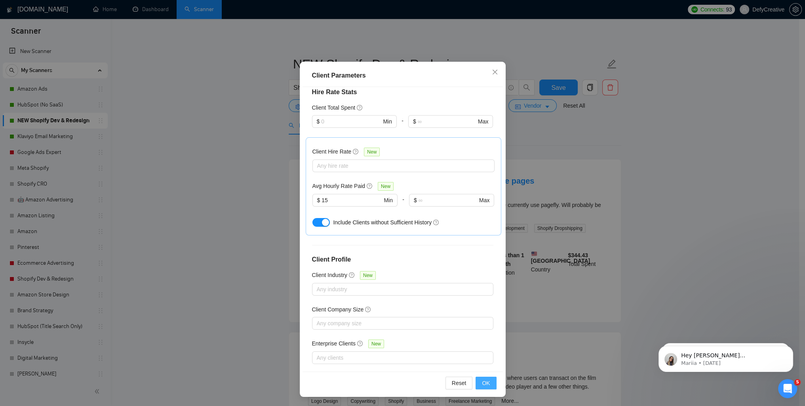
click at [487, 380] on button "OK" at bounding box center [486, 383] width 21 height 13
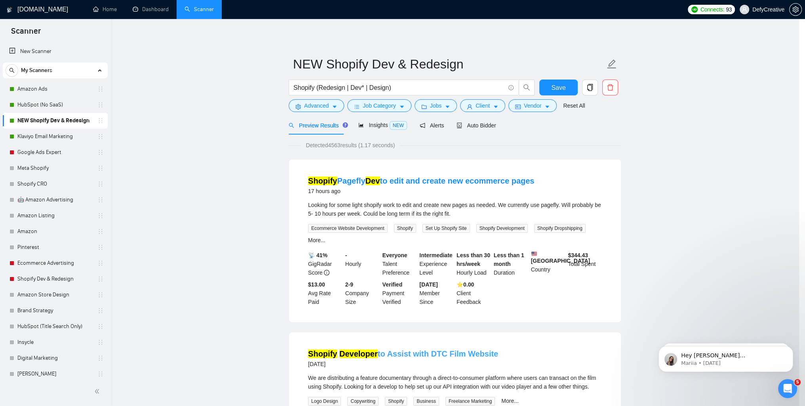
scroll to position [0, 0]
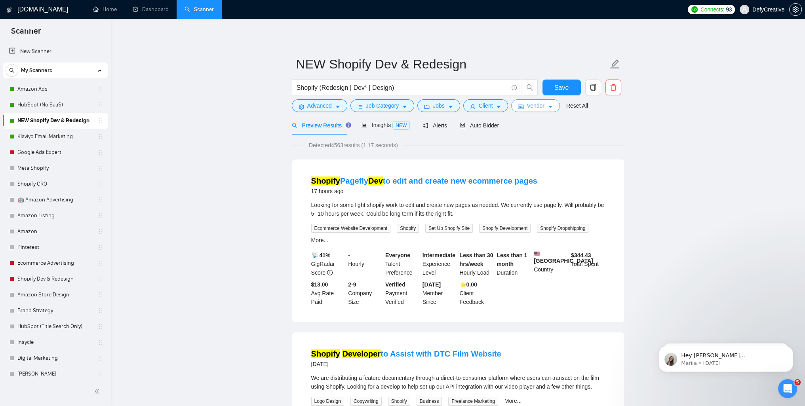
click at [537, 108] on span "Vendor" at bounding box center [535, 105] width 17 height 9
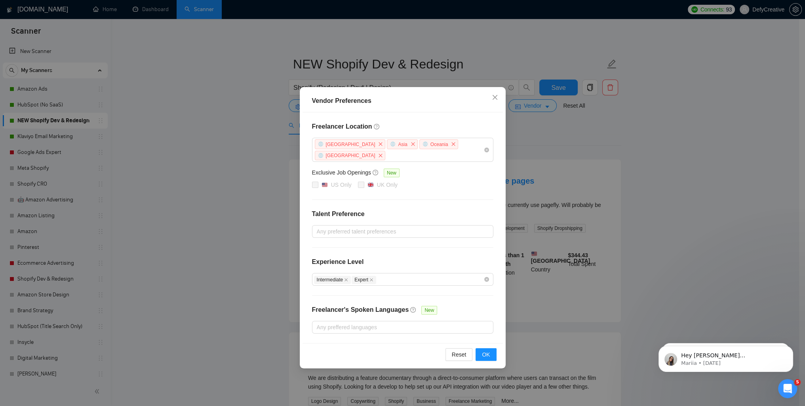
click at [665, 106] on div "Vendor Preferences Freelancer Location [GEOGRAPHIC_DATA] [GEOGRAPHIC_DATA] [GEO…" at bounding box center [402, 203] width 805 height 406
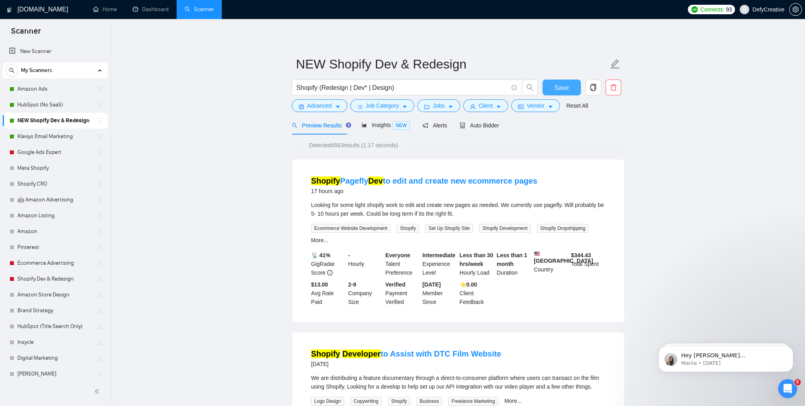
click at [555, 88] on span "Save" at bounding box center [562, 88] width 14 height 10
click at [40, 137] on link "Klaviyo Email Marketing" at bounding box center [54, 137] width 75 height 16
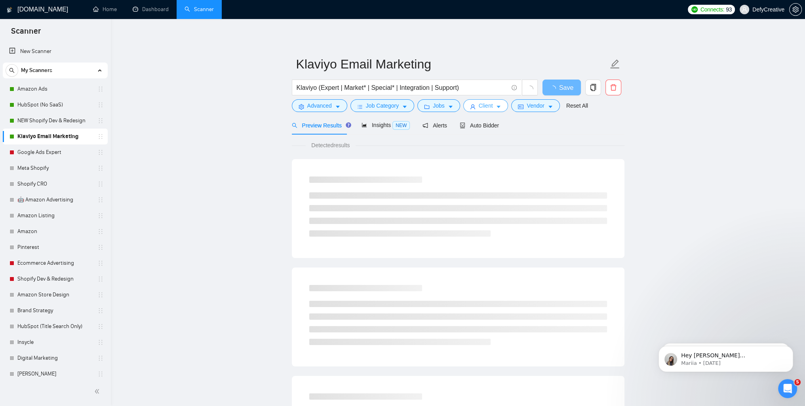
click at [475, 107] on button "Client" at bounding box center [486, 105] width 45 height 13
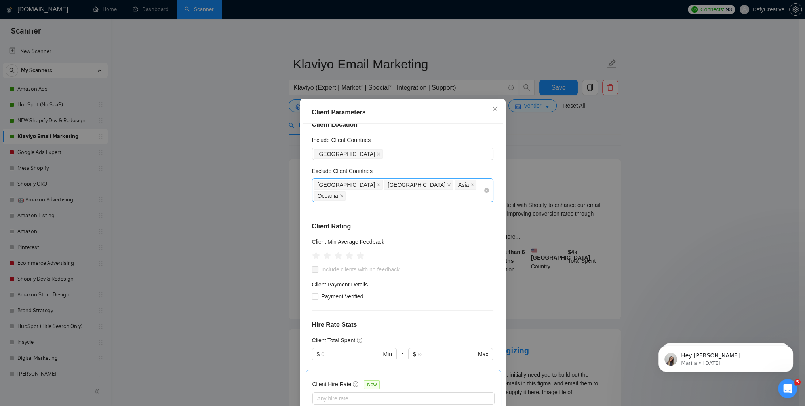
scroll to position [11, 0]
click at [492, 110] on icon "close" at bounding box center [495, 109] width 6 height 6
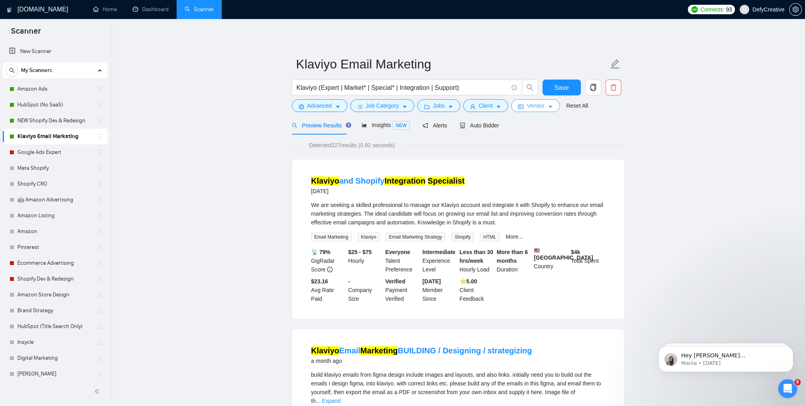
click at [519, 107] on icon "idcard" at bounding box center [521, 107] width 6 height 4
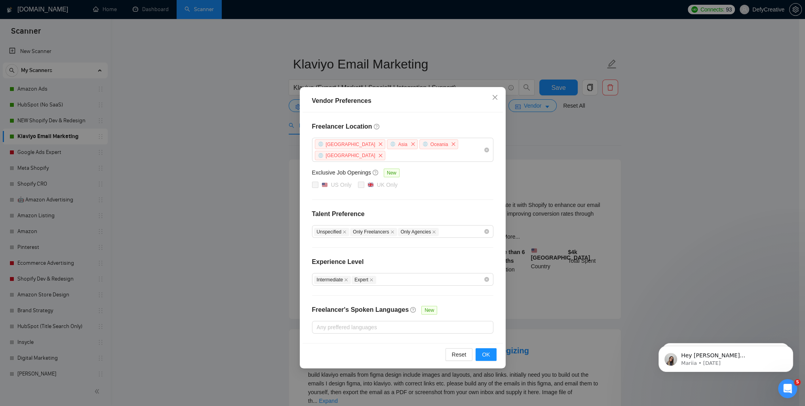
click at [242, 117] on div "Vendor Preferences Freelancer Location [GEOGRAPHIC_DATA] [GEOGRAPHIC_DATA] [GEO…" at bounding box center [402, 203] width 805 height 406
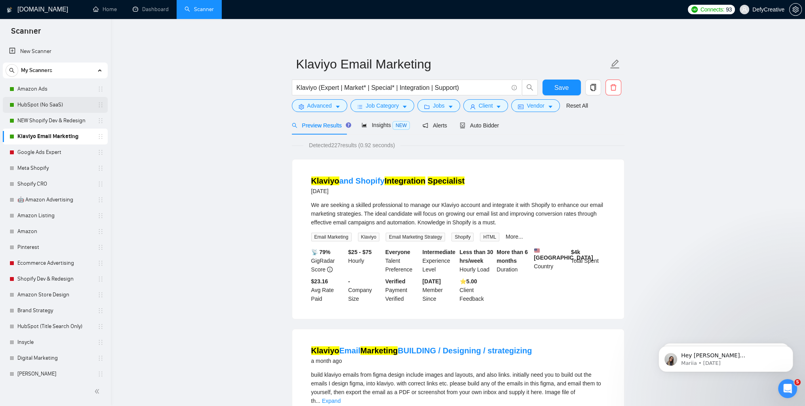
click at [35, 105] on link "HubSpot (No SaaS)" at bounding box center [54, 105] width 75 height 16
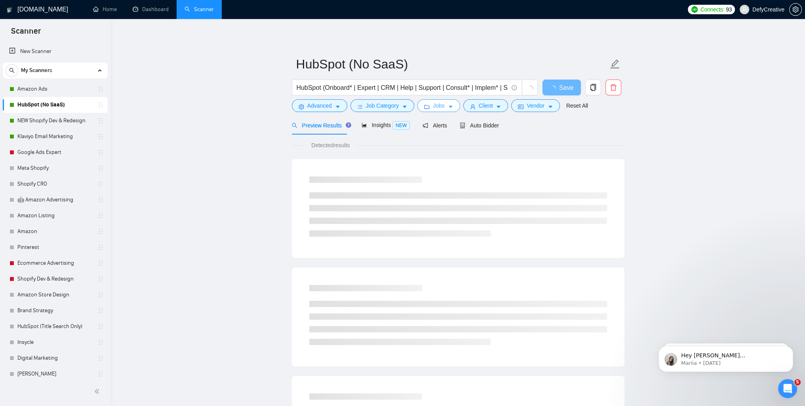
click at [437, 107] on span "Jobs" at bounding box center [439, 105] width 12 height 9
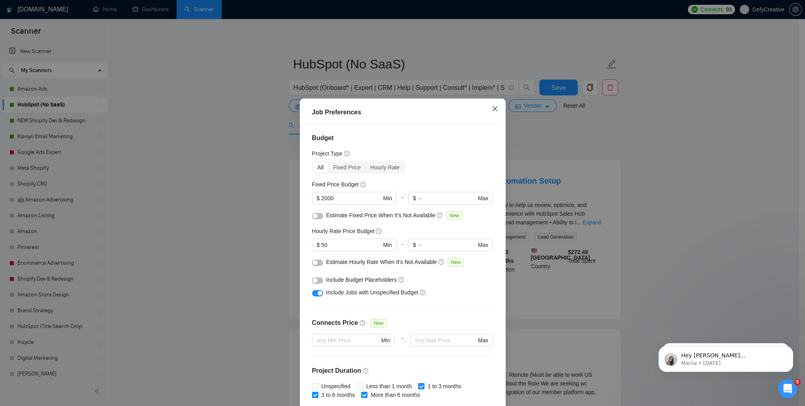
click at [492, 107] on icon "close" at bounding box center [495, 109] width 6 height 6
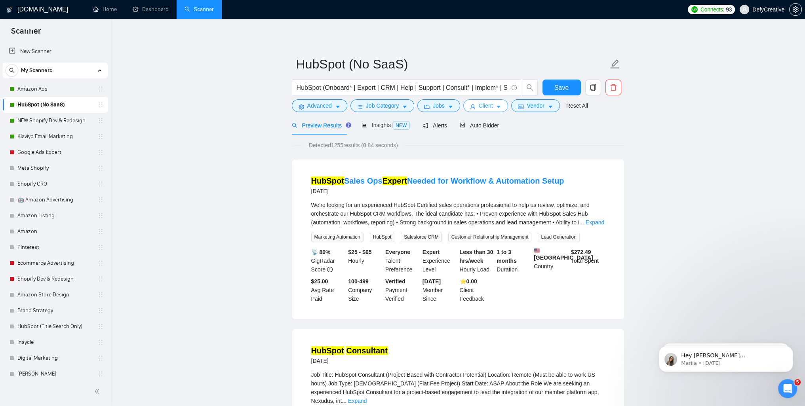
click at [485, 107] on span "Client" at bounding box center [486, 105] width 14 height 9
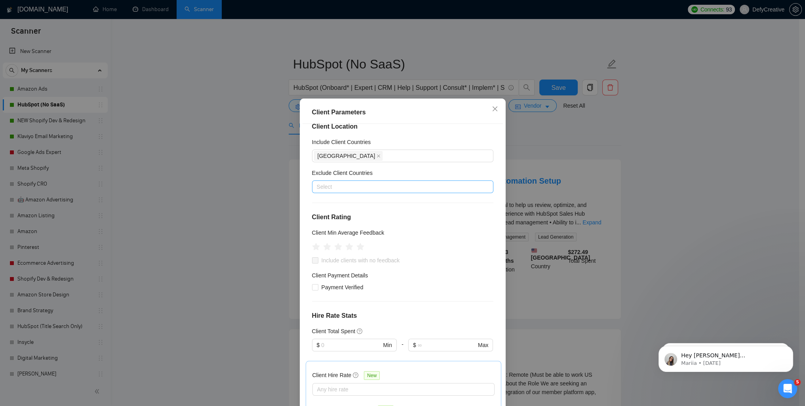
click at [367, 187] on div at bounding box center [399, 187] width 170 height 10
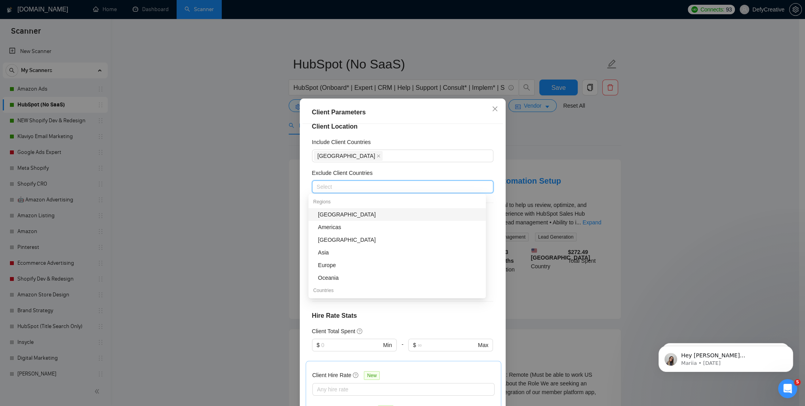
click at [330, 215] on div "[GEOGRAPHIC_DATA]" at bounding box center [399, 214] width 163 height 9
click at [324, 239] on div "[GEOGRAPHIC_DATA]" at bounding box center [399, 240] width 163 height 9
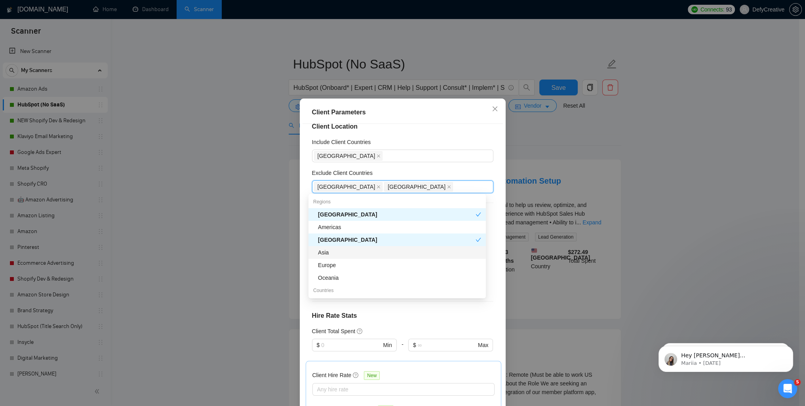
click at [323, 251] on div "Asia" at bounding box center [399, 252] width 163 height 9
click at [331, 278] on div "Oceania" at bounding box center [399, 278] width 163 height 9
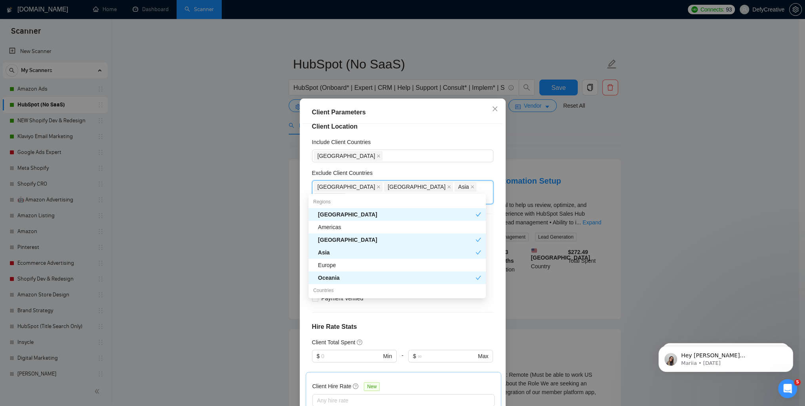
click at [399, 108] on div "Client Parameters" at bounding box center [402, 113] width 181 height 10
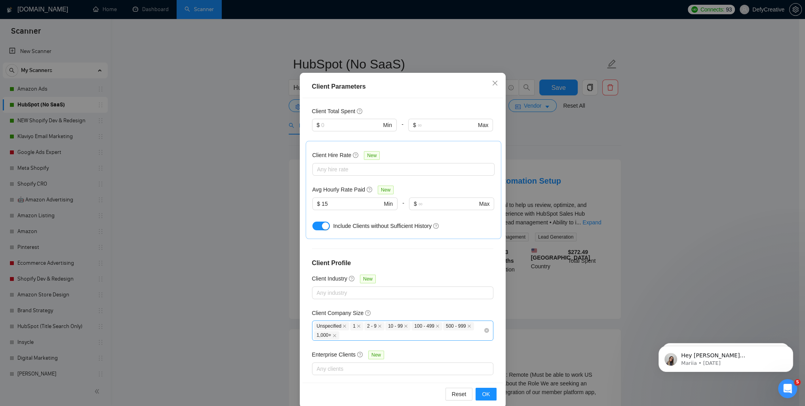
scroll to position [37, 0]
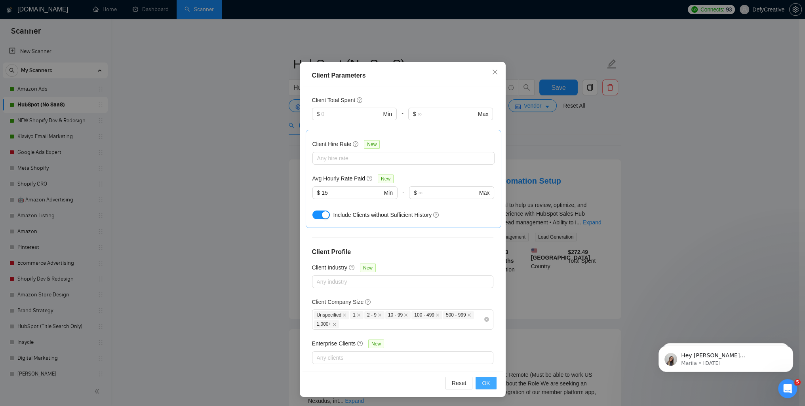
click at [483, 385] on span "OK" at bounding box center [486, 383] width 8 height 9
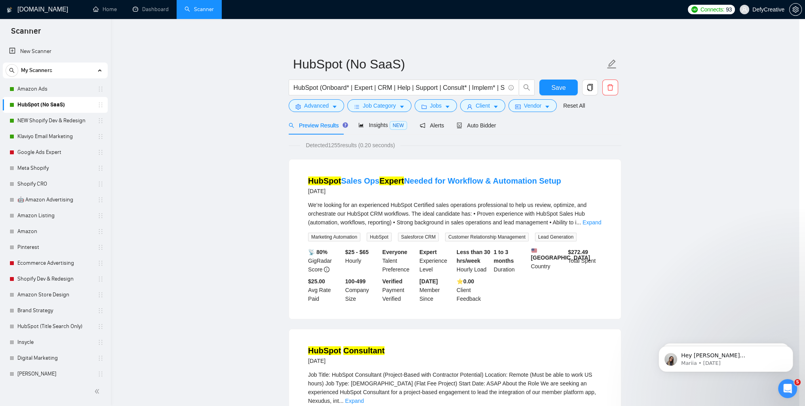
scroll to position [0, 0]
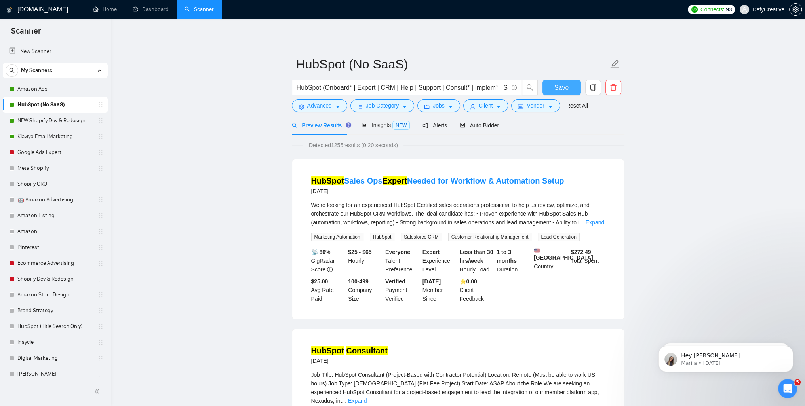
click at [563, 90] on span "Save" at bounding box center [562, 88] width 14 height 10
click at [48, 91] on link "Amazon Ads" at bounding box center [54, 89] width 75 height 16
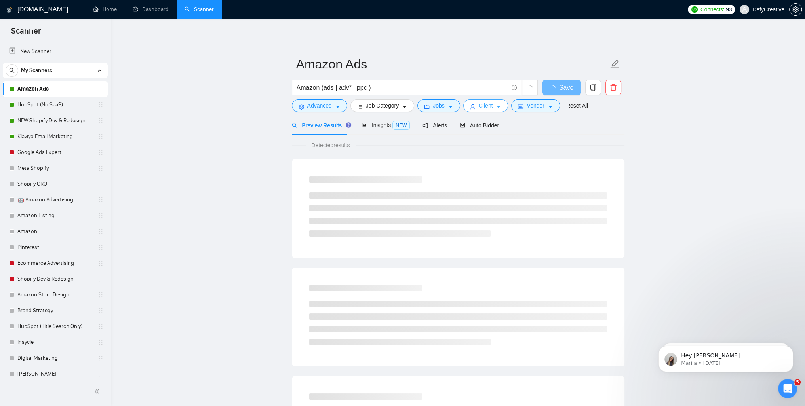
click at [475, 109] on button "Client" at bounding box center [486, 105] width 45 height 13
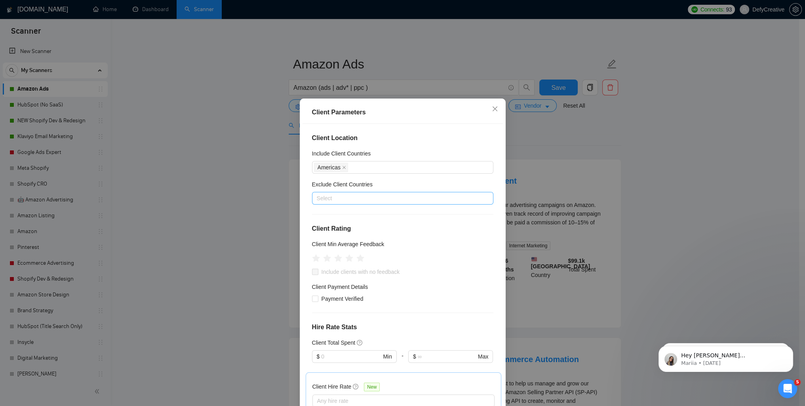
click at [352, 197] on div at bounding box center [399, 199] width 170 height 10
click at [355, 227] on div "[GEOGRAPHIC_DATA]" at bounding box center [399, 226] width 163 height 9
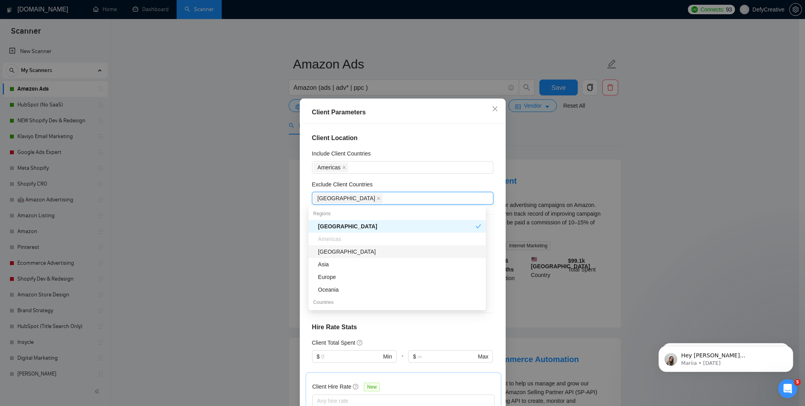
click at [340, 253] on div "[GEOGRAPHIC_DATA]" at bounding box center [399, 252] width 163 height 9
click at [339, 291] on div "Oceania" at bounding box center [399, 290] width 163 height 9
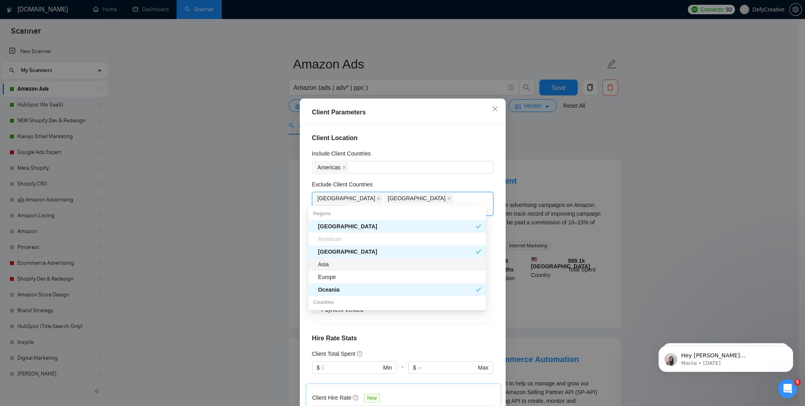
drag, startPoint x: 337, startPoint y: 267, endPoint x: 352, endPoint y: 232, distance: 37.6
click at [337, 266] on div "Asia" at bounding box center [399, 264] width 163 height 9
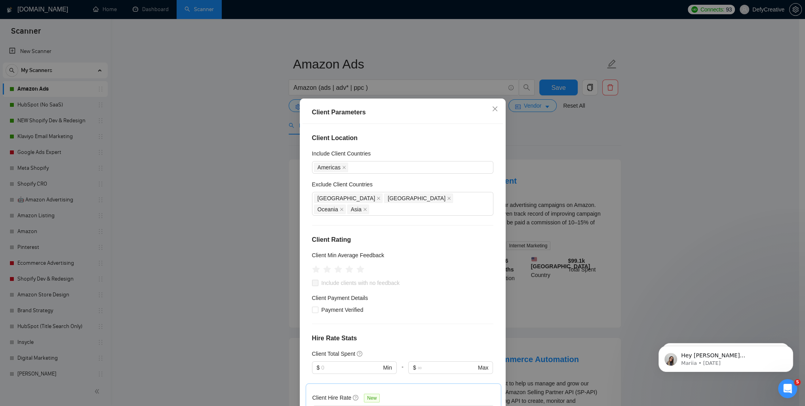
click at [383, 105] on div "Client Parameters" at bounding box center [403, 112] width 200 height 23
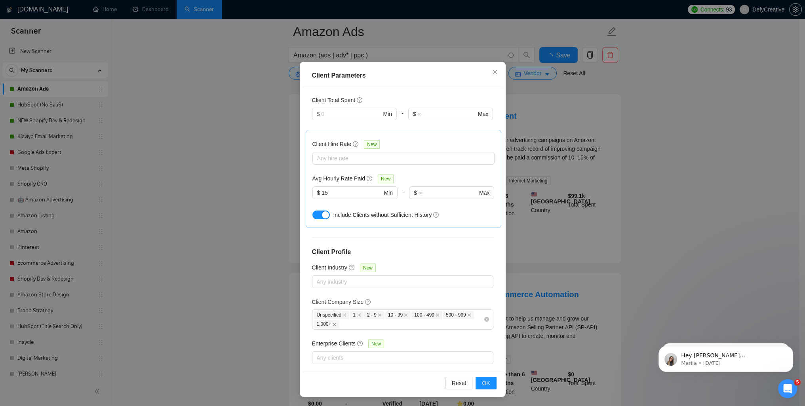
scroll to position [158, 0]
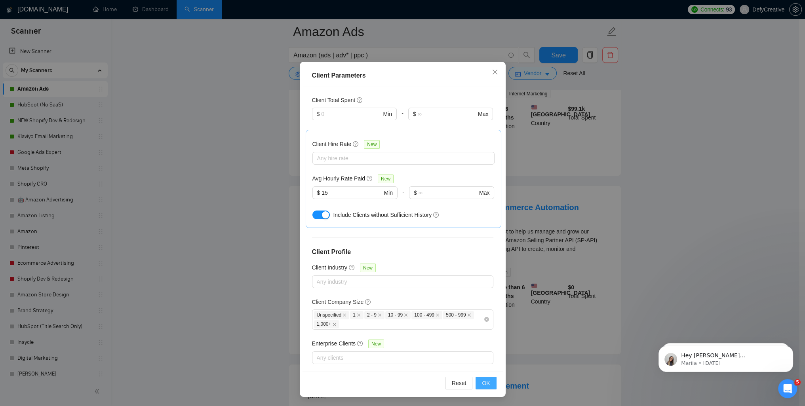
click at [483, 381] on span "OK" at bounding box center [486, 383] width 8 height 9
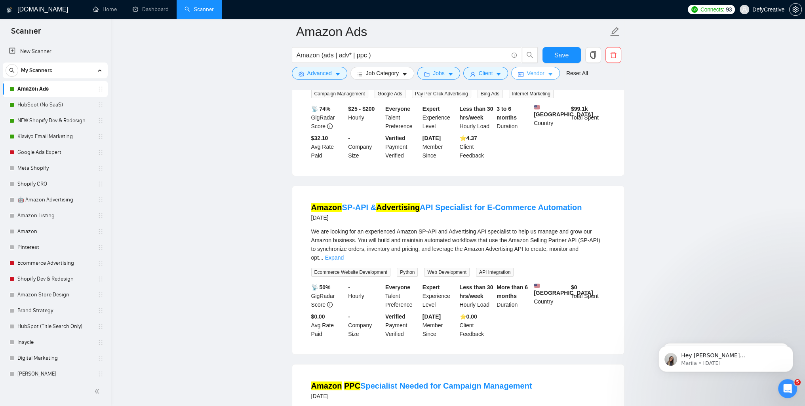
click at [529, 73] on span "Vendor" at bounding box center [535, 73] width 17 height 9
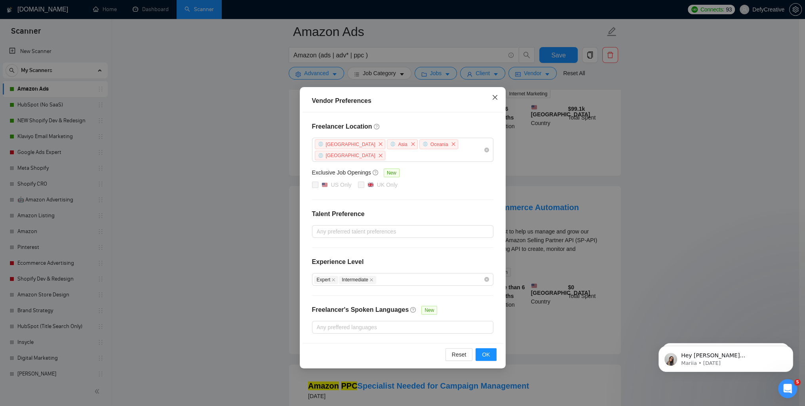
click at [493, 97] on icon "close" at bounding box center [495, 97] width 6 height 6
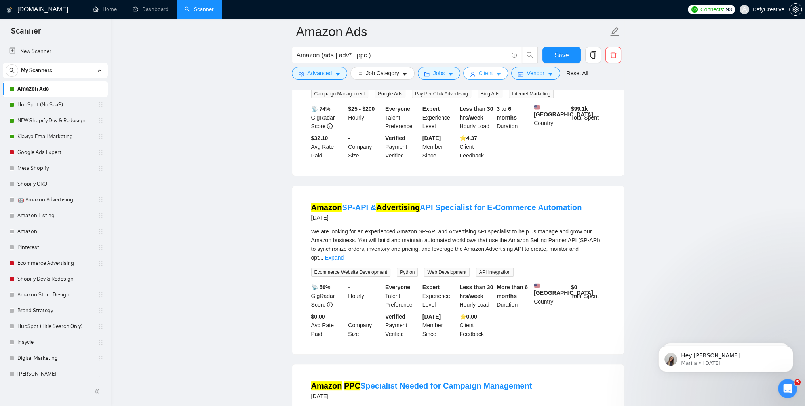
click at [482, 76] on span "Client" at bounding box center [486, 73] width 14 height 9
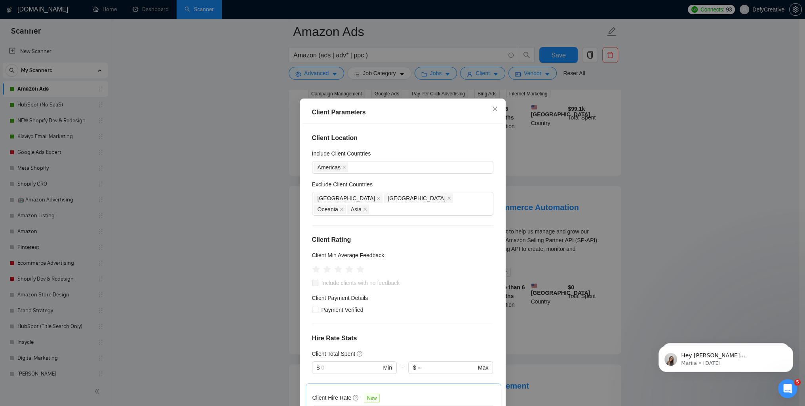
click at [665, 69] on div "Client Parameters Client Location Include Client Countries [GEOGRAPHIC_DATA] Ex…" at bounding box center [402, 203] width 805 height 406
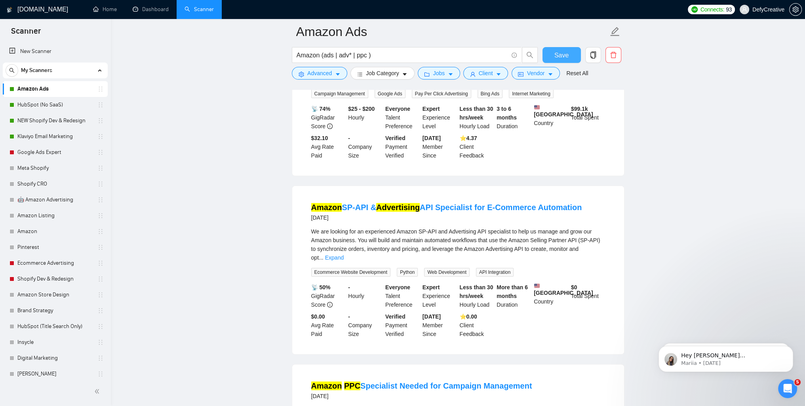
click at [565, 55] on span "Save" at bounding box center [562, 55] width 14 height 10
click at [40, 107] on link "HubSpot (No SaaS)" at bounding box center [54, 105] width 75 height 16
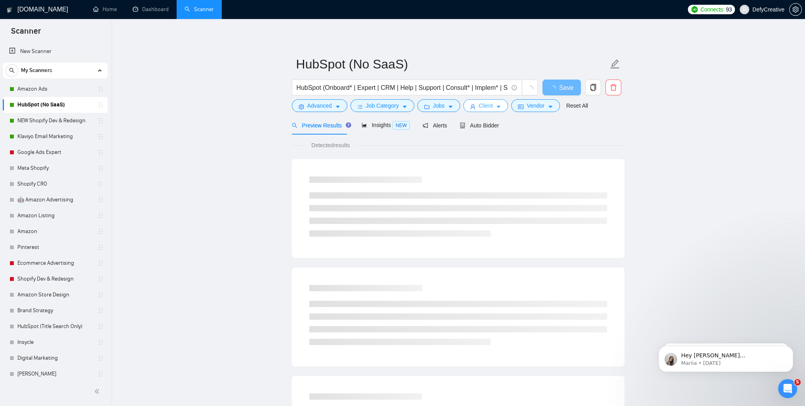
click at [479, 106] on span "Client" at bounding box center [486, 105] width 14 height 9
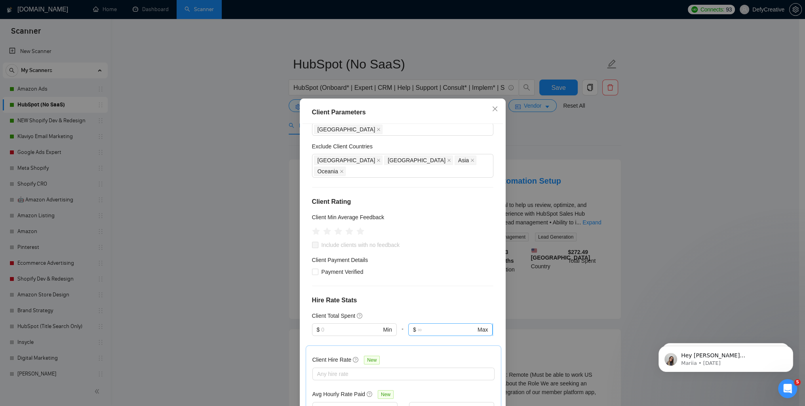
scroll to position [198, 0]
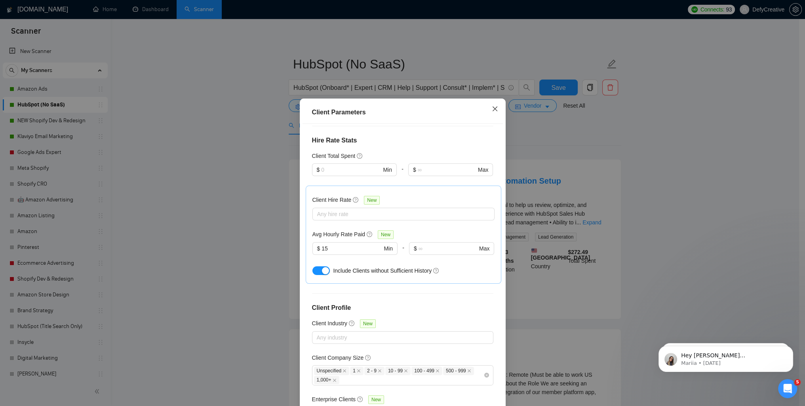
click at [492, 108] on icon "close" at bounding box center [495, 109] width 6 height 6
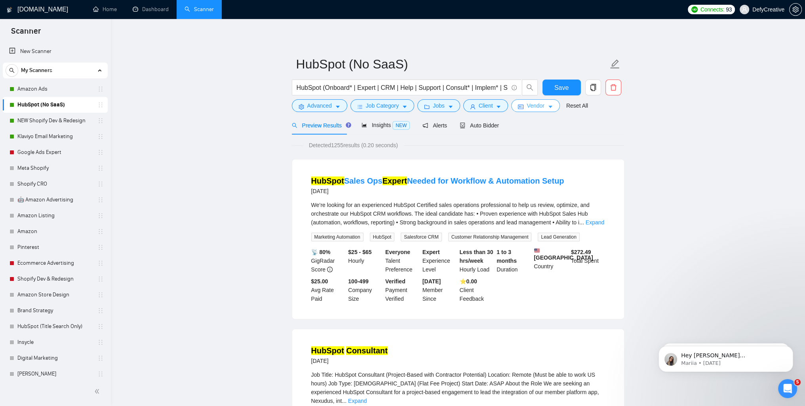
click at [528, 107] on span "Vendor" at bounding box center [535, 105] width 17 height 9
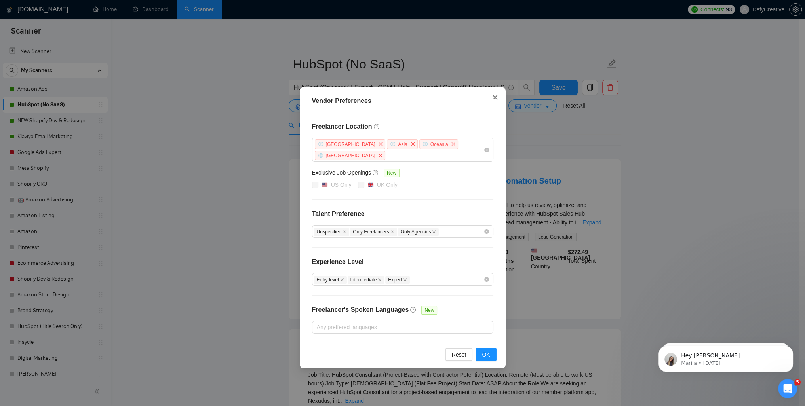
click at [492, 97] on icon "close" at bounding box center [495, 97] width 6 height 6
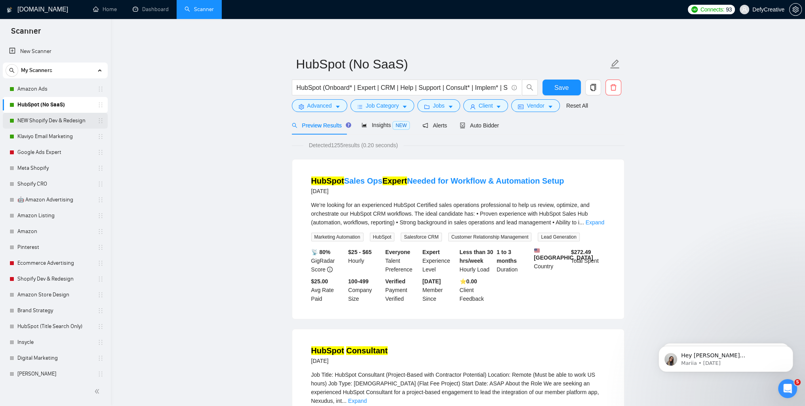
click at [46, 121] on link "NEW Shopify Dev & Redesign" at bounding box center [54, 121] width 75 height 16
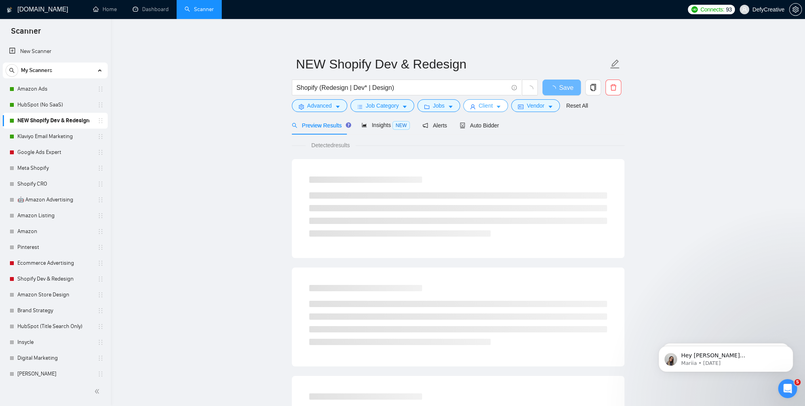
click at [485, 105] on span "Client" at bounding box center [486, 105] width 14 height 9
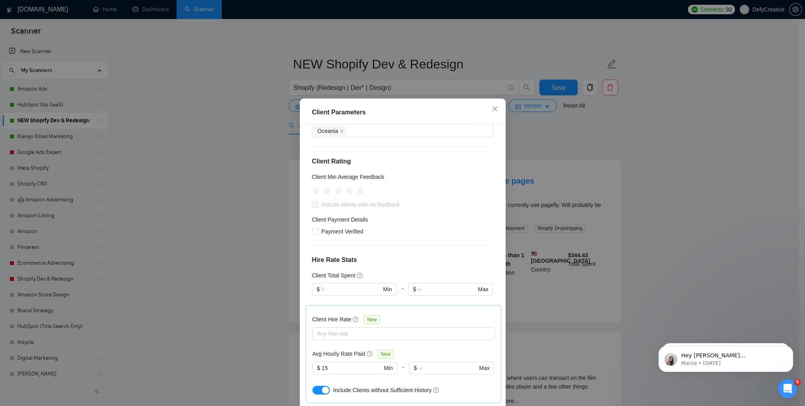
scroll to position [79, 0]
click at [492, 110] on icon "close" at bounding box center [495, 109] width 6 height 6
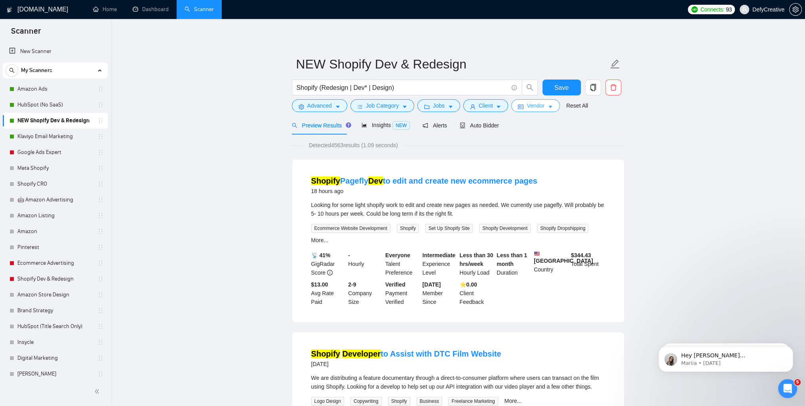
click at [531, 107] on span "Vendor" at bounding box center [535, 105] width 17 height 9
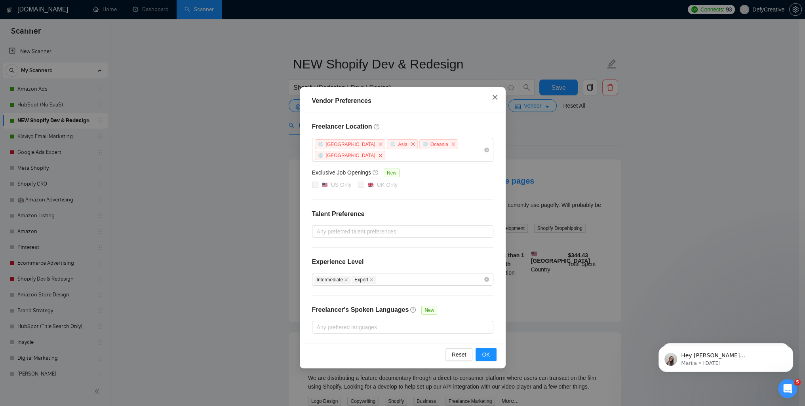
click at [494, 99] on icon "close" at bounding box center [494, 97] width 5 height 5
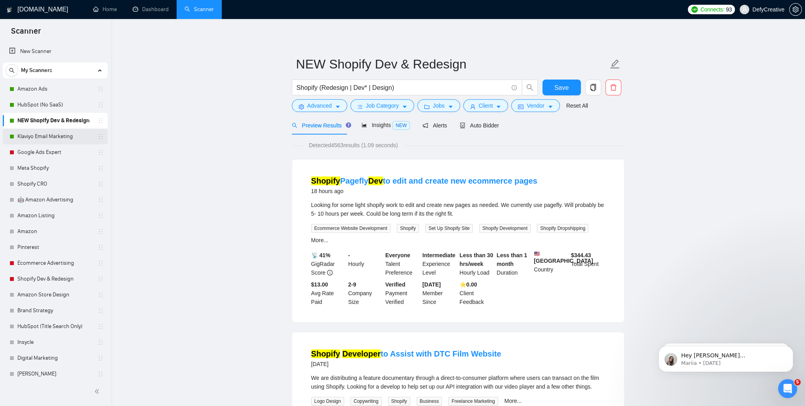
click at [43, 139] on link "Klaviyo Email Marketing" at bounding box center [54, 137] width 75 height 16
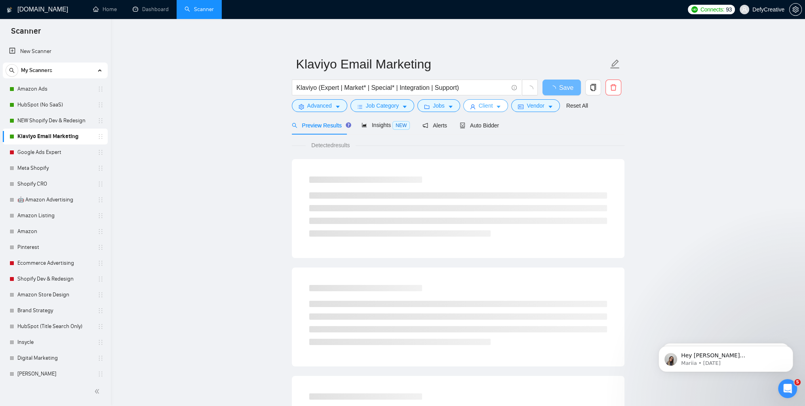
click at [479, 105] on span "Client" at bounding box center [486, 105] width 14 height 9
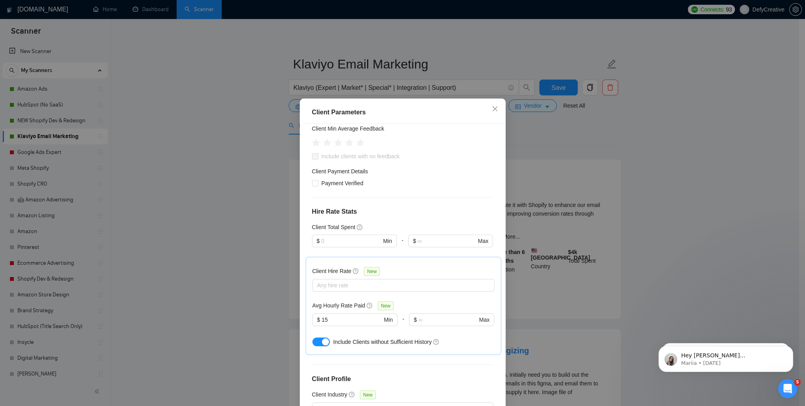
scroll to position [198, 0]
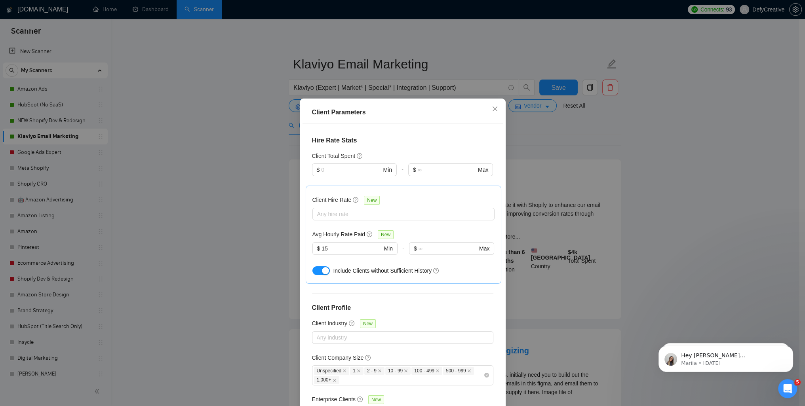
click at [537, 121] on div "Client Parameters Client Location Include Client Countries [GEOGRAPHIC_DATA] Ex…" at bounding box center [402, 203] width 805 height 406
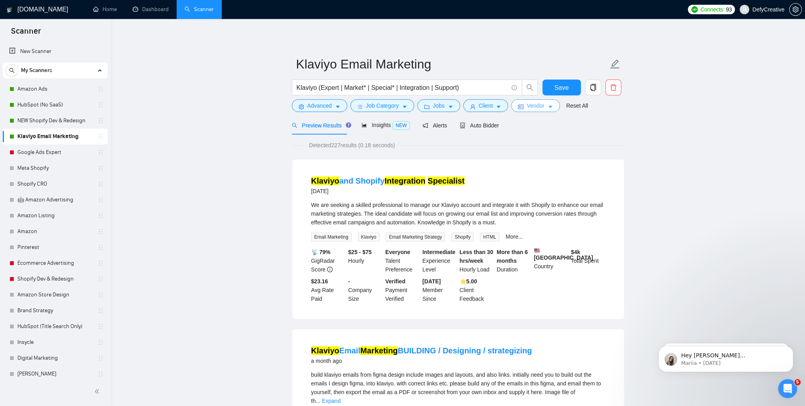
click at [531, 109] on span "Vendor" at bounding box center [535, 105] width 17 height 9
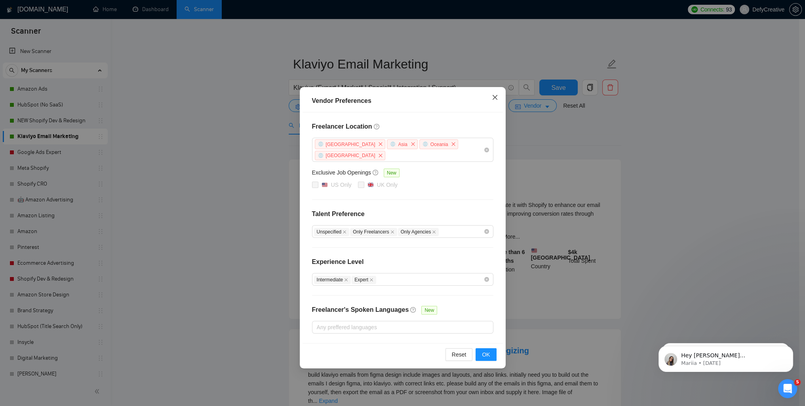
drag, startPoint x: 497, startPoint y: 101, endPoint x: 414, endPoint y: 89, distance: 84.0
click at [497, 100] on icon "close" at bounding box center [495, 97] width 6 height 6
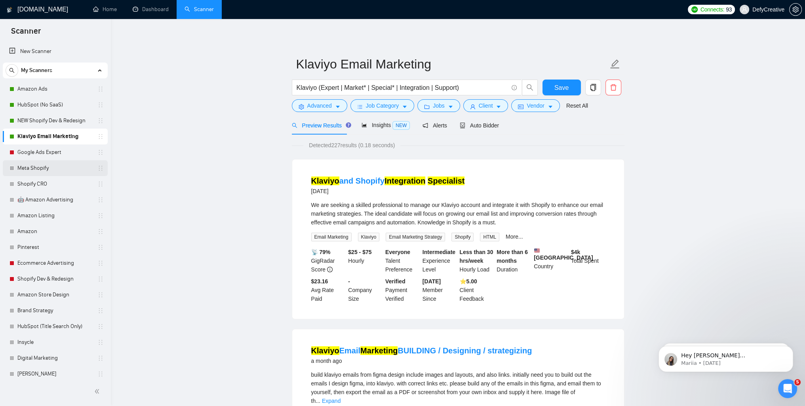
click at [39, 168] on link "Meta Shopify" at bounding box center [54, 168] width 75 height 16
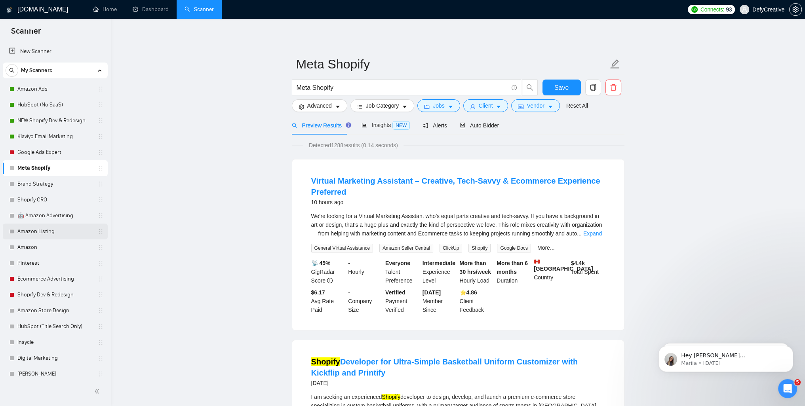
drag, startPoint x: 101, startPoint y: 233, endPoint x: 89, endPoint y: 229, distance: 13.3
click at [89, 229] on div "Amazon Listing" at bounding box center [55, 232] width 105 height 16
click at [72, 107] on link "HubSpot (No SaaS)" at bounding box center [54, 105] width 75 height 16
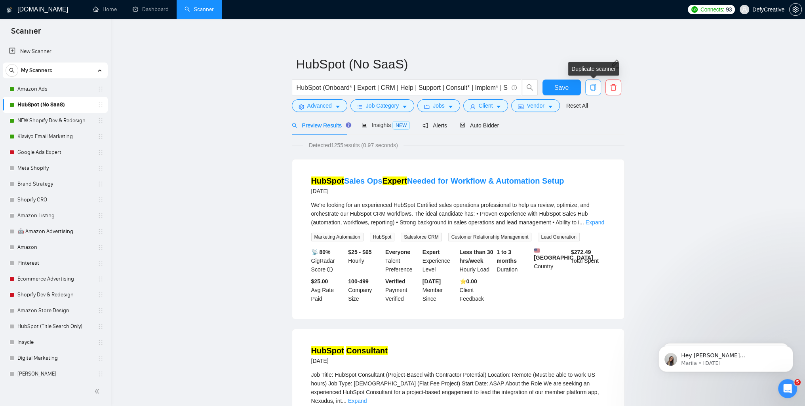
click at [593, 89] on icon "copy" at bounding box center [593, 87] width 7 height 7
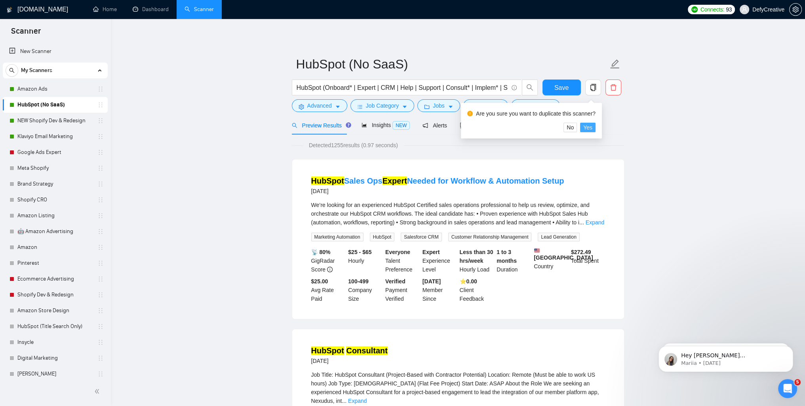
drag, startPoint x: 587, startPoint y: 130, endPoint x: 247, endPoint y: 131, distance: 339.9
click at [587, 130] on span "Yes" at bounding box center [588, 127] width 9 height 9
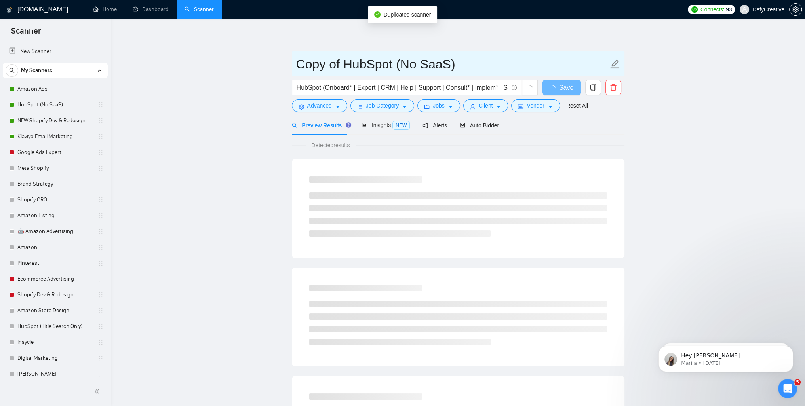
click at [361, 71] on input "Copy of HubSpot (No SaaS)" at bounding box center [452, 64] width 312 height 20
drag, startPoint x: 290, startPoint y: 65, endPoint x: 285, endPoint y: 64, distance: 5.0
click at [275, 65] on main "Copy of HubSpot (No SaaS) HubSpot (Onboard* | Expert | CRM | Help | Support | C…" at bounding box center [458, 362] width 669 height 661
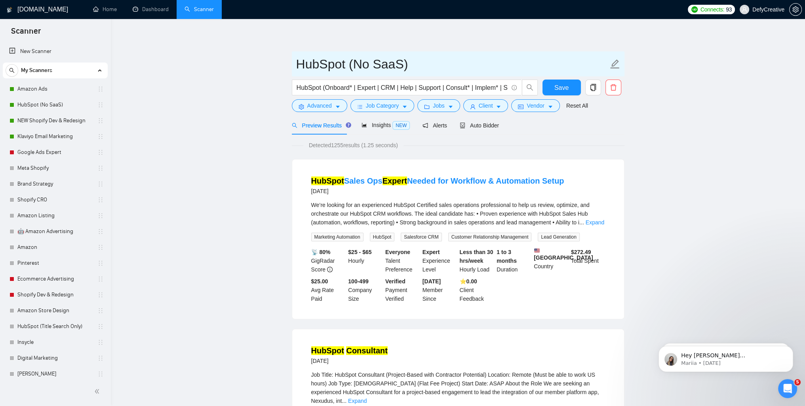
click at [350, 64] on input "HubSpot (No SaaS)" at bounding box center [452, 64] width 312 height 20
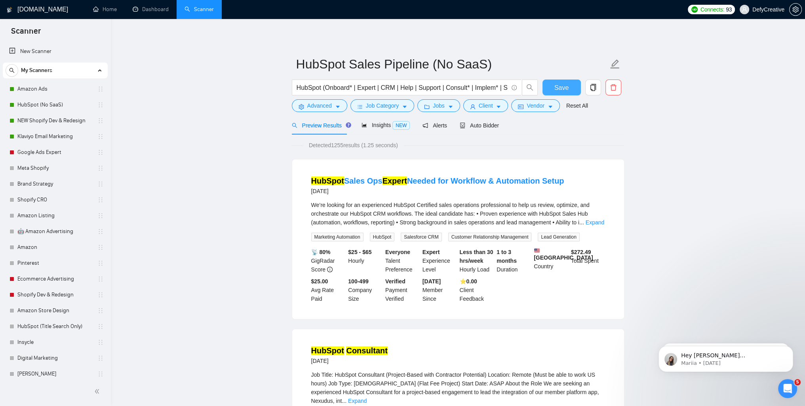
click at [550, 92] on button "Save" at bounding box center [562, 88] width 38 height 16
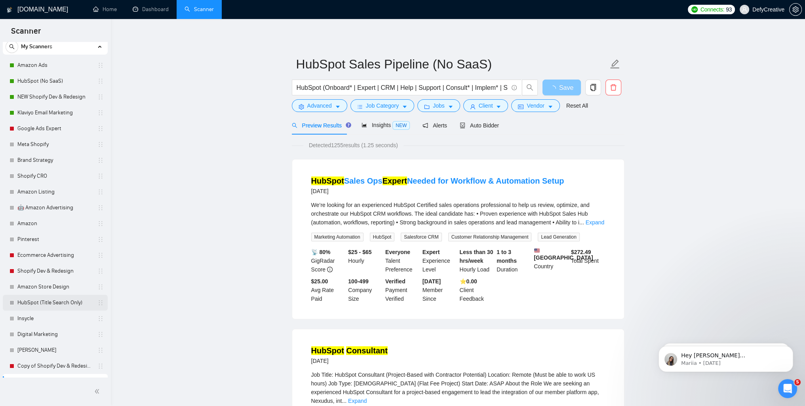
scroll to position [36, 0]
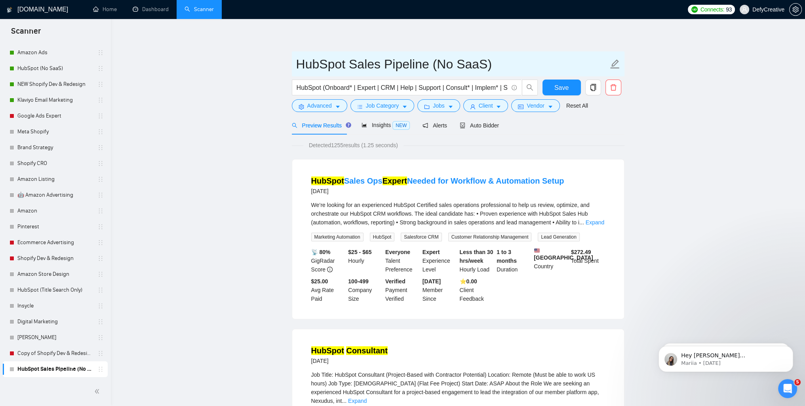
drag, startPoint x: 428, startPoint y: 65, endPoint x: 515, endPoint y: 70, distance: 87.3
click at [502, 70] on input "HubSpot Sales Pipeline (No SaaS)" at bounding box center [452, 64] width 312 height 20
type input "HubSpot Sales Pipeline"
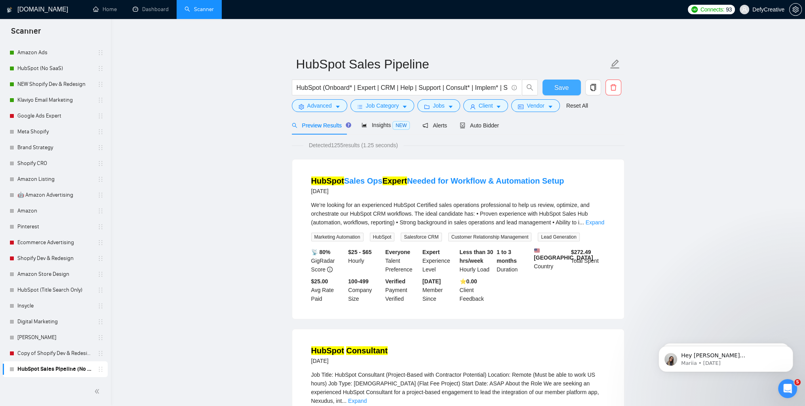
click at [554, 86] on button "Save" at bounding box center [562, 88] width 38 height 16
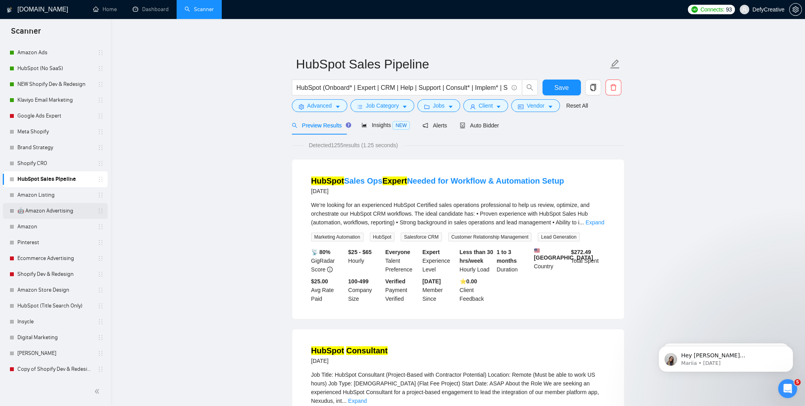
click at [68, 209] on link "🤖 Amazon Advertising" at bounding box center [54, 211] width 75 height 16
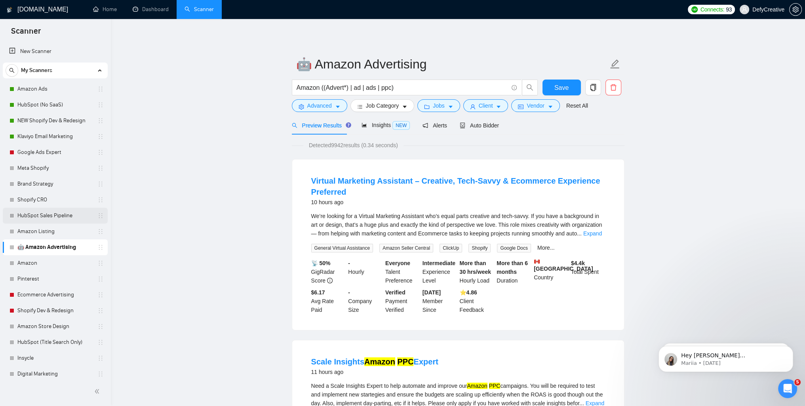
click at [58, 212] on link "HubSpot Sales Pipeline" at bounding box center [54, 216] width 75 height 16
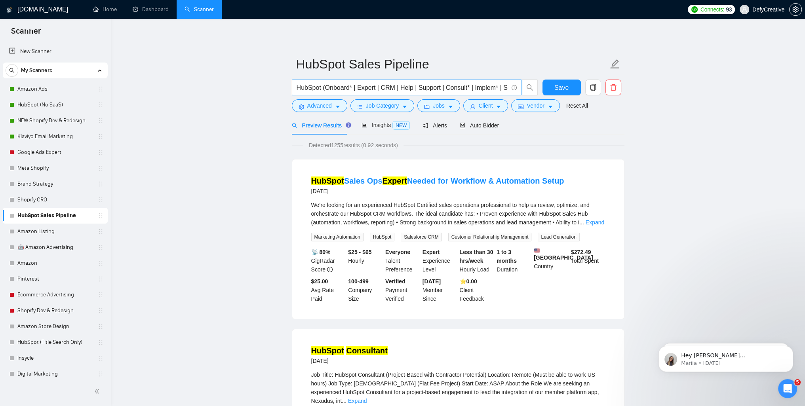
click at [323, 88] on input "HubSpot (Onboard* | Expert | CRM | Help | Support | Consult* | Implem* | Specia…" at bounding box center [403, 88] width 212 height 10
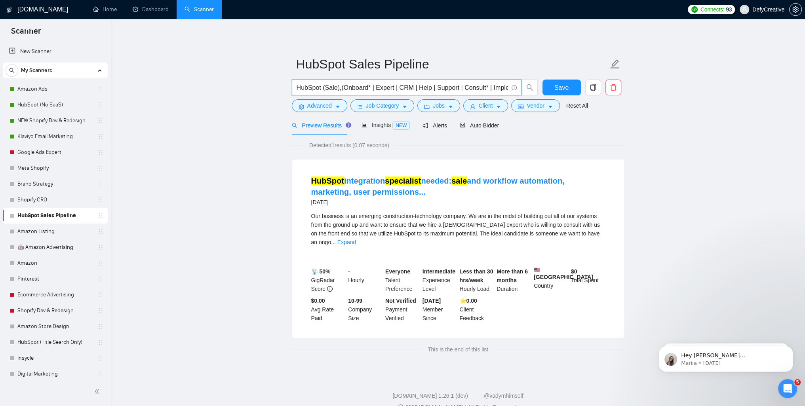
click at [336, 89] on input "HubSpot (Sale),(Onboard* | Expert | CRM | Help | Support | Consult* | Implem* |…" at bounding box center [403, 88] width 212 height 10
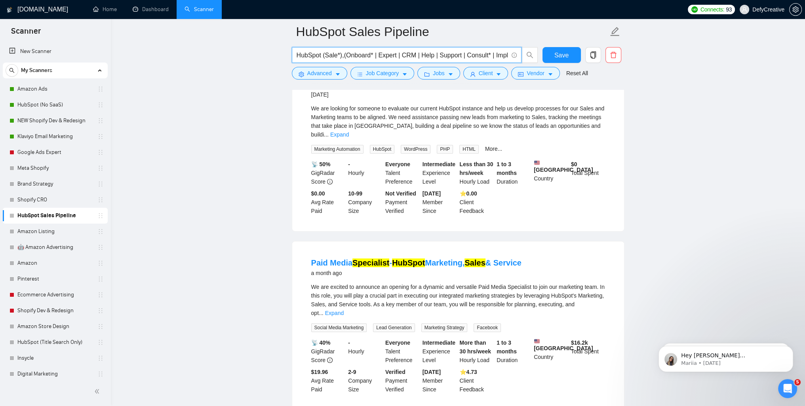
scroll to position [475, 0]
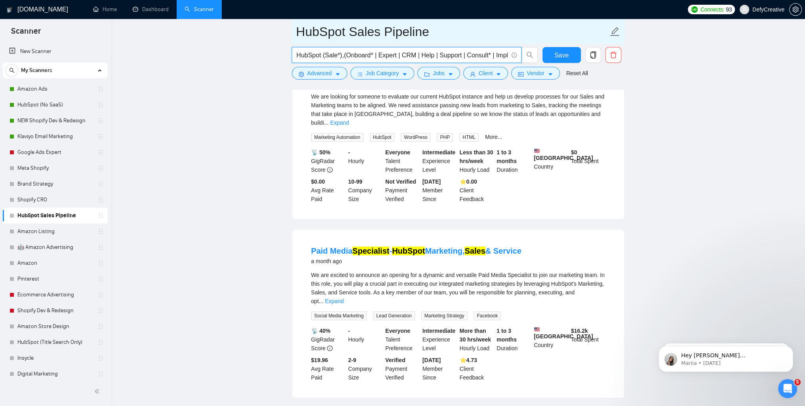
type input "HubSpot (Sale*),(Onboard* | Expert | CRM | Help | Support | Consult* | Implem* …"
click at [386, 34] on input "HubSpot Sales Pipeline" at bounding box center [452, 32] width 312 height 20
click at [383, 32] on input "HubSpot Sales Pipeline" at bounding box center [452, 32] width 312 height 20
drag, startPoint x: 384, startPoint y: 31, endPoint x: 459, endPoint y: 38, distance: 74.8
click at [459, 38] on input "HubSpot Sales Pipeline" at bounding box center [452, 32] width 312 height 20
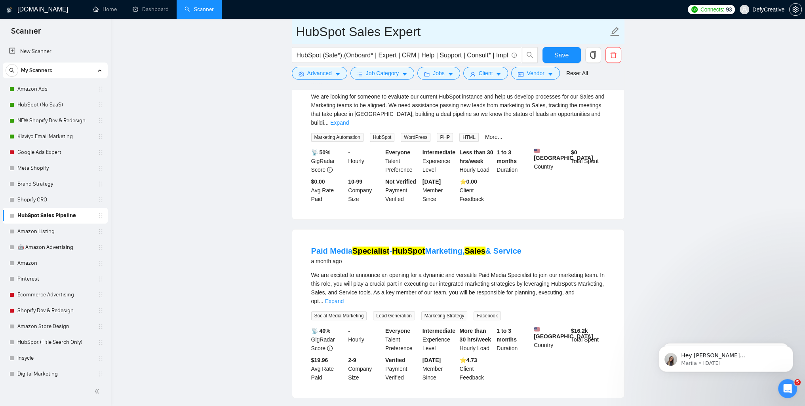
type input "HubSpot Sales Expert"
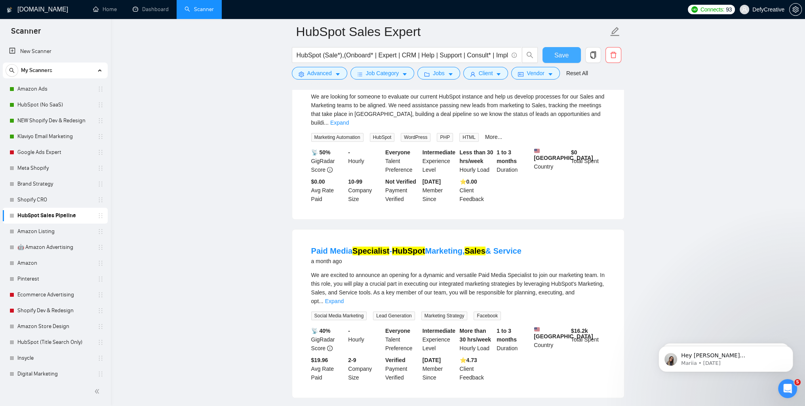
click at [567, 54] on span "Save" at bounding box center [562, 55] width 14 height 10
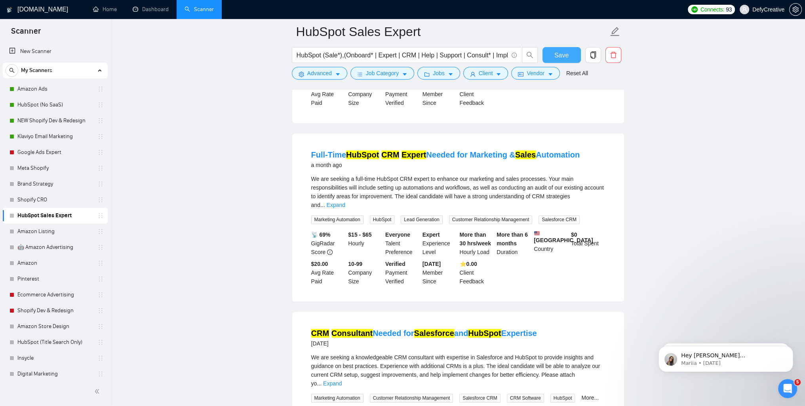
scroll to position [1109, 0]
